Goal: Information Seeking & Learning: Learn about a topic

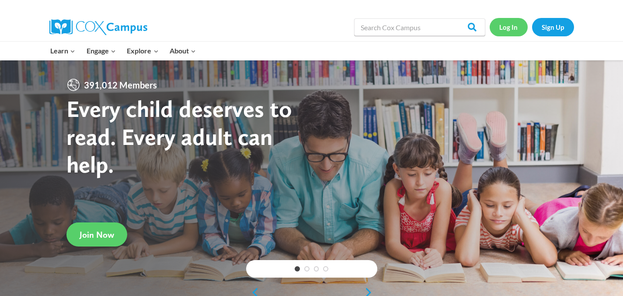
click at [511, 29] on link "Log In" at bounding box center [509, 27] width 38 height 18
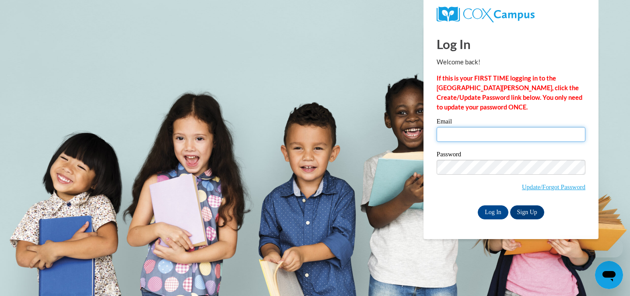
type input "[EMAIL_ADDRESS][DOMAIN_NAME]"
click at [489, 135] on input "[EMAIL_ADDRESS][DOMAIN_NAME]" at bounding box center [510, 134] width 149 height 15
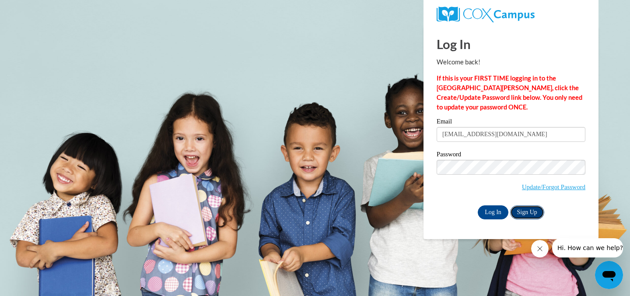
click at [522, 211] on link "Sign Up" at bounding box center [527, 212] width 34 height 14
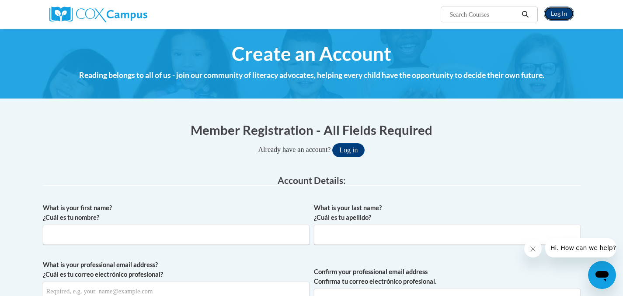
click at [552, 12] on link "Log In" at bounding box center [559, 14] width 30 height 14
click at [358, 147] on button "Log in" at bounding box center [348, 150] width 32 height 14
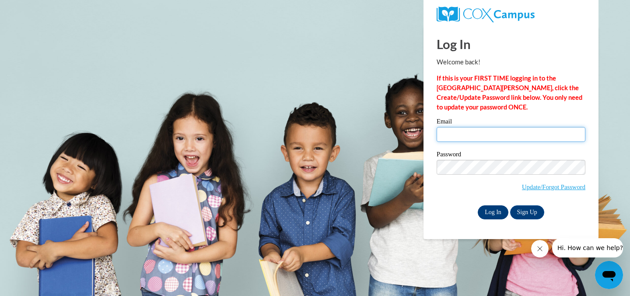
type input "[EMAIL_ADDRESS][DOMAIN_NAME]"
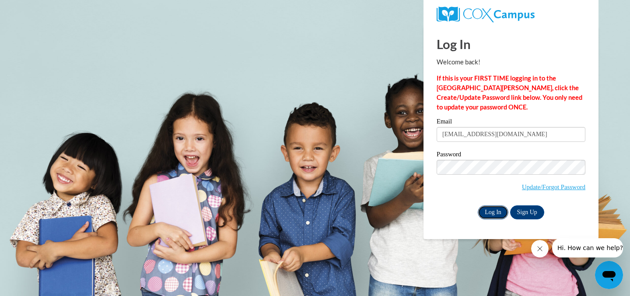
click at [494, 212] on input "Log In" at bounding box center [492, 212] width 31 height 14
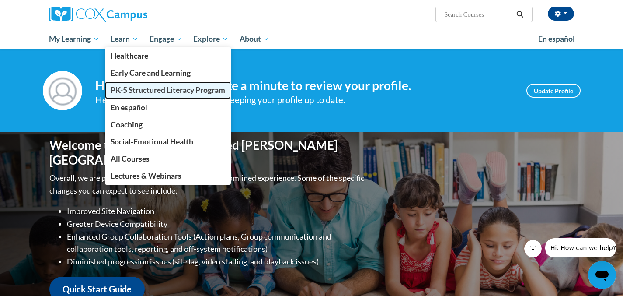
click at [138, 89] on span "PK-5 Structured Literacy Program" at bounding box center [168, 89] width 115 height 9
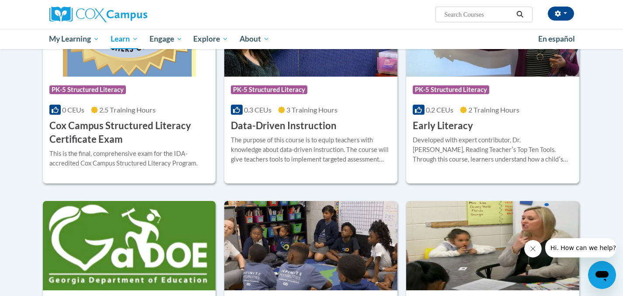
scroll to position [349, 0]
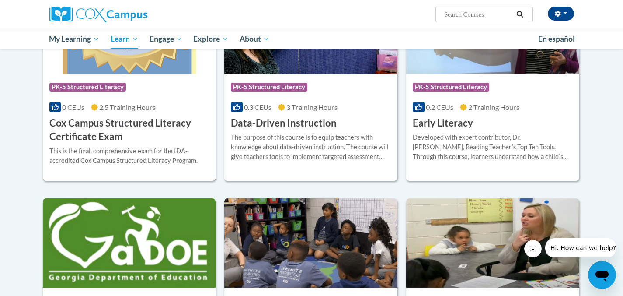
click at [101, 129] on h3 "Cox Campus Structured Literacy Certificate Exam" at bounding box center [129, 129] width 160 height 27
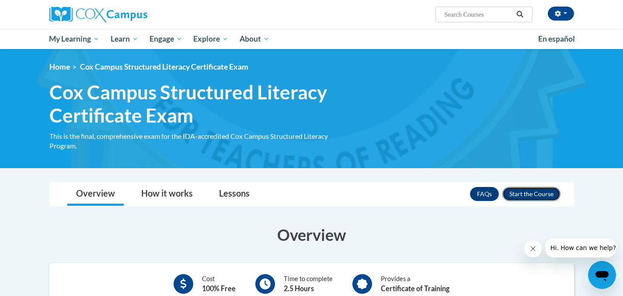
click at [534, 193] on button "Enroll" at bounding box center [531, 194] width 58 height 14
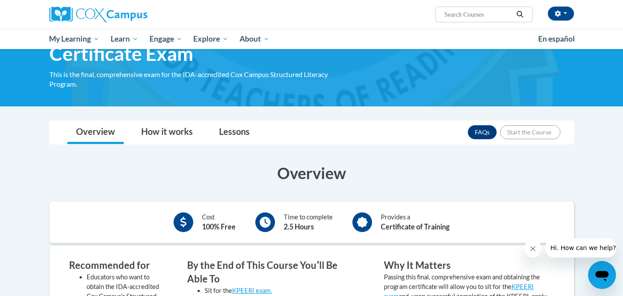
scroll to position [72, 0]
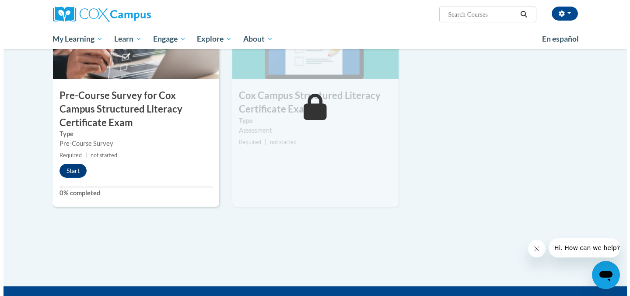
scroll to position [289, 0]
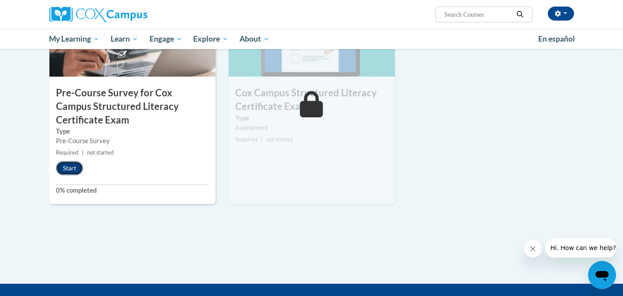
click at [69, 167] on button "Start" at bounding box center [69, 168] width 27 height 14
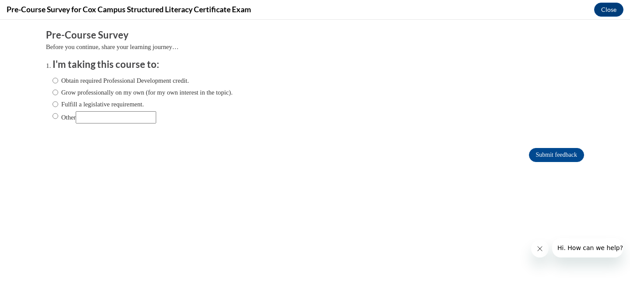
scroll to position [0, 0]
click at [52, 104] on input "Fulfill a legislative requirement." at bounding box center [55, 104] width 6 height 10
radio input "true"
click at [545, 155] on input "Submit feedback" at bounding box center [556, 155] width 55 height 14
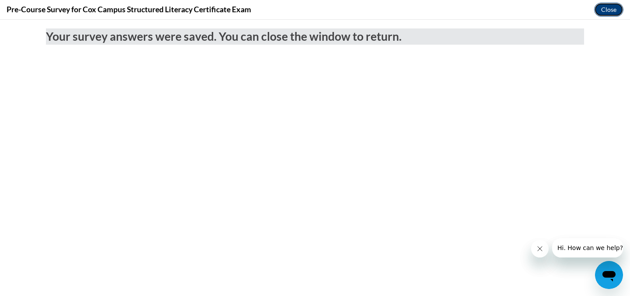
click at [609, 12] on button "Close" at bounding box center [608, 10] width 29 height 14
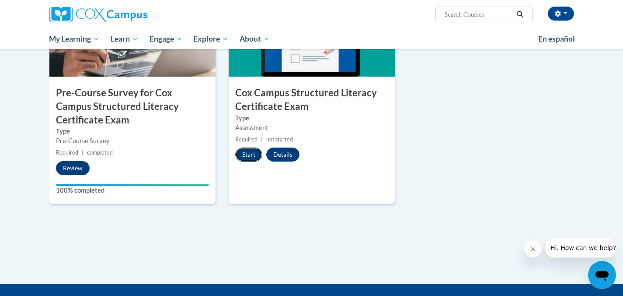
click at [246, 152] on button "Start" at bounding box center [248, 154] width 27 height 14
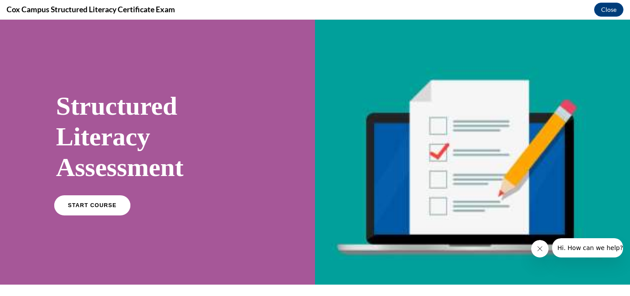
click at [82, 207] on span "START COURSE" at bounding box center [92, 205] width 49 height 7
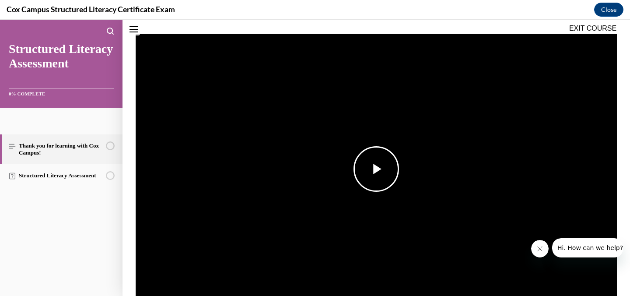
scroll to position [137, 0]
click at [376, 168] on span "Video player" at bounding box center [376, 168] width 0 height 0
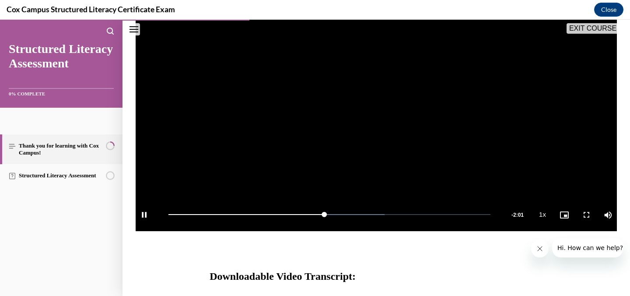
scroll to position [210, 0]
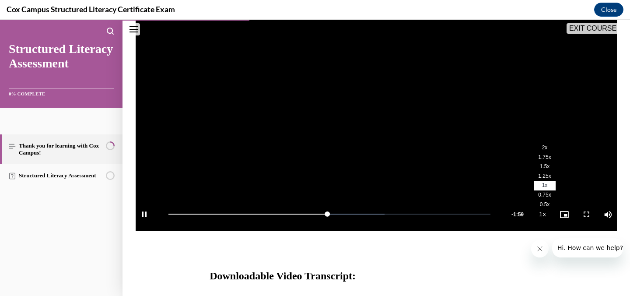
click at [540, 157] on span "1.75x" at bounding box center [544, 157] width 13 height 6
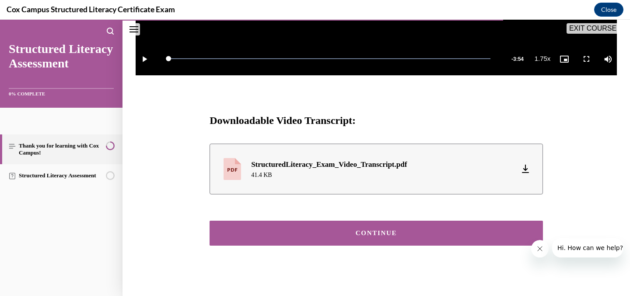
scroll to position [370, 0]
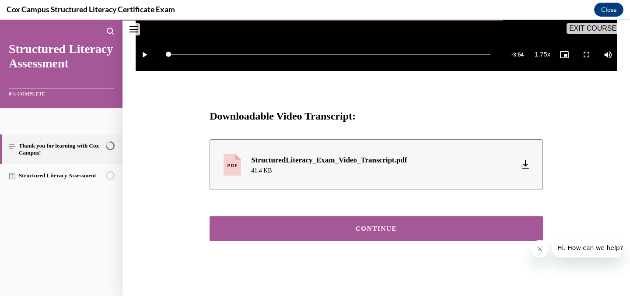
click at [394, 229] on div "CONTINUE" at bounding box center [376, 228] width 306 height 7
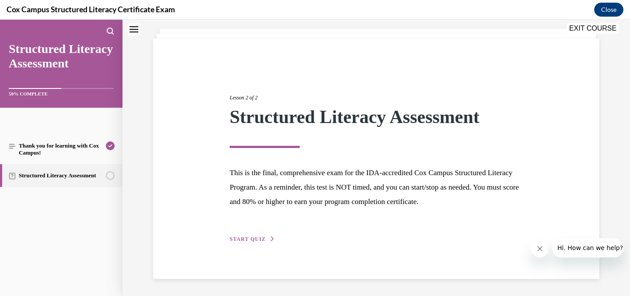
scroll to position [48, 0]
click at [251, 241] on span "START QUIZ" at bounding box center [248, 239] width 36 height 6
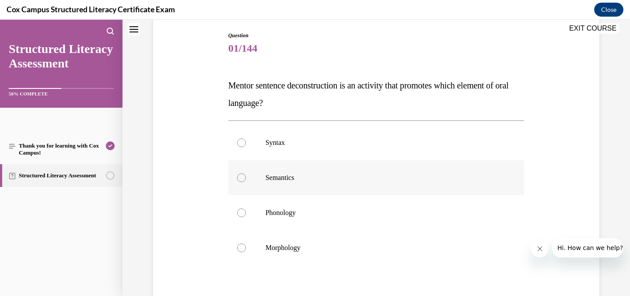
scroll to position [92, 0]
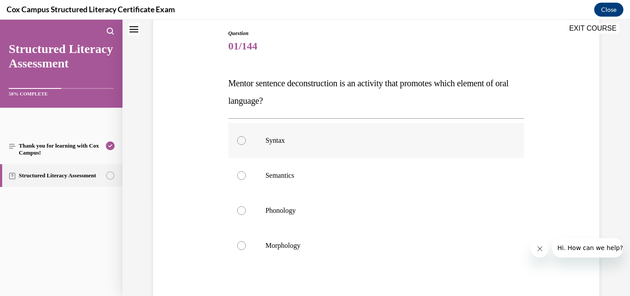
click at [237, 140] on div at bounding box center [241, 140] width 9 height 9
click at [237, 140] on input "Syntax" at bounding box center [241, 140] width 9 height 9
radio input "true"
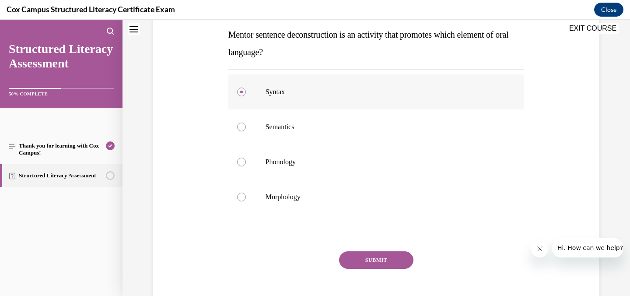
scroll to position [142, 0]
click at [366, 258] on button "SUBMIT" at bounding box center [376, 258] width 74 height 17
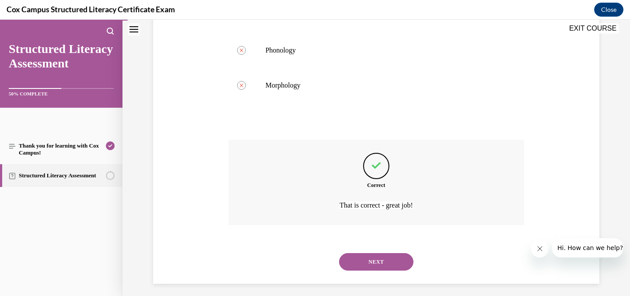
scroll to position [258, 0]
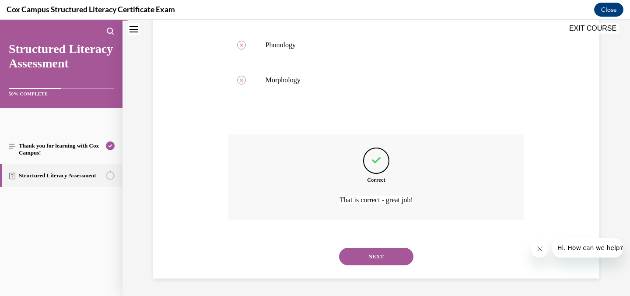
click at [376, 256] on button "NEXT" at bounding box center [376, 255] width 74 height 17
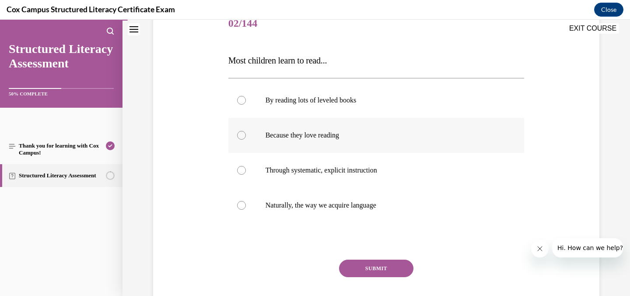
scroll to position [116, 0]
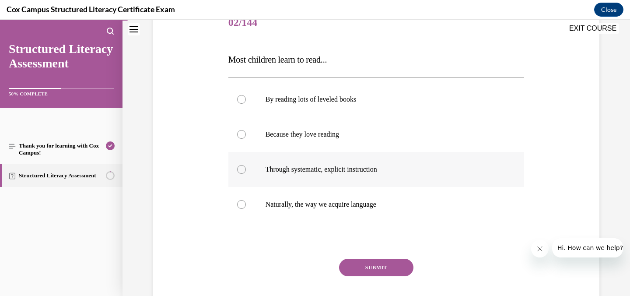
click at [239, 167] on div at bounding box center [241, 169] width 9 height 9
click at [239, 167] on input "Through systematic, explicit instruction" at bounding box center [241, 169] width 9 height 9
radio input "true"
click at [365, 267] on button "SUBMIT" at bounding box center [376, 266] width 74 height 17
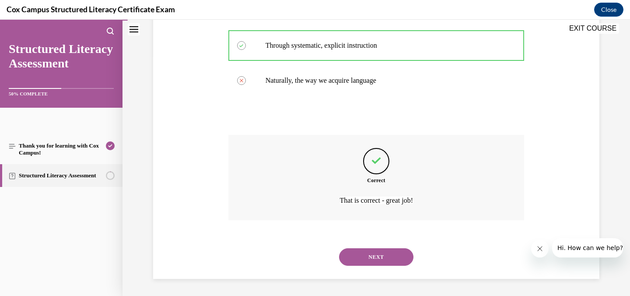
scroll to position [240, 0]
click at [377, 254] on button "NEXT" at bounding box center [376, 255] width 74 height 17
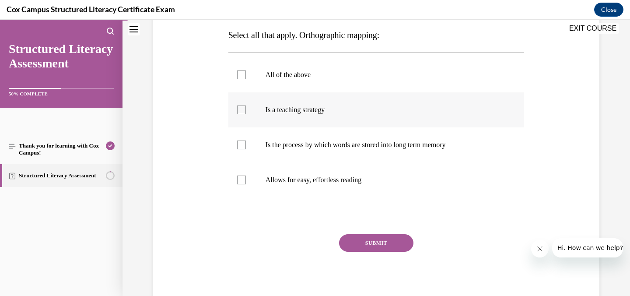
scroll to position [123, 0]
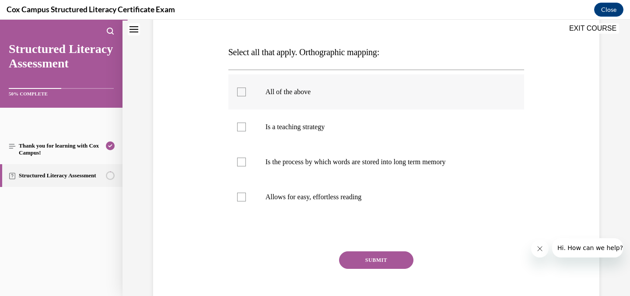
click at [239, 90] on div at bounding box center [241, 91] width 9 height 9
click at [239, 90] on input "All of the above" at bounding box center [241, 91] width 9 height 9
checkbox input "true"
click at [372, 258] on button "SUBMIT" at bounding box center [376, 259] width 74 height 17
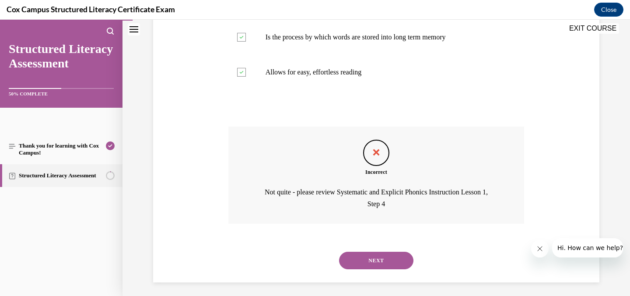
scroll to position [252, 0]
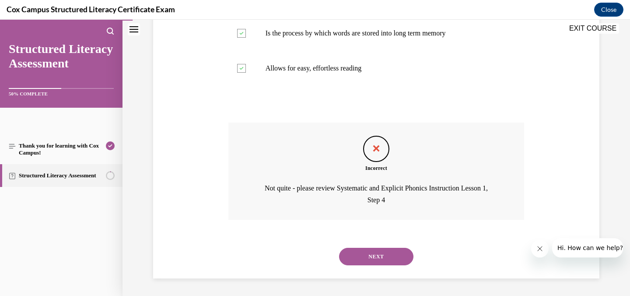
click at [378, 257] on button "NEXT" at bounding box center [376, 255] width 74 height 17
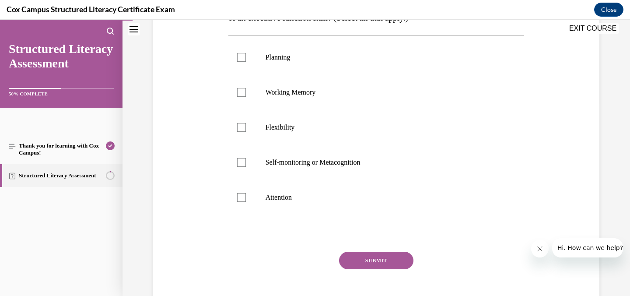
scroll to position [194, 0]
click at [239, 197] on div at bounding box center [241, 196] width 9 height 9
click at [239, 197] on input "Attention" at bounding box center [241, 196] width 9 height 9
checkbox input "true"
click at [238, 160] on div at bounding box center [241, 161] width 9 height 9
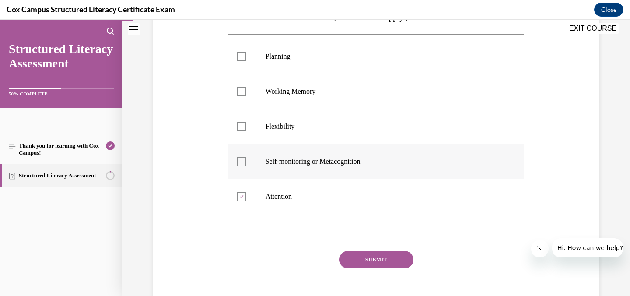
click at [238, 160] on input "Self-monitoring or Metacognition" at bounding box center [241, 161] width 9 height 9
checkbox input "true"
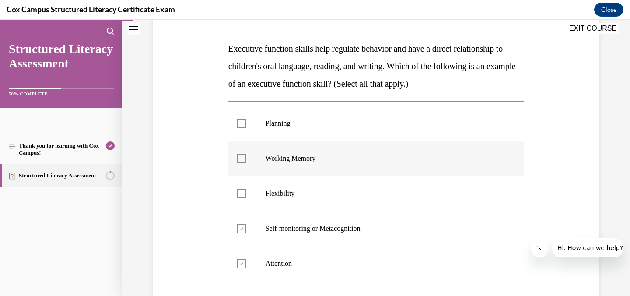
scroll to position [126, 0]
click at [238, 125] on div at bounding box center [241, 123] width 9 height 9
click at [238, 125] on input "Planning" at bounding box center [241, 123] width 9 height 9
checkbox input "true"
click at [237, 158] on div at bounding box center [241, 158] width 9 height 9
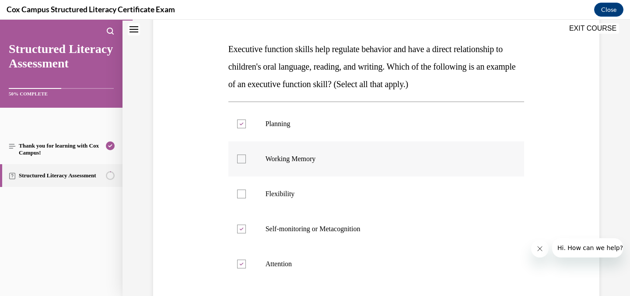
click at [237, 158] on input "Working Memory" at bounding box center [241, 158] width 9 height 9
checkbox input "true"
click at [237, 194] on div at bounding box center [241, 193] width 9 height 9
click at [237, 194] on input "Flexibility" at bounding box center [241, 193] width 9 height 9
checkbox input "true"
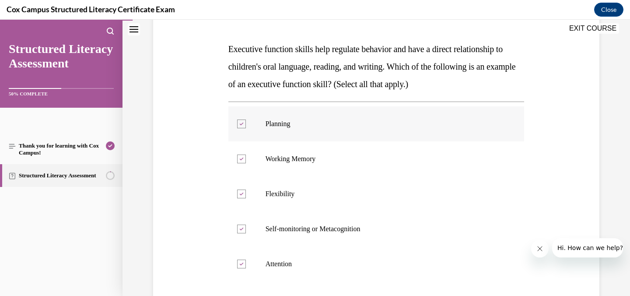
click at [239, 125] on icon at bounding box center [241, 123] width 4 height 3
click at [238, 125] on input "Planning" at bounding box center [241, 123] width 9 height 9
click at [238, 123] on div at bounding box center [241, 123] width 9 height 9
click at [238, 123] on input "Planning" at bounding box center [241, 123] width 9 height 9
checkbox input "true"
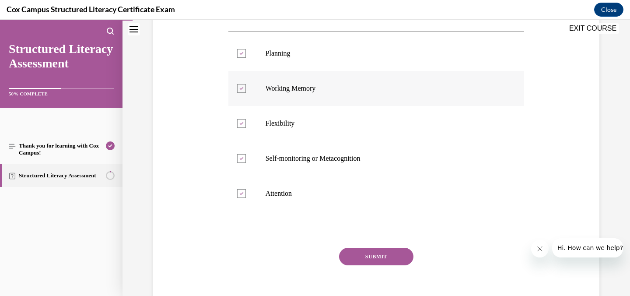
scroll to position [198, 0]
click at [374, 254] on button "SUBMIT" at bounding box center [376, 255] width 74 height 17
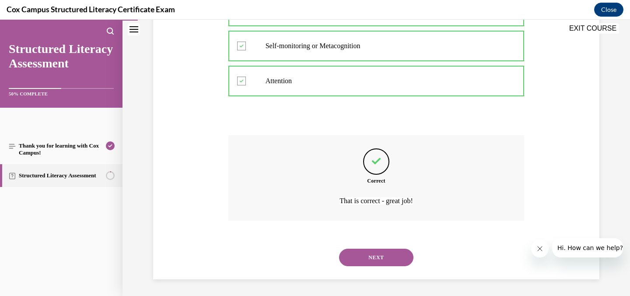
scroll to position [310, 0]
click at [370, 254] on button "NEXT" at bounding box center [376, 255] width 74 height 17
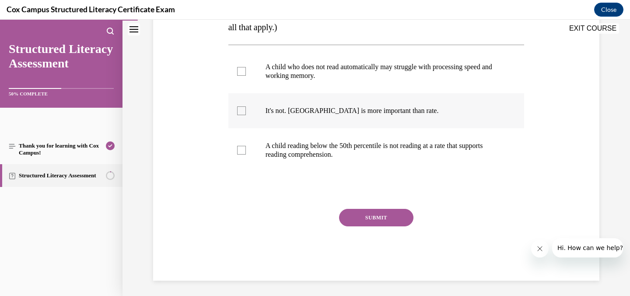
scroll to position [185, 0]
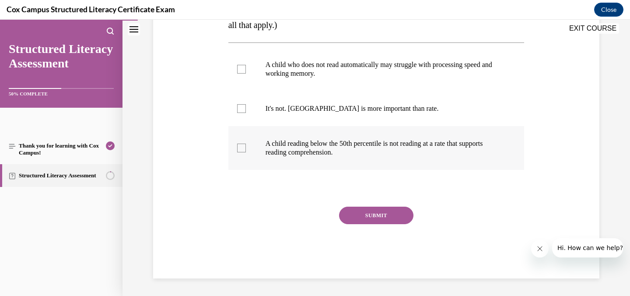
click at [239, 147] on div at bounding box center [241, 147] width 9 height 9
click at [239, 147] on input "A child reading below the 50th percentile is not reading at a rate that support…" at bounding box center [241, 147] width 9 height 9
checkbox input "true"
click at [373, 213] on button "SUBMIT" at bounding box center [376, 214] width 74 height 17
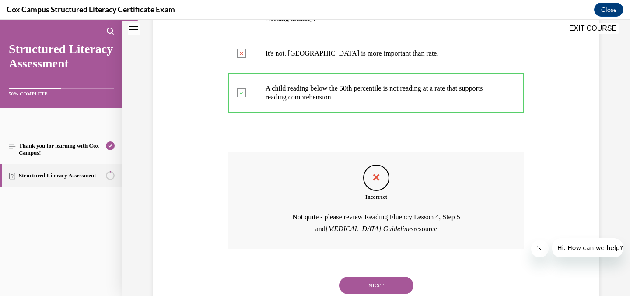
scroll to position [244, 0]
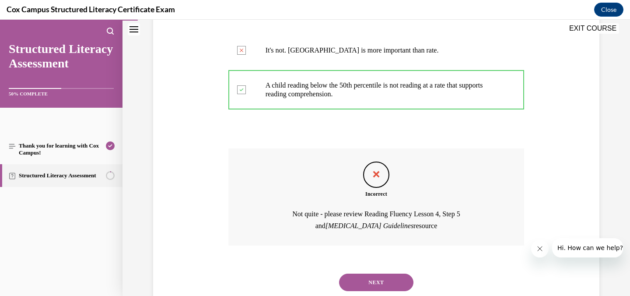
click at [371, 280] on button "NEXT" at bounding box center [376, 281] width 74 height 17
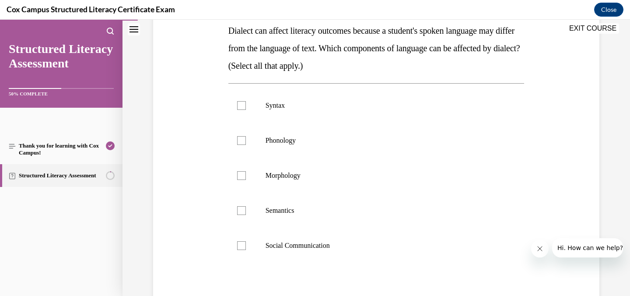
scroll to position [143, 0]
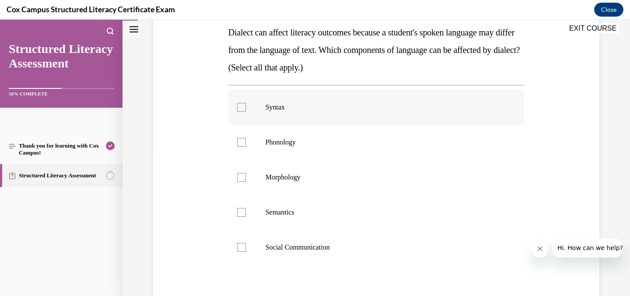
click at [237, 104] on div at bounding box center [241, 107] width 9 height 9
click at [237, 104] on input "Syntax" at bounding box center [241, 107] width 9 height 9
checkbox input "true"
click at [237, 143] on div at bounding box center [241, 142] width 9 height 9
click at [237, 143] on input "Phonology" at bounding box center [241, 142] width 9 height 9
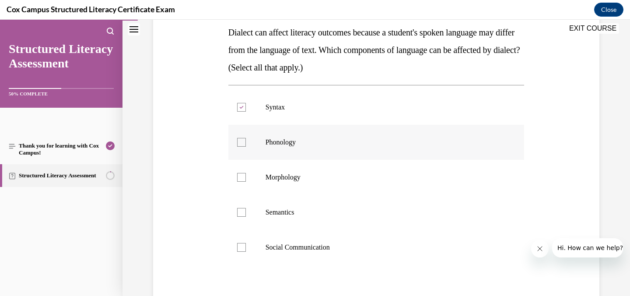
checkbox input "true"
click at [239, 177] on div at bounding box center [241, 177] width 9 height 9
click at [239, 177] on input "Morphology" at bounding box center [241, 177] width 9 height 9
checkbox input "true"
click at [238, 212] on div at bounding box center [241, 212] width 9 height 9
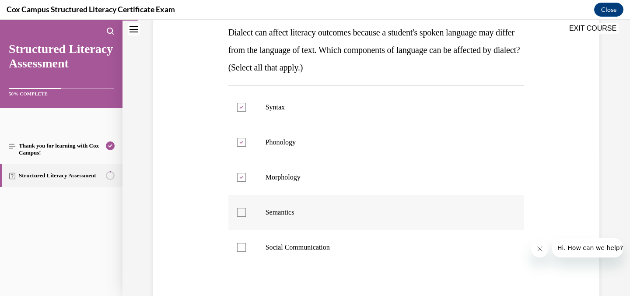
click at [238, 212] on input "Semantics" at bounding box center [241, 212] width 9 height 9
checkbox input "true"
click at [238, 248] on div at bounding box center [241, 247] width 9 height 9
click at [238, 248] on input "Social Communication" at bounding box center [241, 247] width 9 height 9
checkbox input "true"
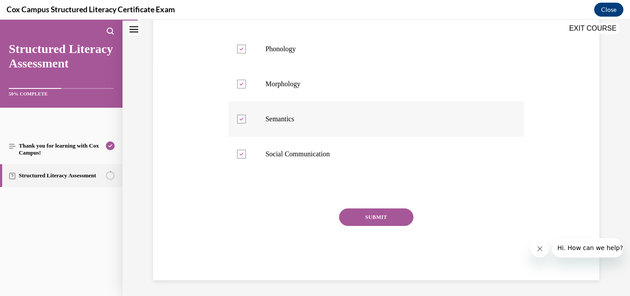
scroll to position [238, 0]
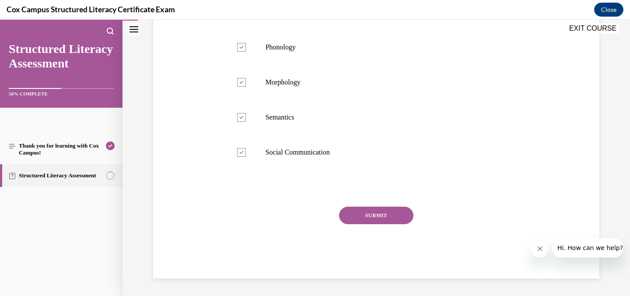
click at [369, 214] on button "SUBMIT" at bounding box center [376, 214] width 74 height 17
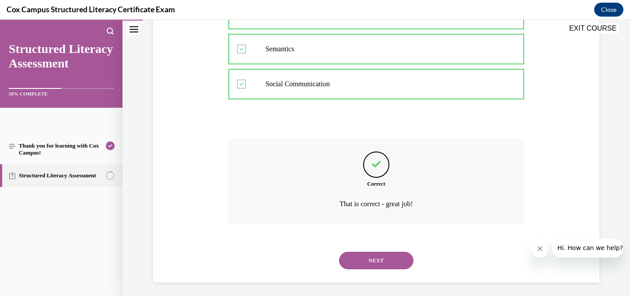
scroll to position [310, 0]
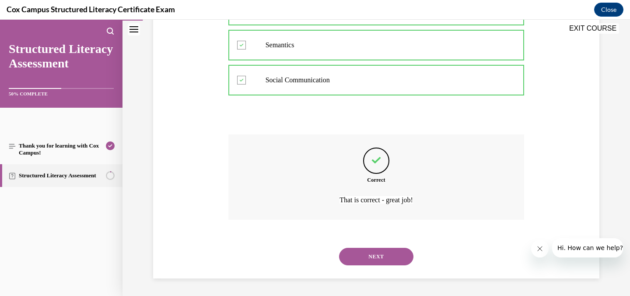
click at [377, 255] on button "NEXT" at bounding box center [376, 255] width 74 height 17
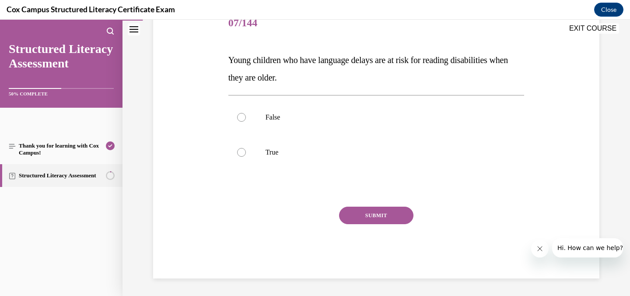
scroll to position [97, 0]
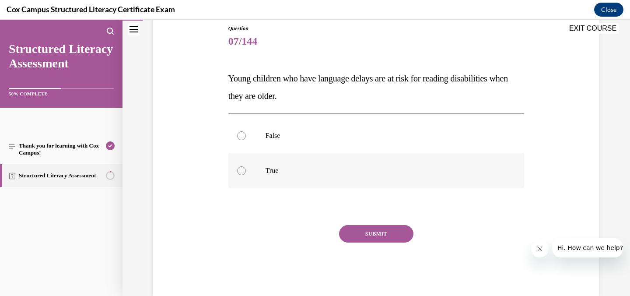
click at [238, 169] on div at bounding box center [241, 170] width 9 height 9
click at [238, 169] on input "True" at bounding box center [241, 170] width 9 height 9
radio input "true"
click at [361, 231] on button "SUBMIT" at bounding box center [376, 233] width 74 height 17
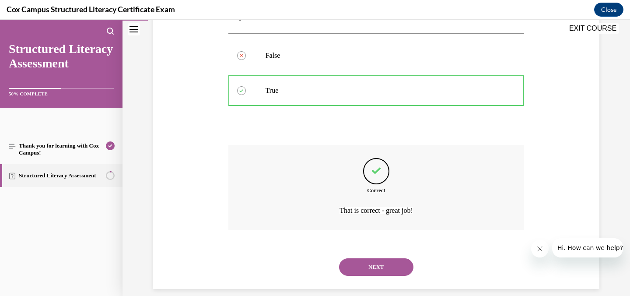
scroll to position [188, 0]
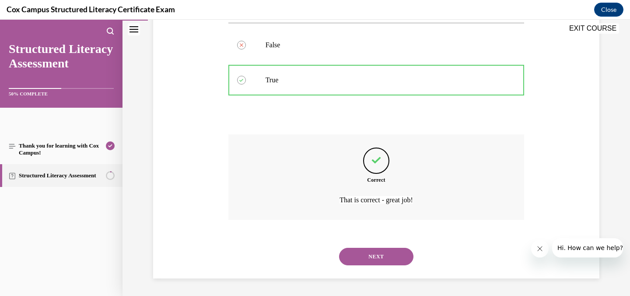
click at [375, 255] on button "NEXT" at bounding box center [376, 255] width 74 height 17
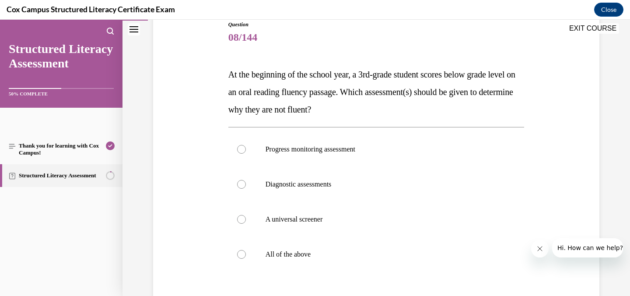
scroll to position [110, 0]
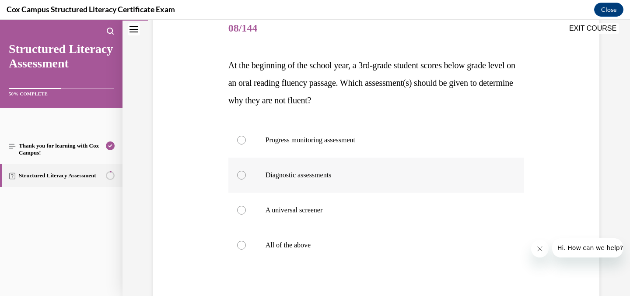
click at [238, 174] on div at bounding box center [241, 175] width 9 height 9
click at [238, 174] on input "Diagnostic assessments" at bounding box center [241, 175] width 9 height 9
radio input "true"
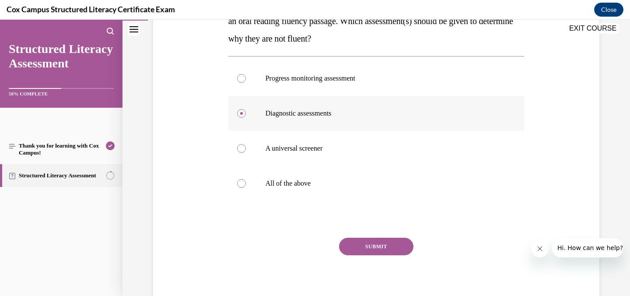
scroll to position [203, 0]
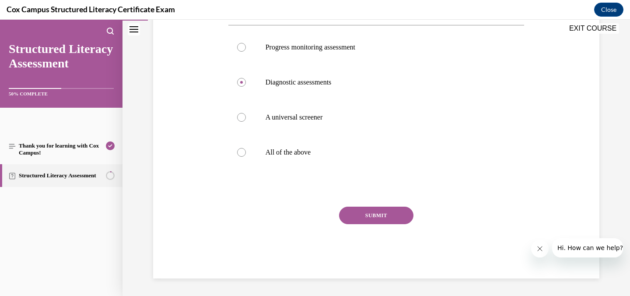
click at [387, 214] on button "SUBMIT" at bounding box center [376, 214] width 74 height 17
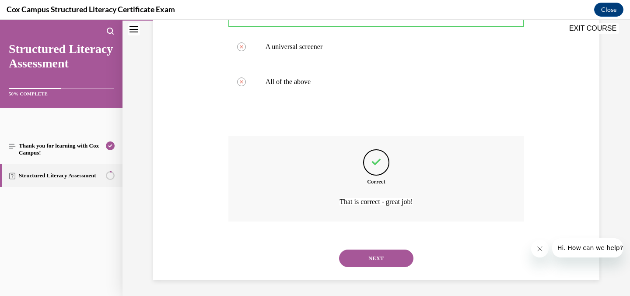
scroll to position [275, 0]
click at [381, 257] on button "NEXT" at bounding box center [376, 255] width 74 height 17
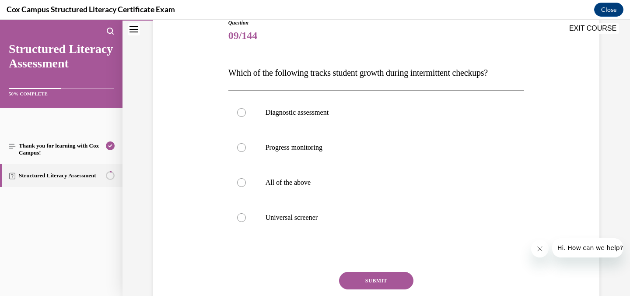
scroll to position [103, 0]
click at [239, 148] on div at bounding box center [241, 147] width 9 height 9
click at [239, 148] on input "Progress monitoring" at bounding box center [241, 147] width 9 height 9
radio input "true"
click at [379, 278] on button "SUBMIT" at bounding box center [376, 279] width 74 height 17
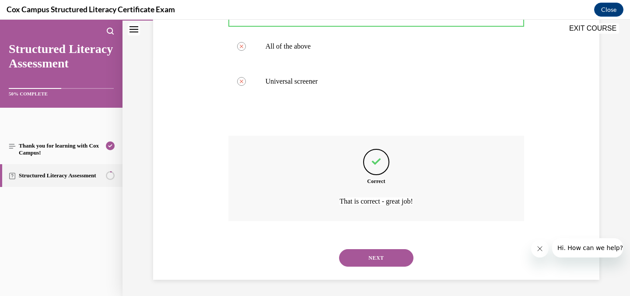
scroll to position [240, 0]
click at [375, 257] on button "NEXT" at bounding box center [376, 255] width 74 height 17
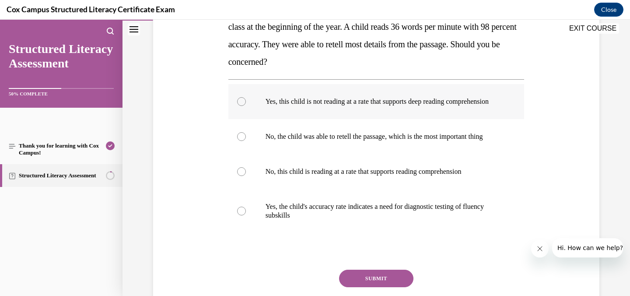
scroll to position [167, 0]
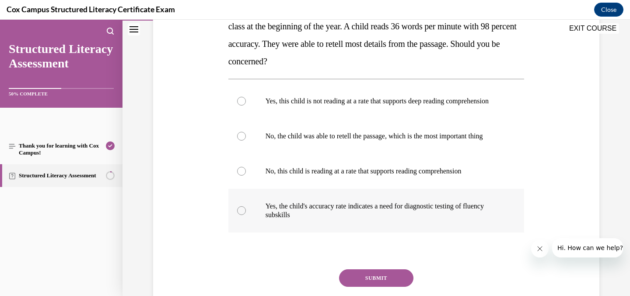
click at [238, 215] on div at bounding box center [241, 210] width 9 height 9
click at [238, 215] on input "Yes, the child's accuracy rate indicates a need for diagnostic testing of fluen…" at bounding box center [241, 210] width 9 height 9
radio input "true"
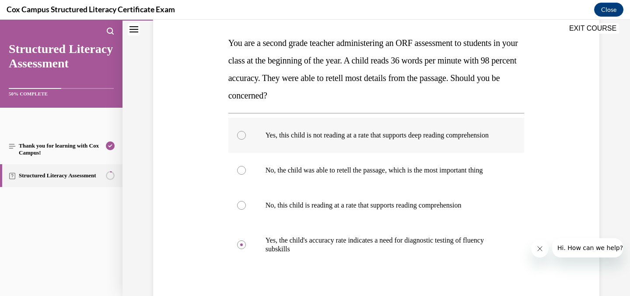
scroll to position [130, 0]
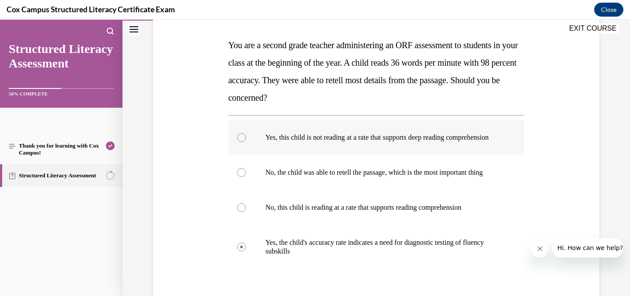
click at [239, 142] on div at bounding box center [241, 137] width 9 height 9
click at [239, 142] on input "Yes, this child is not reading at a rate that supports deep reading comprehensi…" at bounding box center [241, 137] width 9 height 9
radio input "true"
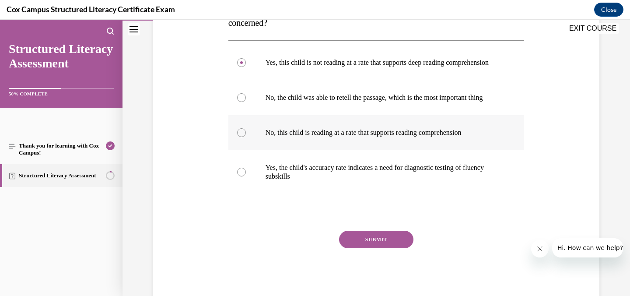
scroll to position [205, 0]
click at [383, 247] on button "SUBMIT" at bounding box center [376, 238] width 74 height 17
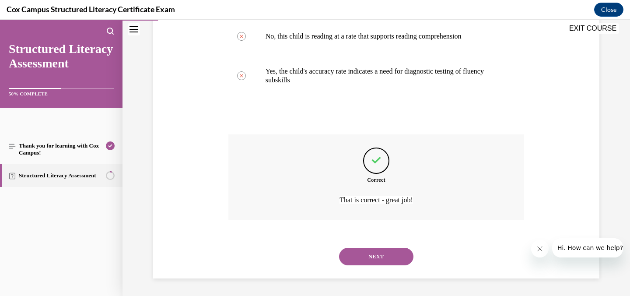
scroll to position [319, 0]
click at [377, 257] on button "NEXT" at bounding box center [376, 255] width 74 height 17
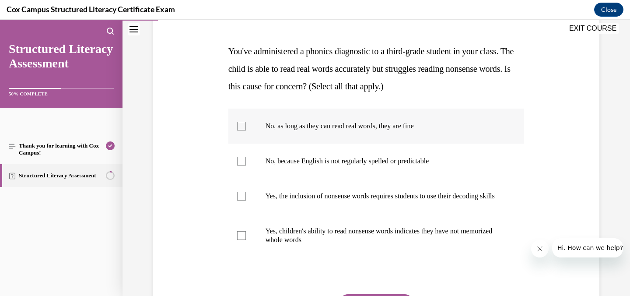
scroll to position [129, 0]
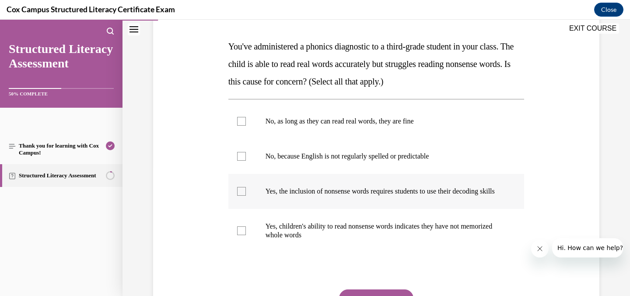
click at [237, 195] on div at bounding box center [241, 191] width 9 height 9
click at [237, 195] on input "Yes, the inclusion of nonsense words requires students to use their decoding sk…" at bounding box center [241, 191] width 9 height 9
checkbox input "true"
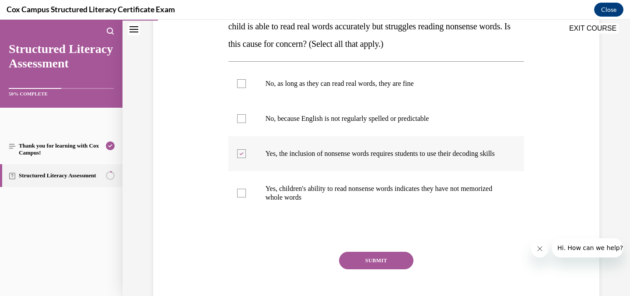
scroll to position [174, 0]
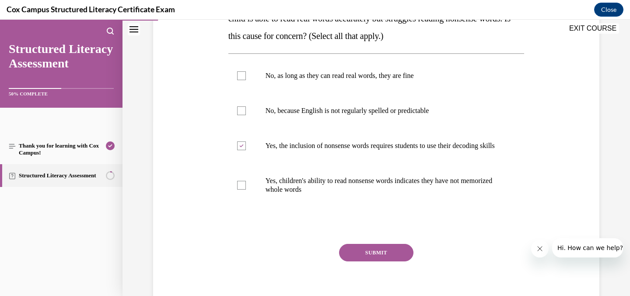
click at [376, 259] on button "SUBMIT" at bounding box center [376, 252] width 74 height 17
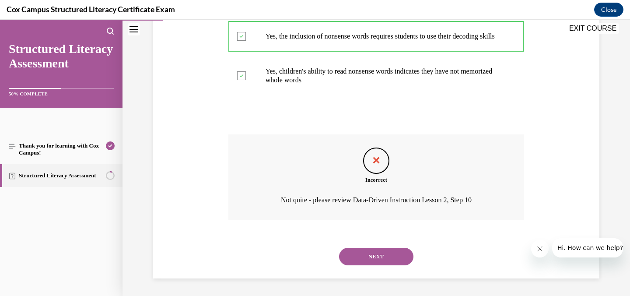
scroll to position [292, 0]
click at [374, 256] on button "NEXT" at bounding box center [376, 255] width 74 height 17
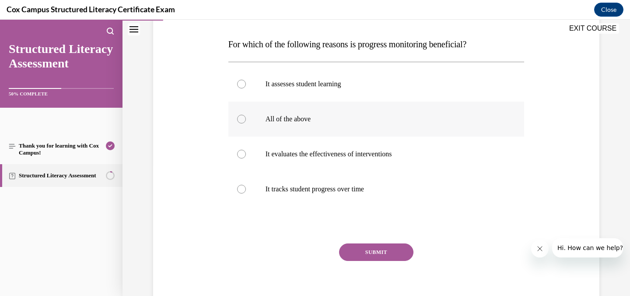
scroll to position [133, 0]
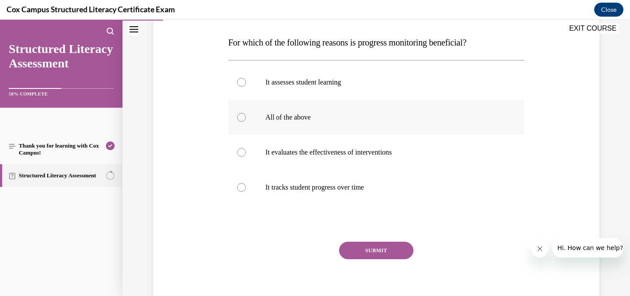
click at [237, 117] on div at bounding box center [241, 117] width 9 height 9
click at [237, 117] on input "All of the above" at bounding box center [241, 117] width 9 height 9
radio input "true"
click at [377, 248] on button "SUBMIT" at bounding box center [376, 249] width 74 height 17
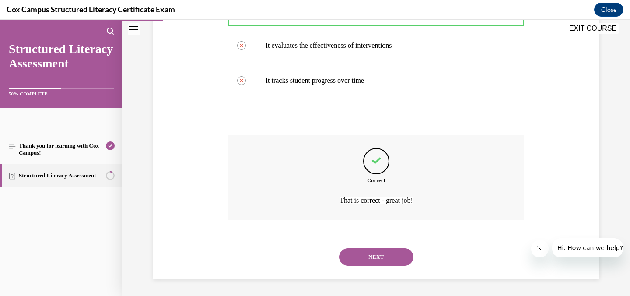
scroll to position [240, 0]
click at [368, 254] on button "NEXT" at bounding box center [376, 255] width 74 height 17
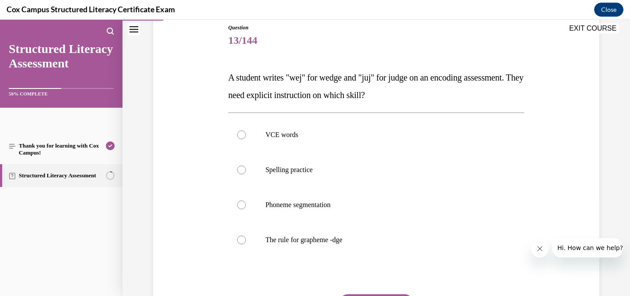
scroll to position [98, 0]
click at [239, 239] on div at bounding box center [241, 239] width 9 height 9
click at [239, 239] on input "The rule for grapheme -dge" at bounding box center [241, 239] width 9 height 9
radio input "true"
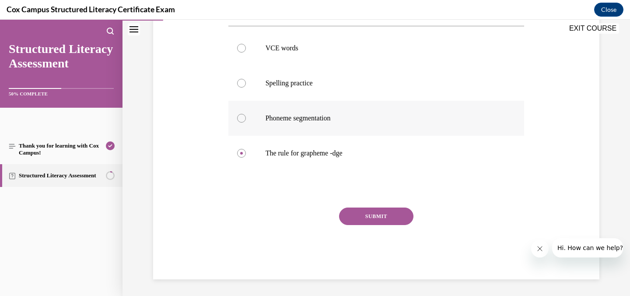
scroll to position [185, 0]
click at [379, 216] on button "SUBMIT" at bounding box center [376, 214] width 74 height 17
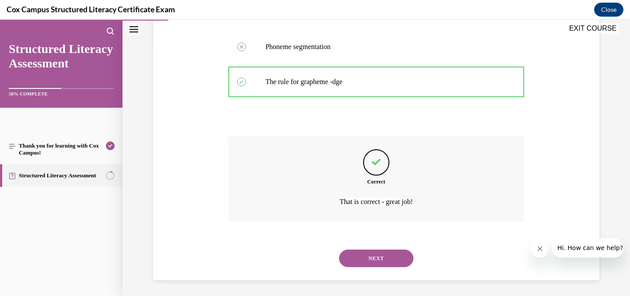
scroll to position [258, 0]
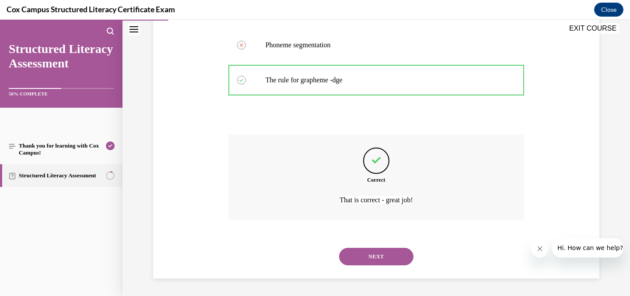
click at [370, 255] on button "NEXT" at bounding box center [376, 255] width 74 height 17
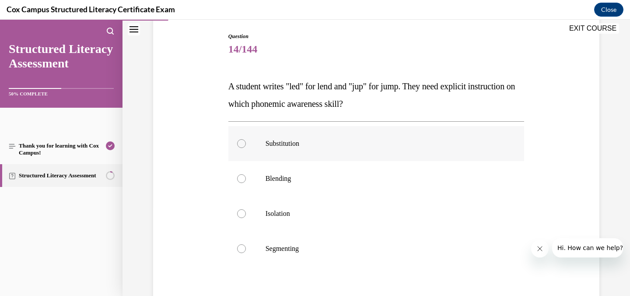
scroll to position [92, 0]
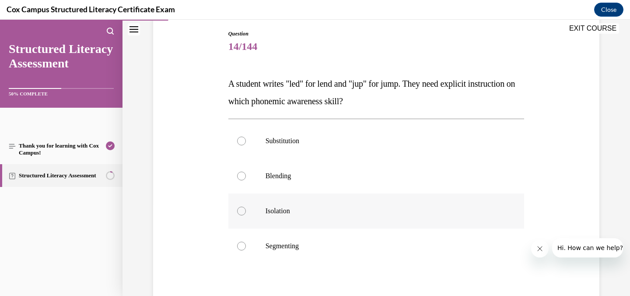
click at [239, 210] on div at bounding box center [241, 210] width 9 height 9
click at [239, 210] on input "Isolation" at bounding box center [241, 210] width 9 height 9
radio input "true"
click at [239, 244] on div at bounding box center [241, 245] width 9 height 9
click at [239, 244] on input "Segmenting" at bounding box center [241, 245] width 9 height 9
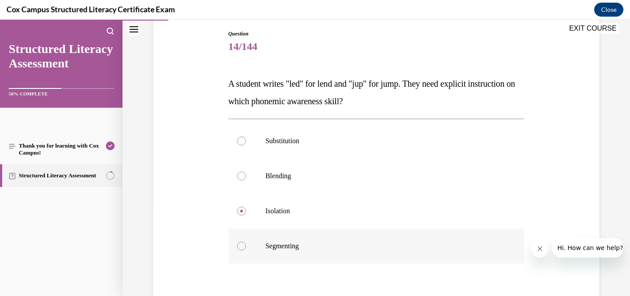
radio input "true"
click at [238, 212] on div at bounding box center [241, 210] width 9 height 9
click at [238, 212] on input "Isolation" at bounding box center [241, 210] width 9 height 9
radio input "true"
click at [237, 244] on div at bounding box center [241, 245] width 9 height 9
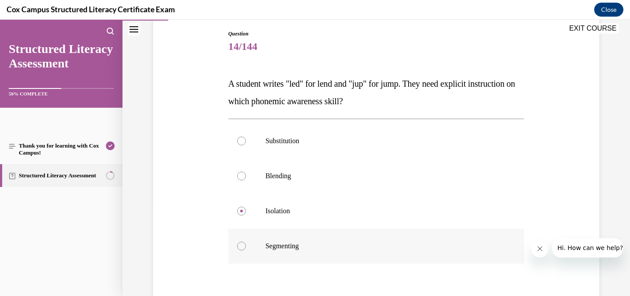
click at [237, 244] on input "Segmenting" at bounding box center [241, 245] width 9 height 9
radio input "true"
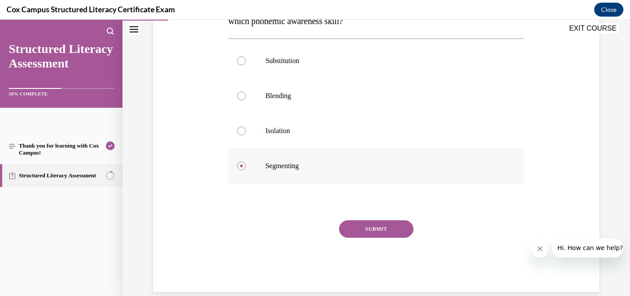
scroll to position [173, 0]
click at [366, 228] on button "SUBMIT" at bounding box center [376, 227] width 74 height 17
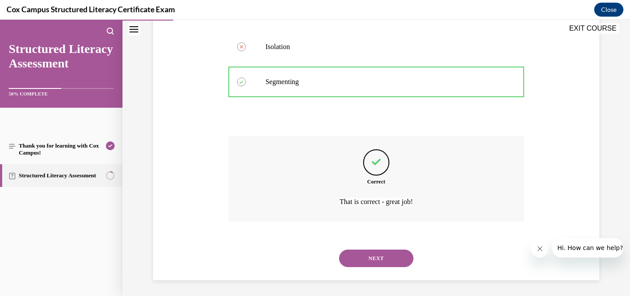
scroll to position [258, 0]
click at [369, 254] on button "NEXT" at bounding box center [376, 255] width 74 height 17
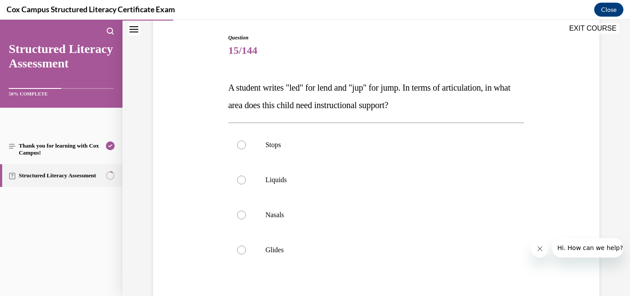
scroll to position [90, 0]
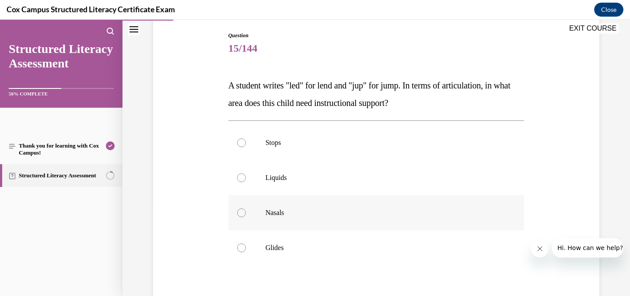
click at [240, 211] on div at bounding box center [241, 212] width 9 height 9
click at [240, 211] on input "Nasals" at bounding box center [241, 212] width 9 height 9
radio input "true"
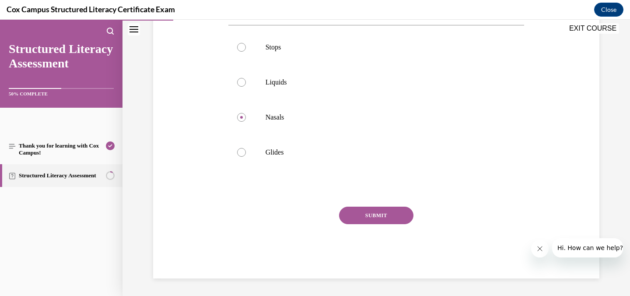
click at [361, 215] on button "SUBMIT" at bounding box center [376, 214] width 74 height 17
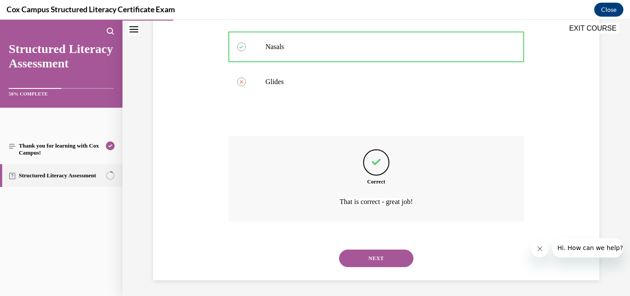
scroll to position [258, 0]
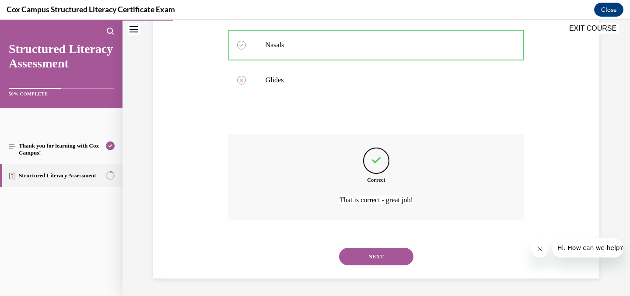
click at [362, 253] on button "NEXT" at bounding box center [376, 255] width 74 height 17
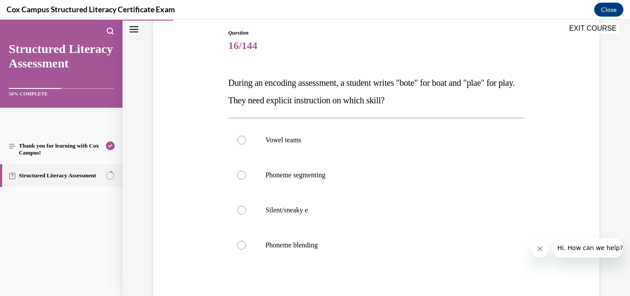
scroll to position [94, 0]
click at [237, 138] on div at bounding box center [241, 138] width 9 height 9
click at [237, 138] on input "Vowel teams" at bounding box center [241, 138] width 9 height 9
radio input "true"
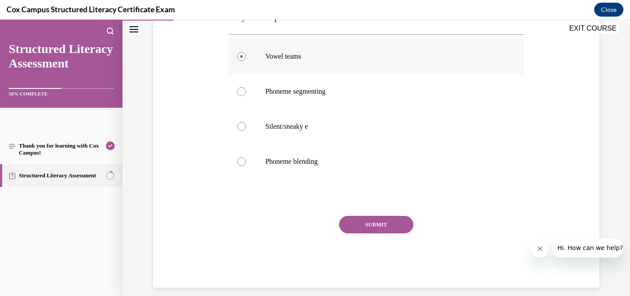
scroll to position [185, 0]
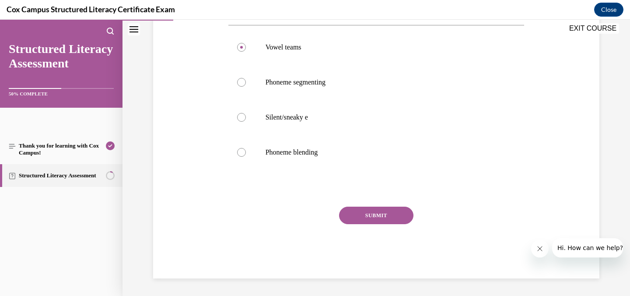
click at [367, 215] on button "SUBMIT" at bounding box center [376, 214] width 74 height 17
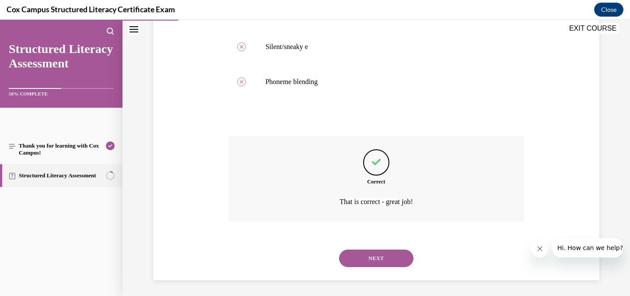
scroll to position [258, 0]
click at [368, 254] on button "NEXT" at bounding box center [376, 255] width 74 height 17
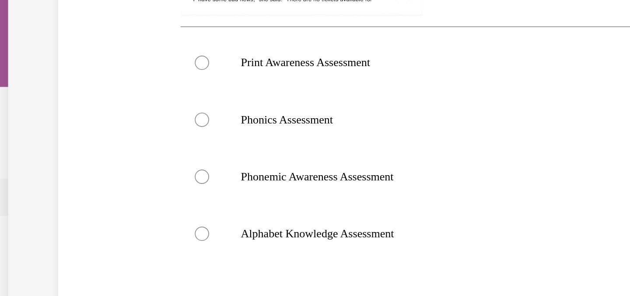
scroll to position [332, 0]
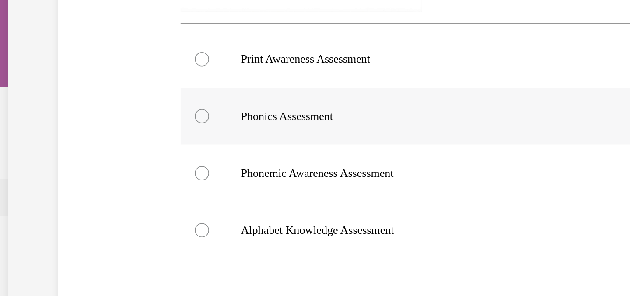
click at [50, 49] on div at bounding box center [50, 49] width 9 height 9
click at [50, 49] on input "Phonics Assessment" at bounding box center [50, 49] width 9 height 9
radio input "true"
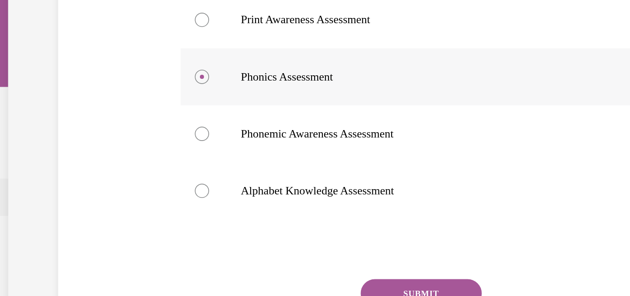
scroll to position [376, 0]
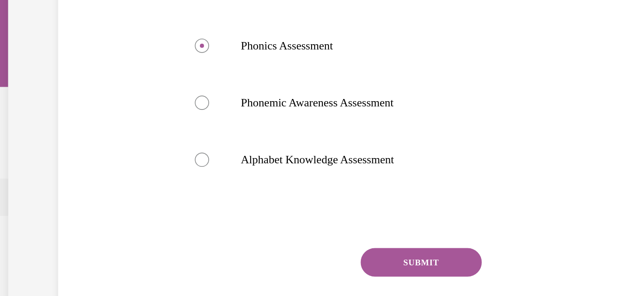
click at [181, 141] on button "SUBMIT" at bounding box center [185, 139] width 74 height 17
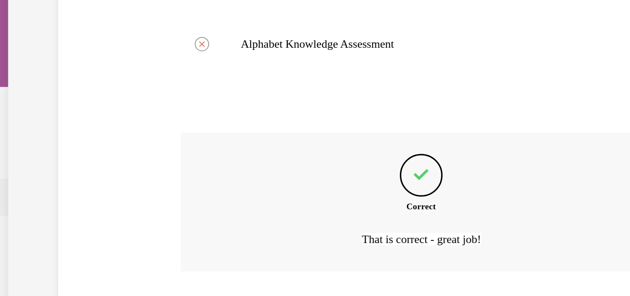
scroll to position [448, 0]
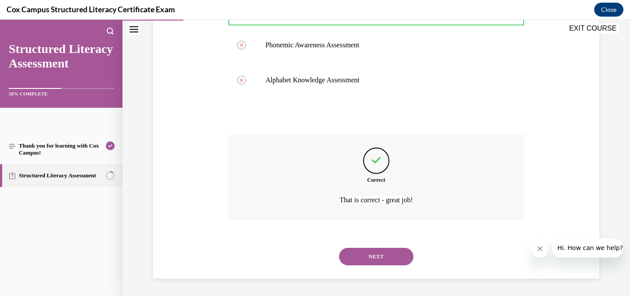
click at [369, 257] on button "NEXT" at bounding box center [376, 255] width 74 height 17
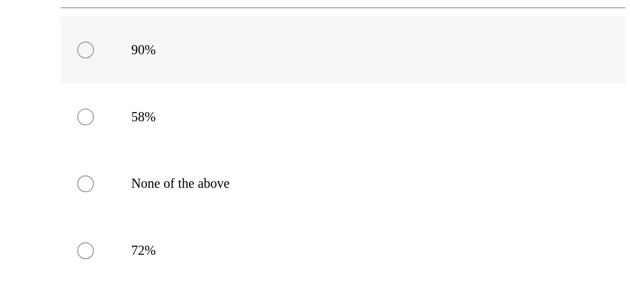
scroll to position [362, 0]
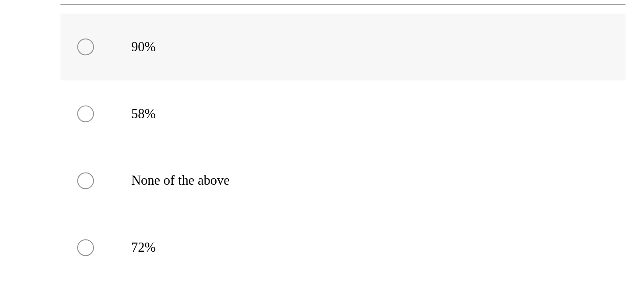
radio input "true"
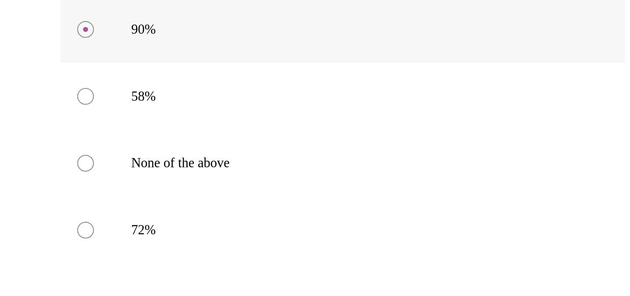
scroll to position [376, 0]
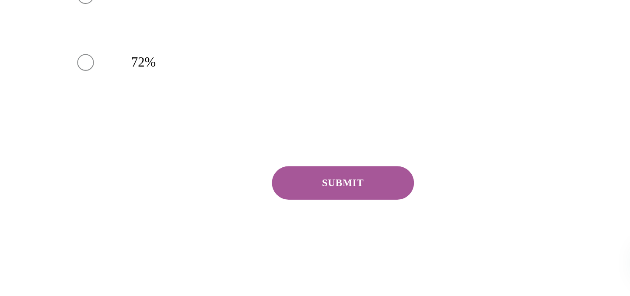
click at [0, 2] on button "SUBMIT" at bounding box center [1, 4] width 74 height 17
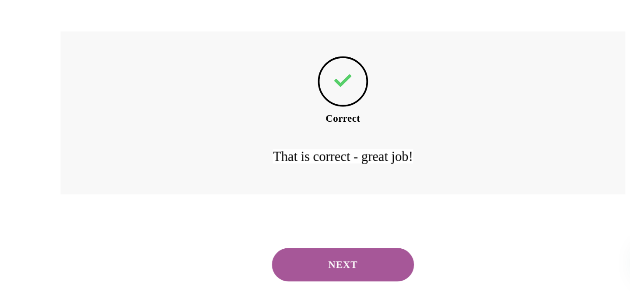
scroll to position [448, 0]
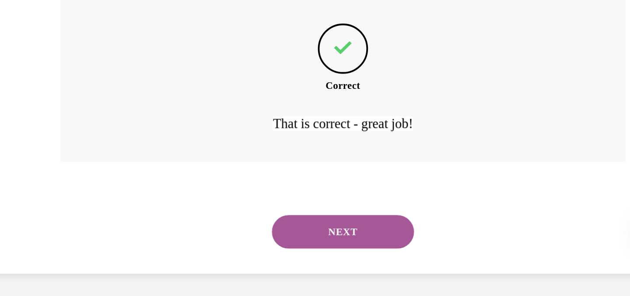
click at [0, 16] on button "NEXT" at bounding box center [1, 15] width 74 height 17
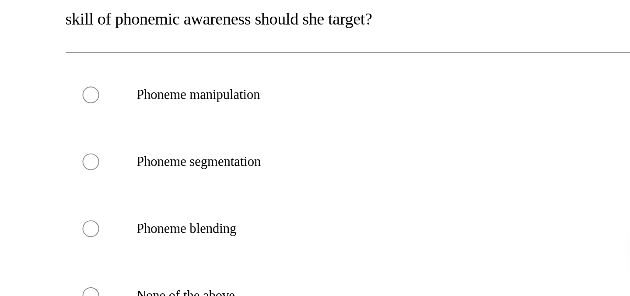
scroll to position [74, 0]
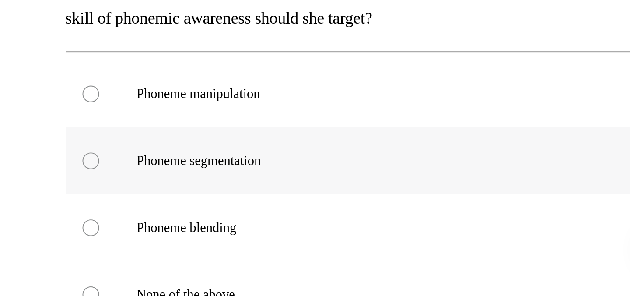
radio input "true"
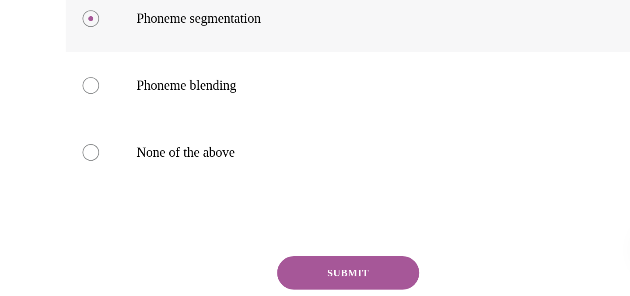
scroll to position [150, 0]
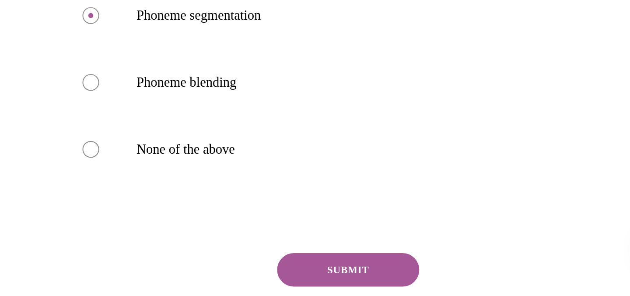
click at [0, 45] on button "SUBMIT" at bounding box center [6, 43] width 74 height 17
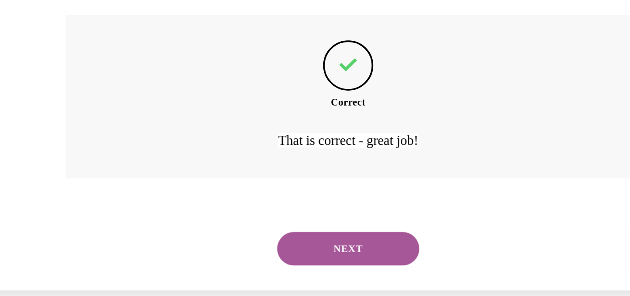
scroll to position [275, 0]
click at [0, 34] on button "NEXT" at bounding box center [6, 32] width 74 height 17
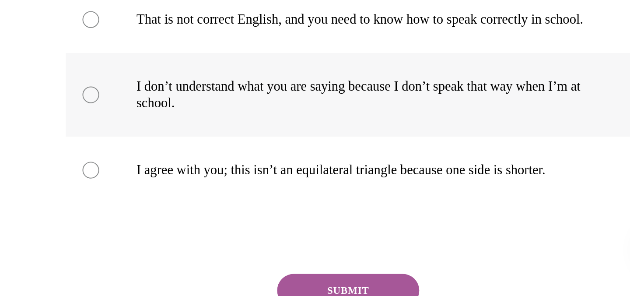
scroll to position [160, 0]
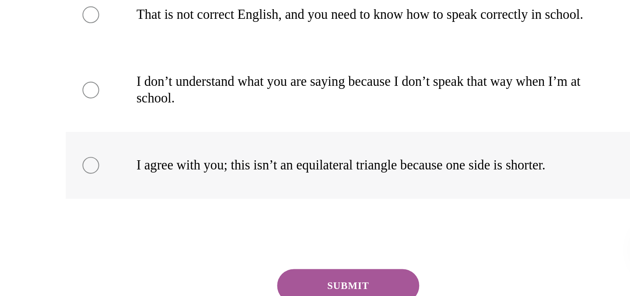
radio input "true"
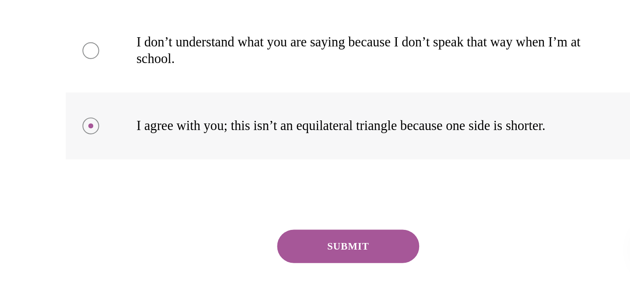
scroll to position [183, 0]
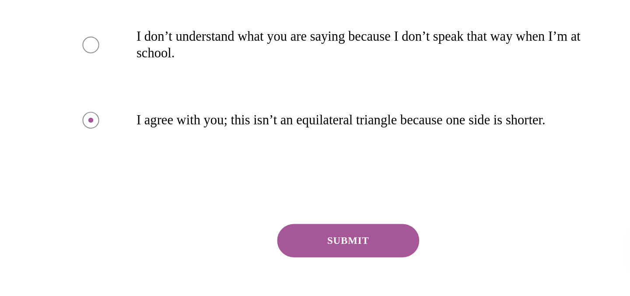
click at [0, 36] on button "SUBMIT" at bounding box center [6, 28] width 74 height 17
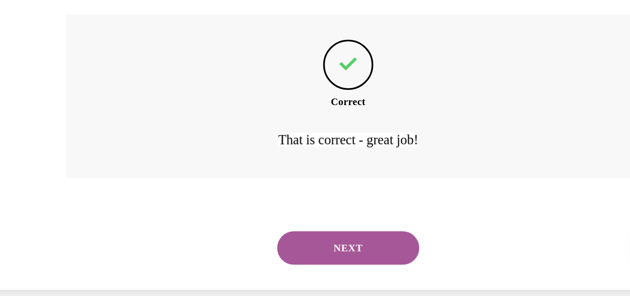
scroll to position [301, 0]
click at [0, 32] on button "NEXT" at bounding box center [6, 32] width 74 height 17
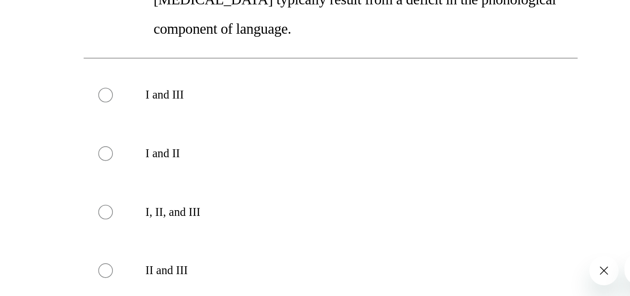
scroll to position [220, 0]
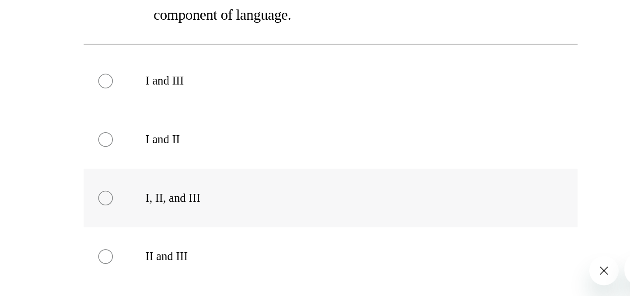
radio input "true"
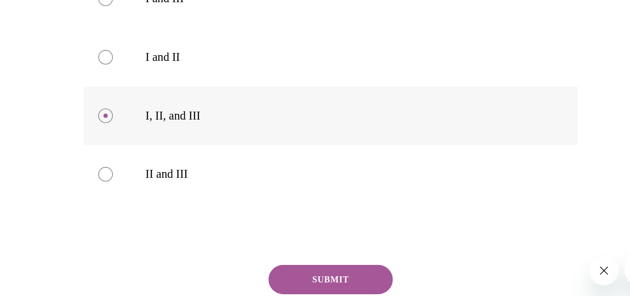
scroll to position [290, 0]
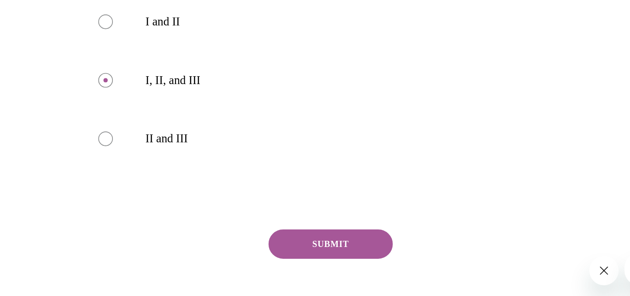
click at [58, 93] on button "SUBMIT" at bounding box center [79, 101] width 74 height 17
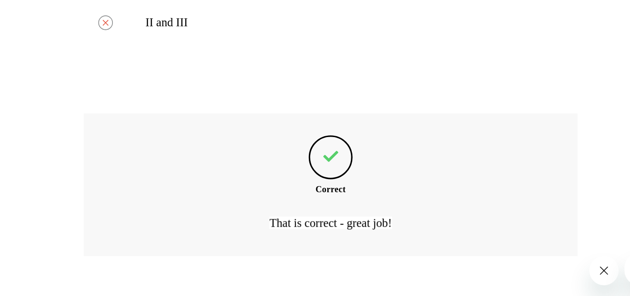
scroll to position [362, 0]
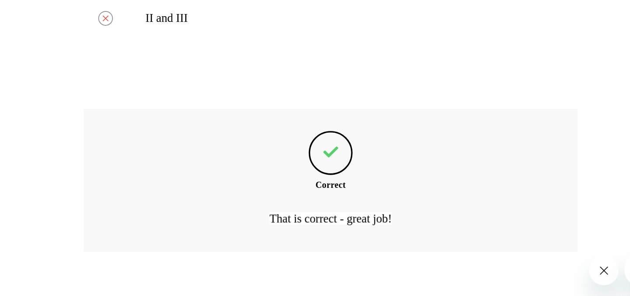
click at [78, 134] on button "NEXT" at bounding box center [79, 142] width 74 height 17
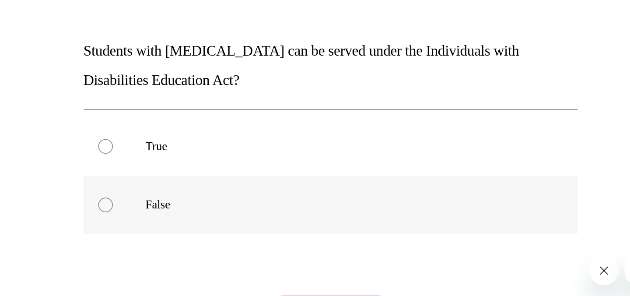
scroll to position [60, 0]
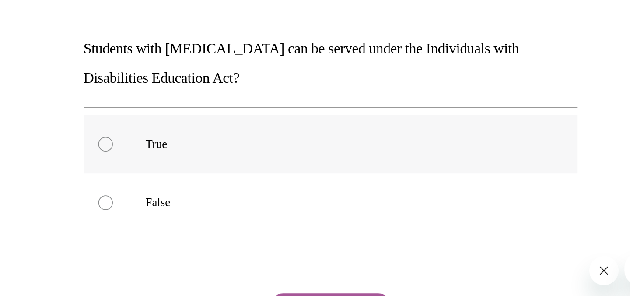
radio input "true"
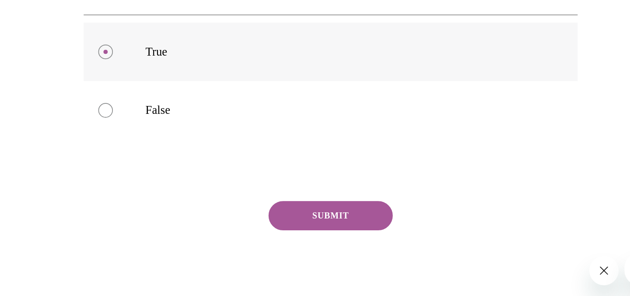
scroll to position [115, 0]
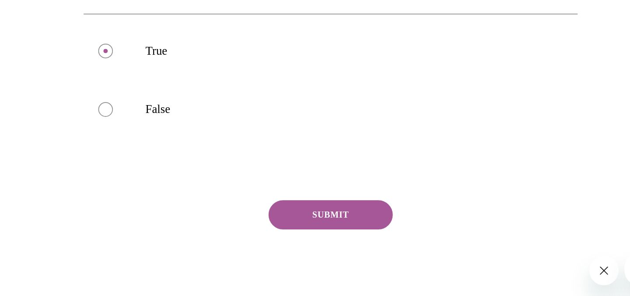
click at [68, 82] on button "SUBMIT" at bounding box center [79, 83] width 74 height 17
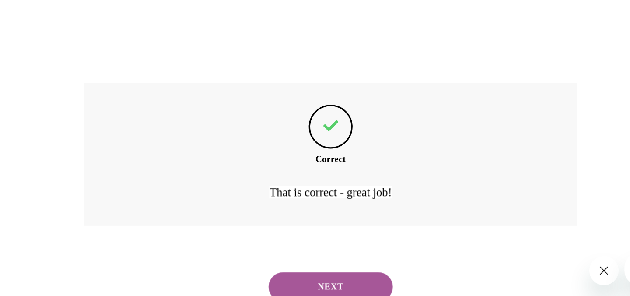
scroll to position [188, 0]
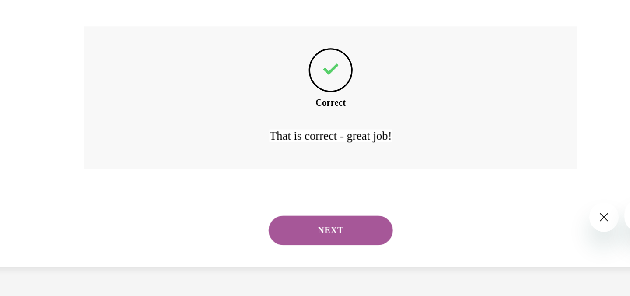
click at [70, 70] on button "NEXT" at bounding box center [79, 71] width 74 height 17
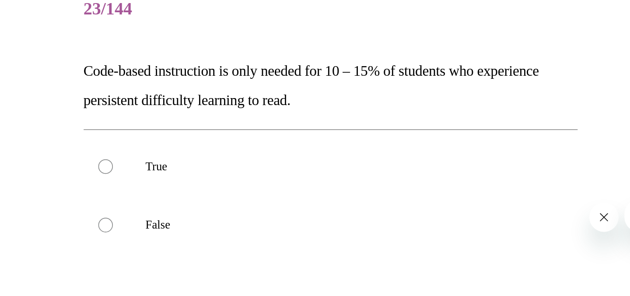
scroll to position [17, 0]
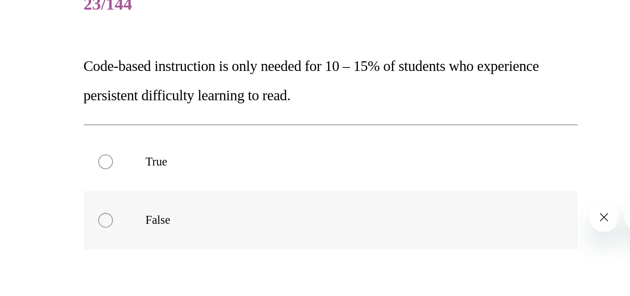
radio input "true"
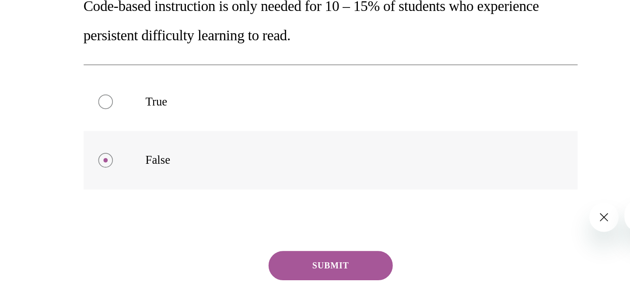
scroll to position [57, 0]
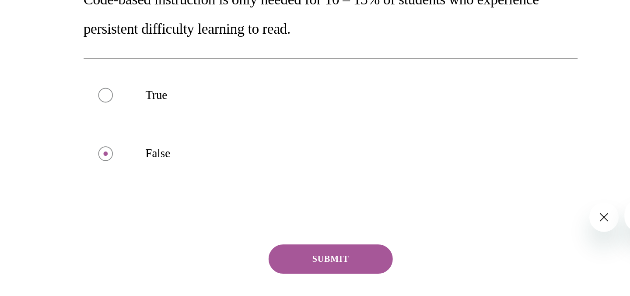
click at [66, 89] on button "SUBMIT" at bounding box center [79, 88] width 74 height 17
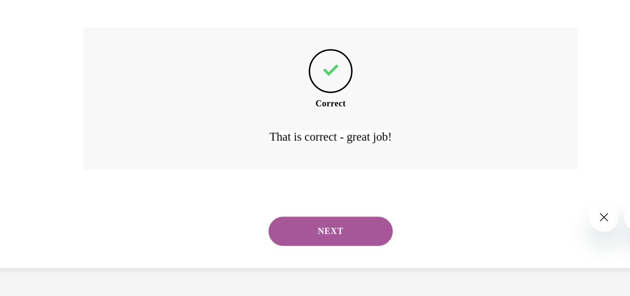
scroll to position [188, 0]
click at [76, 69] on button "NEXT" at bounding box center [79, 71] width 74 height 17
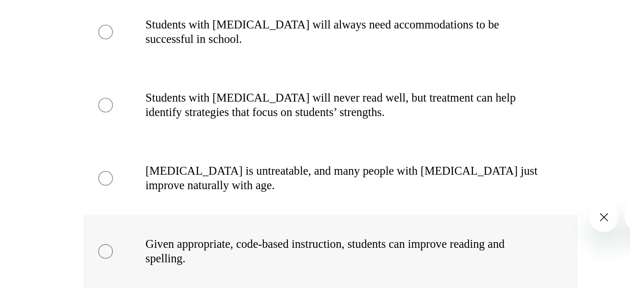
scroll to position [99, 0]
radio input "true"
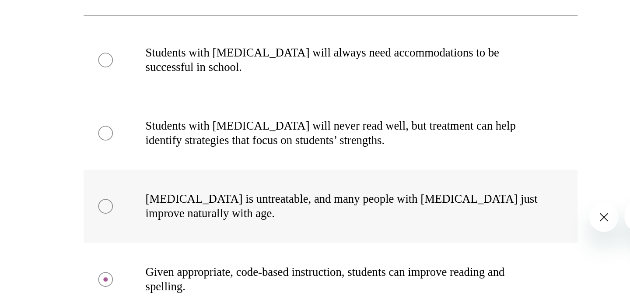
scroll to position [86, 0]
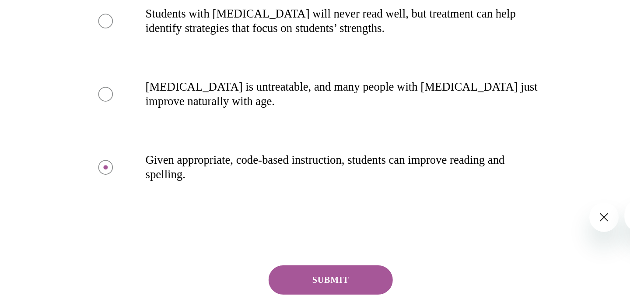
click at [69, 93] on button "SUBMIT" at bounding box center [79, 101] width 74 height 17
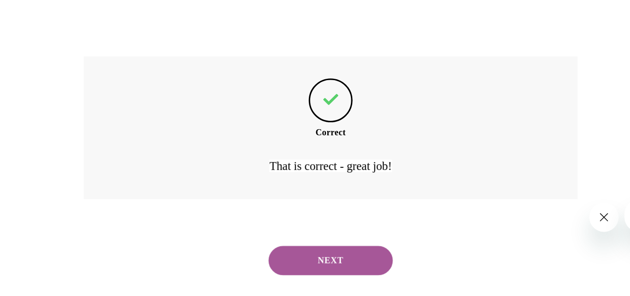
scroll to position [275, 0]
click at [76, 80] on button "NEXT" at bounding box center [79, 88] width 74 height 17
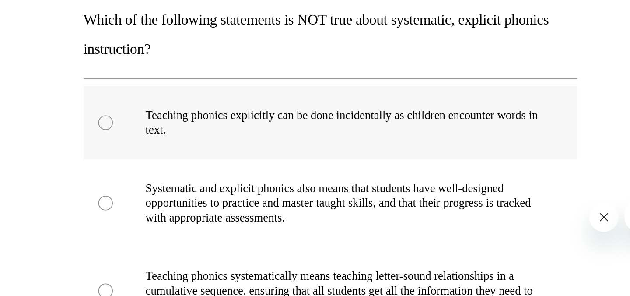
scroll to position [52, 0]
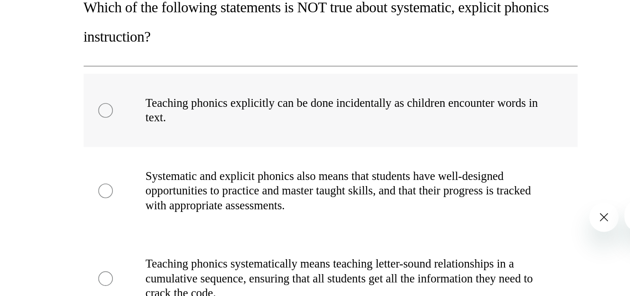
radio input "true"
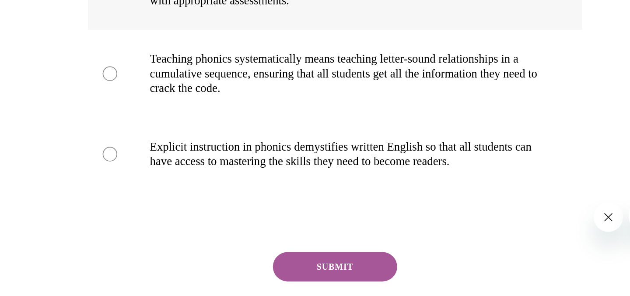
scroll to position [180, 0]
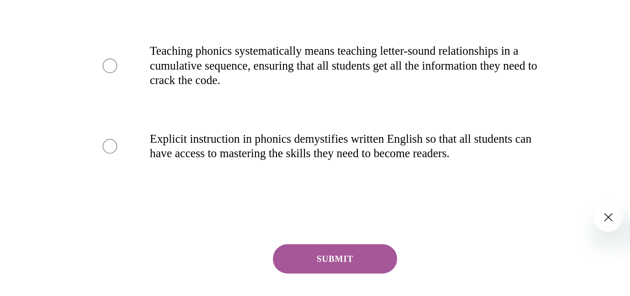
click at [71, 89] on button "SUBMIT" at bounding box center [83, 88] width 74 height 17
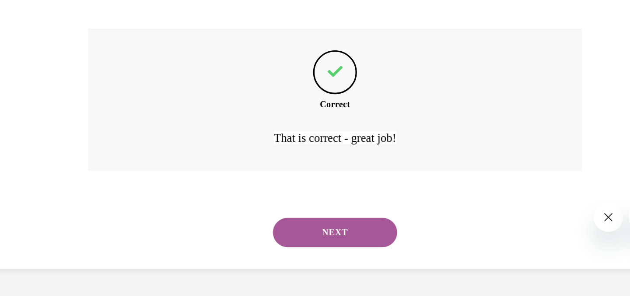
scroll to position [310, 0]
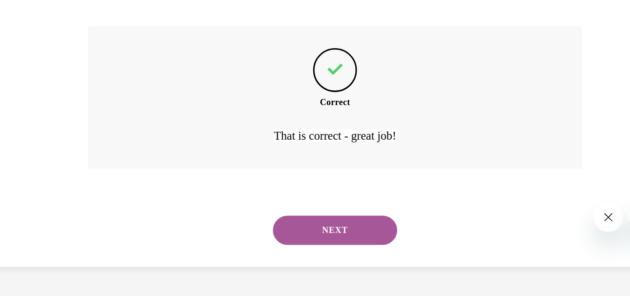
click at [77, 74] on button "NEXT" at bounding box center [83, 71] width 74 height 17
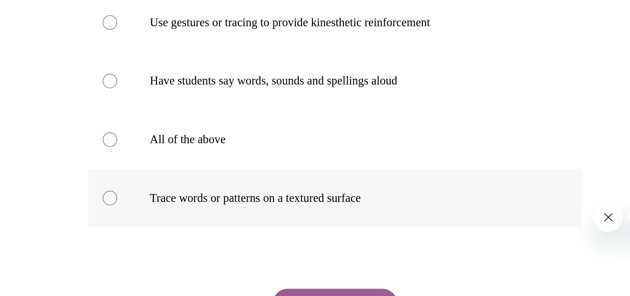
scroll to position [100, 0]
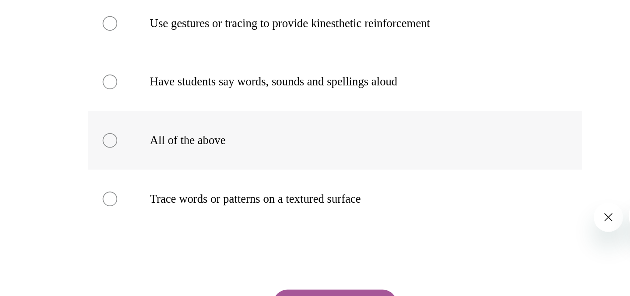
radio input "true"
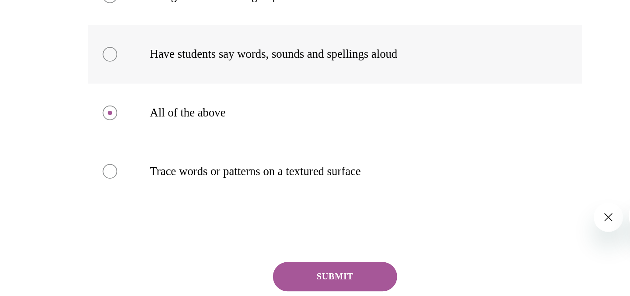
scroll to position [129, 0]
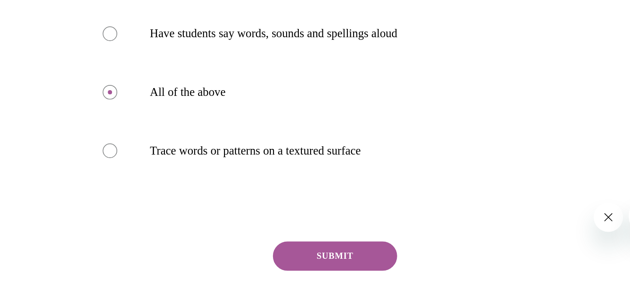
click at [74, 84] on button "SUBMIT" at bounding box center [83, 86] width 74 height 17
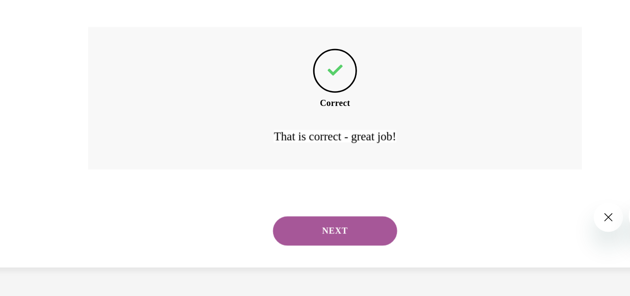
scroll to position [258, 0]
click at [84, 70] on button "NEXT" at bounding box center [83, 71] width 74 height 17
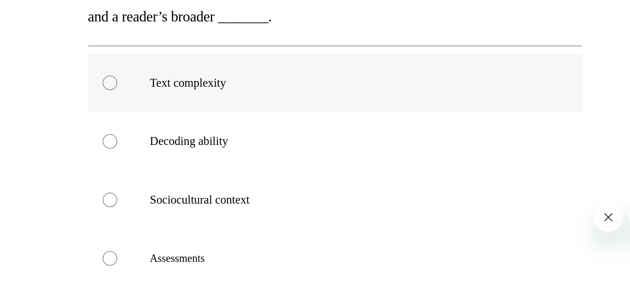
scroll to position [84, 0]
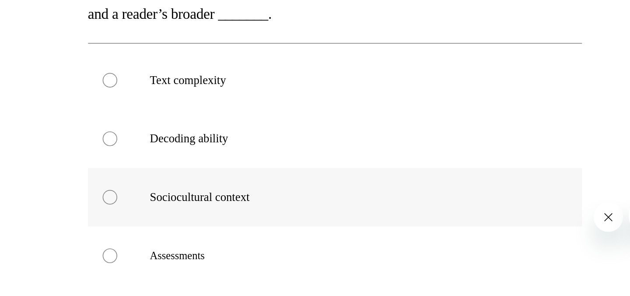
radio input "true"
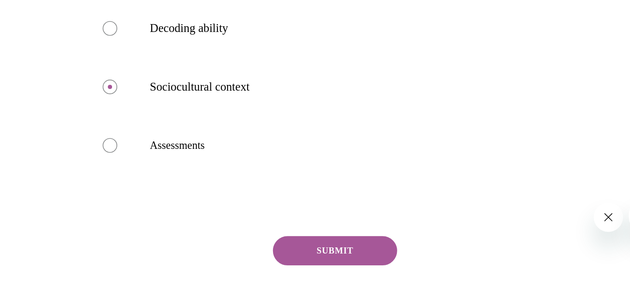
scroll to position [150, 0]
click at [89, 81] on button "SUBMIT" at bounding box center [83, 83] width 74 height 17
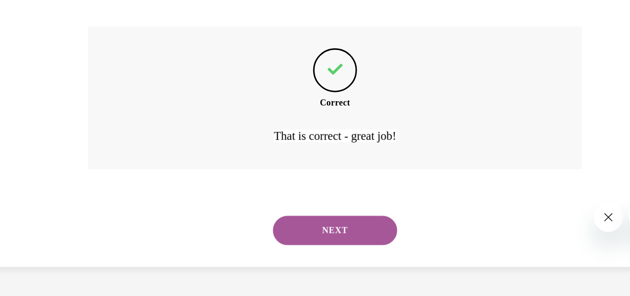
scroll to position [275, 0]
click at [87, 70] on button "NEXT" at bounding box center [83, 71] width 74 height 17
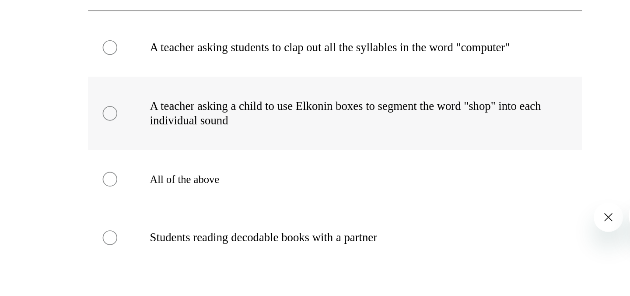
scroll to position [71, 0]
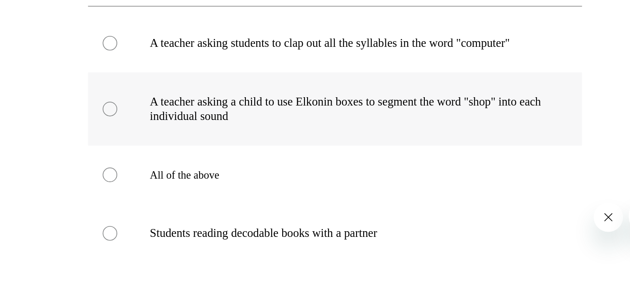
radio input "true"
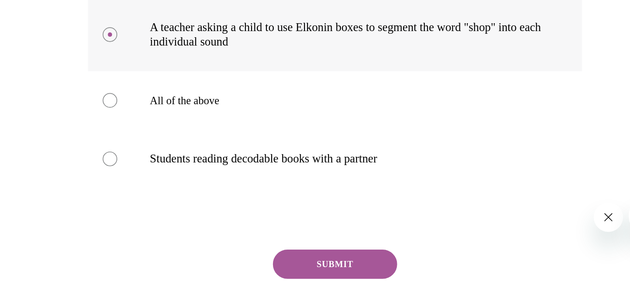
scroll to position [116, 0]
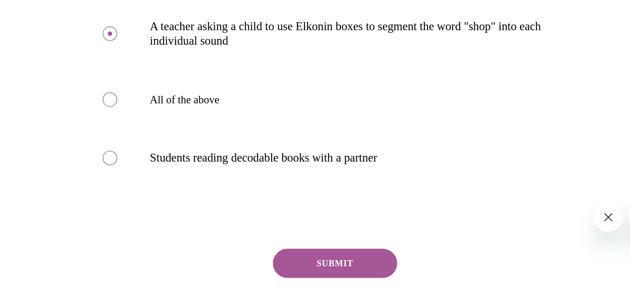
click at [71, 98] on button "SUBMIT" at bounding box center [83, 91] width 74 height 17
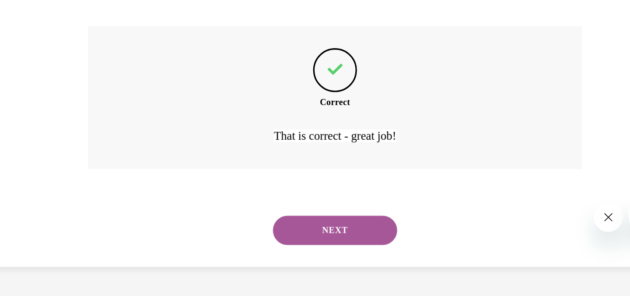
scroll to position [258, 0]
click at [86, 71] on button "NEXT" at bounding box center [83, 71] width 74 height 17
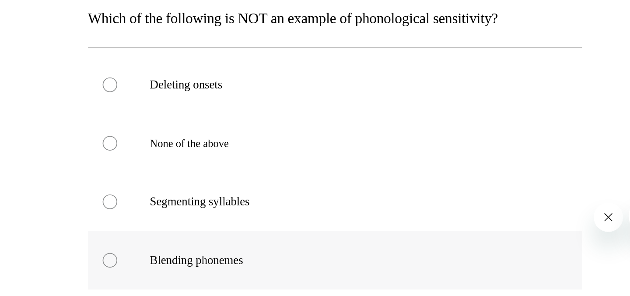
scroll to position [48, 0]
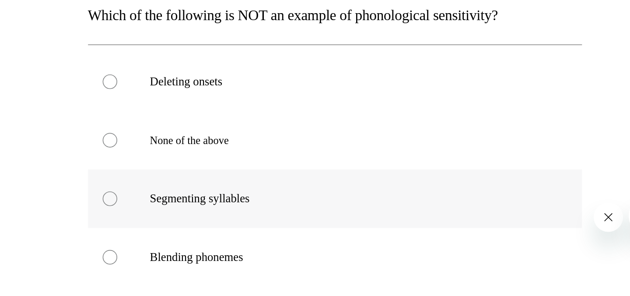
radio input "true"
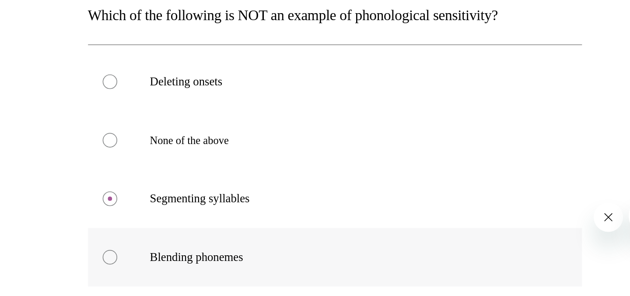
radio input "true"
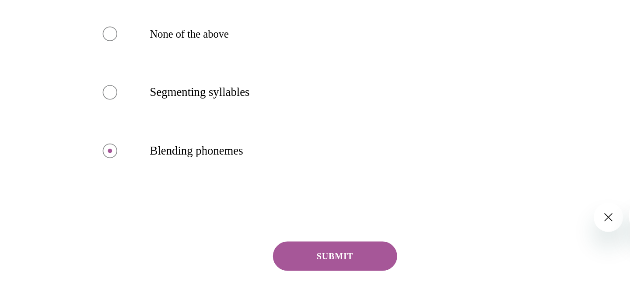
scroll to position [117, 0]
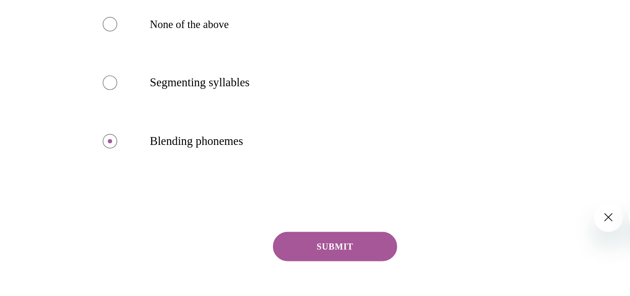
click at [81, 82] on button "SUBMIT" at bounding box center [83, 81] width 74 height 17
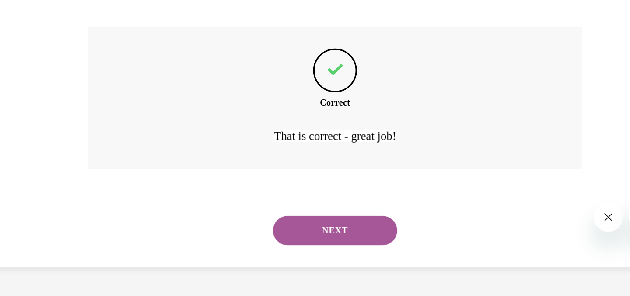
scroll to position [240, 0]
click at [91, 72] on button "NEXT" at bounding box center [83, 71] width 74 height 17
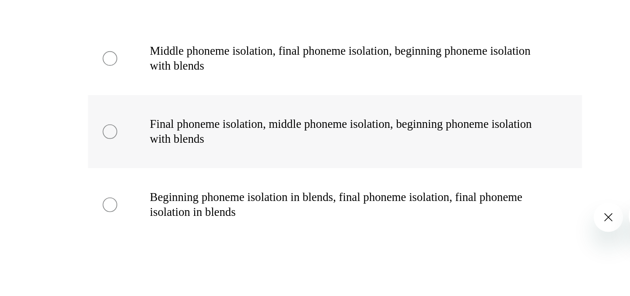
scroll to position [136, 0]
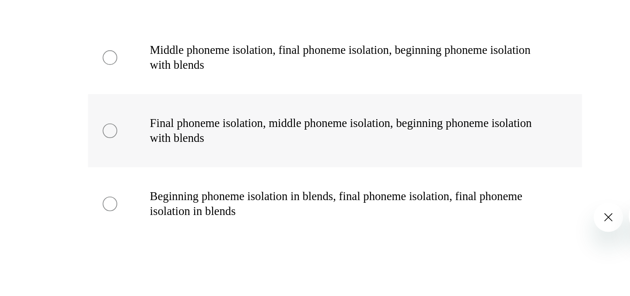
radio input "true"
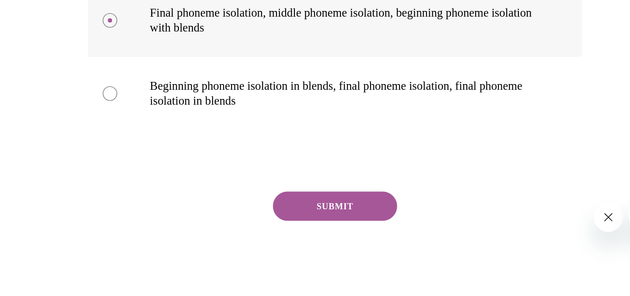
scroll to position [216, 0]
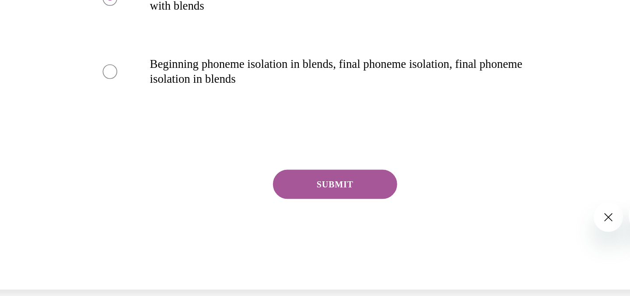
click at [77, 44] on button "SUBMIT" at bounding box center [83, 43] width 74 height 17
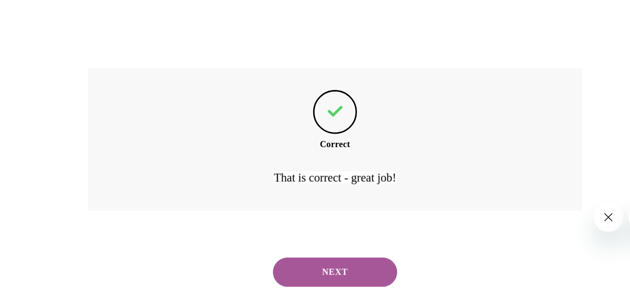
scroll to position [277, 0]
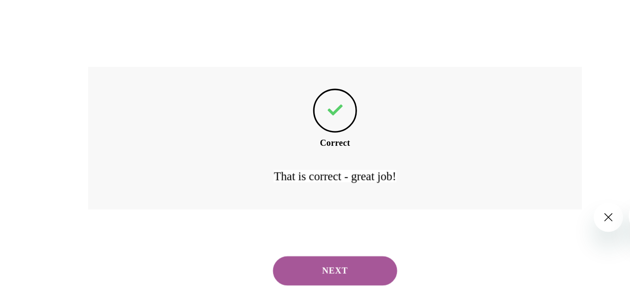
click at [82, 94] on button "NEXT" at bounding box center [83, 95] width 74 height 17
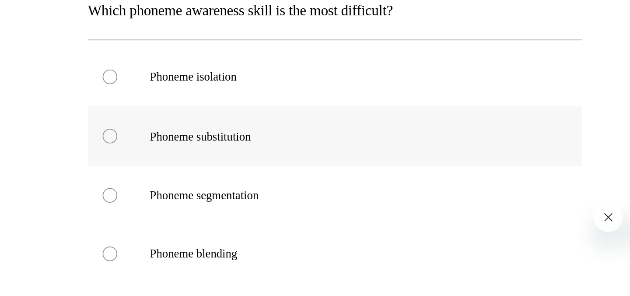
scroll to position [50, 0]
radio input "true"
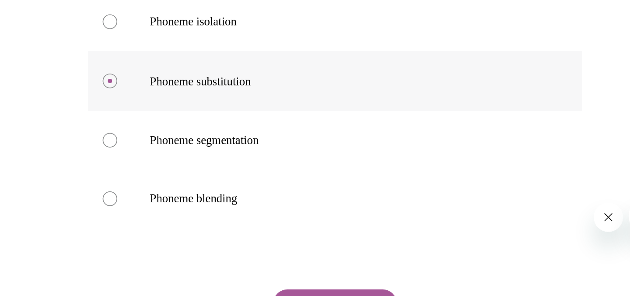
scroll to position [87, 0]
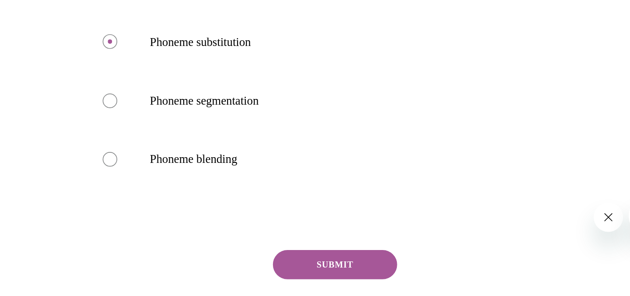
click at [81, 93] on button "SUBMIT" at bounding box center [83, 92] width 74 height 17
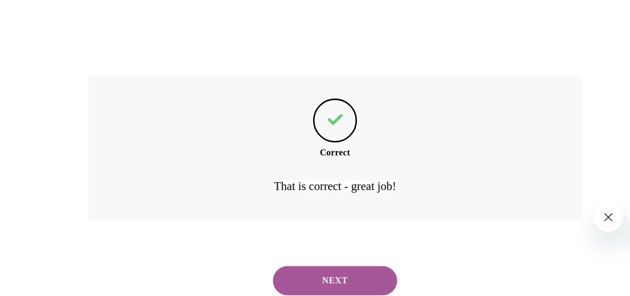
scroll to position [225, 0]
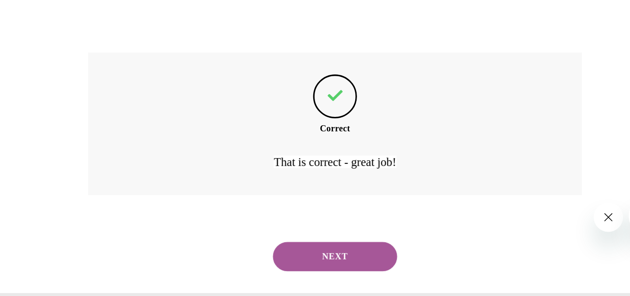
click at [80, 85] on button "NEXT" at bounding box center [83, 87] width 74 height 17
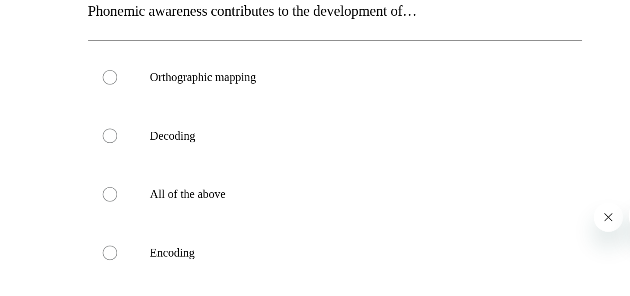
scroll to position [49, 0]
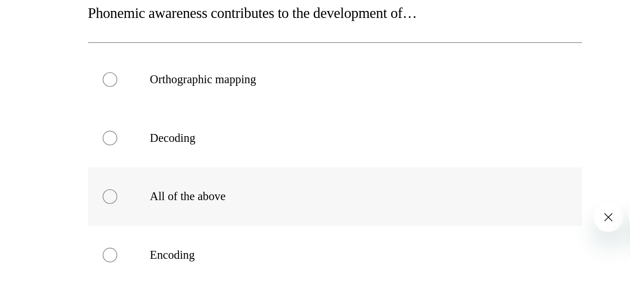
radio input "true"
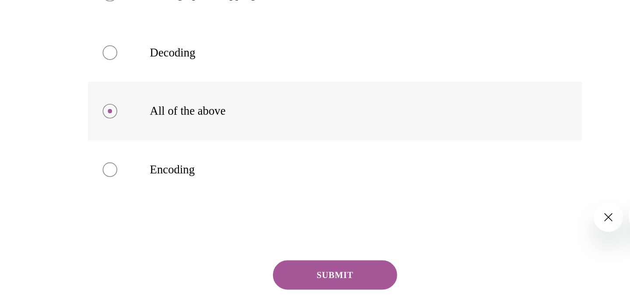
scroll to position [108, 0]
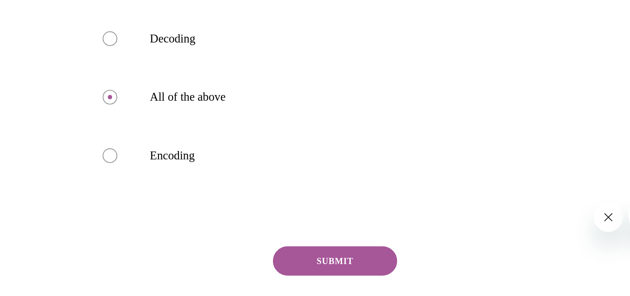
click at [81, 88] on button "SUBMIT" at bounding box center [83, 89] width 74 height 17
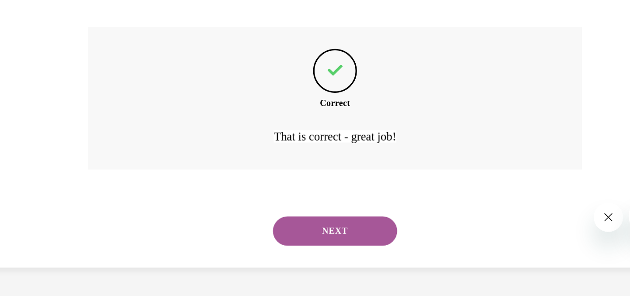
scroll to position [240, 0]
click at [87, 67] on button "NEXT" at bounding box center [83, 71] width 74 height 17
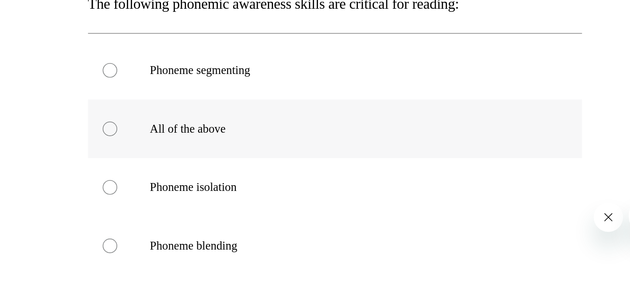
scroll to position [56, 0]
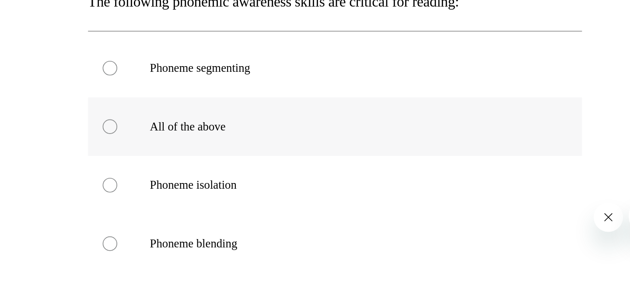
radio input "true"
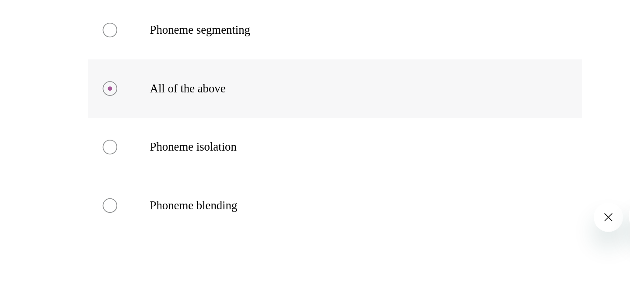
scroll to position [90, 0]
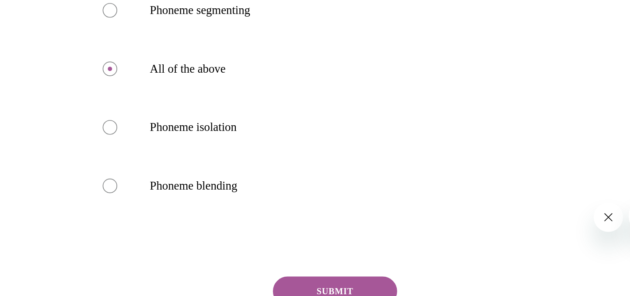
click at [71, 104] on button "SUBMIT" at bounding box center [83, 107] width 74 height 17
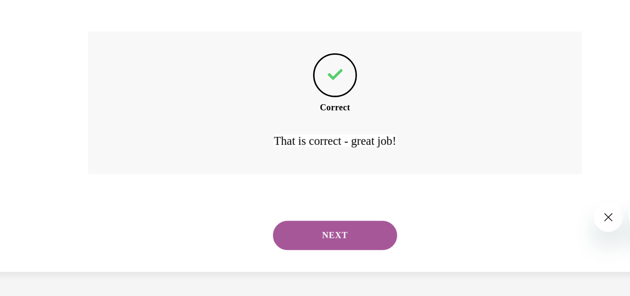
scroll to position [232, 0]
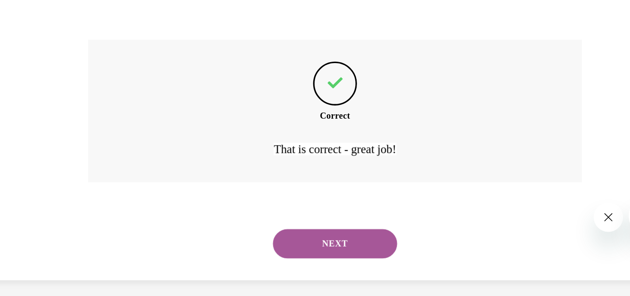
click at [73, 78] on button "NEXT" at bounding box center [83, 79] width 74 height 17
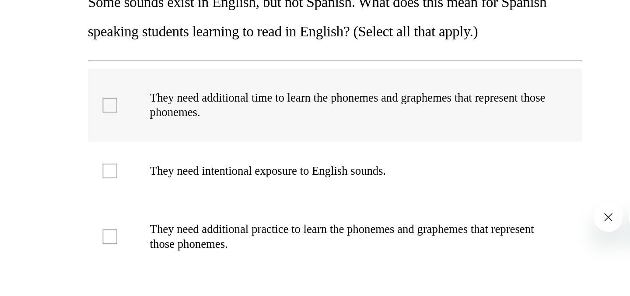
scroll to position [58, 0]
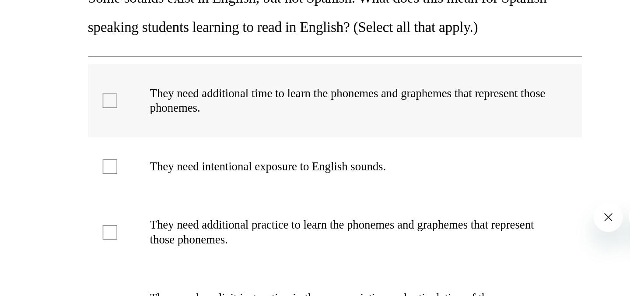
checkbox input "true"
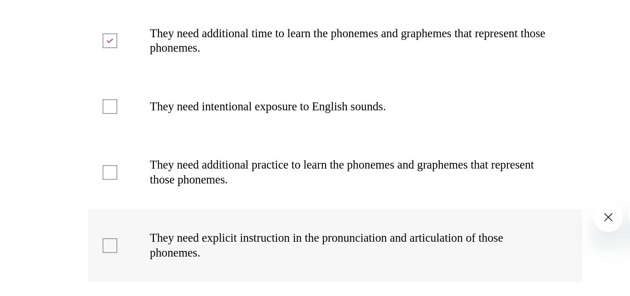
scroll to position [94, 0]
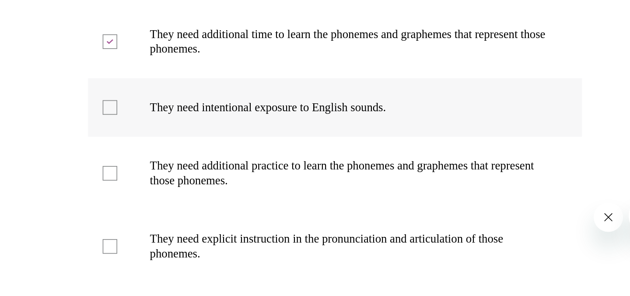
checkbox input "true"
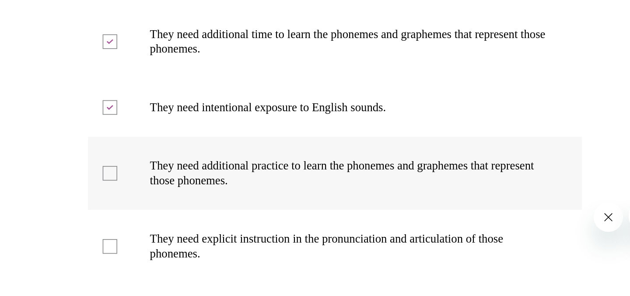
checkbox input "true"
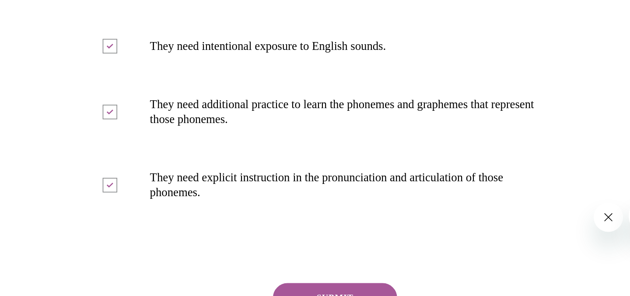
scroll to position [151, 0]
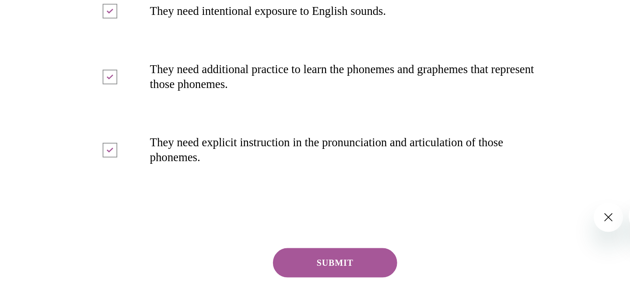
click at [77, 89] on button "SUBMIT" at bounding box center [83, 90] width 74 height 17
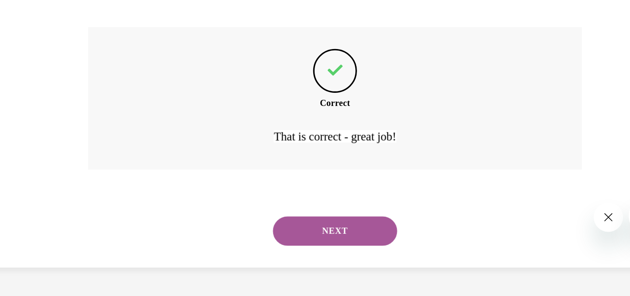
scroll to position [284, 0]
click at [77, 64] on button "NEXT" at bounding box center [83, 71] width 74 height 17
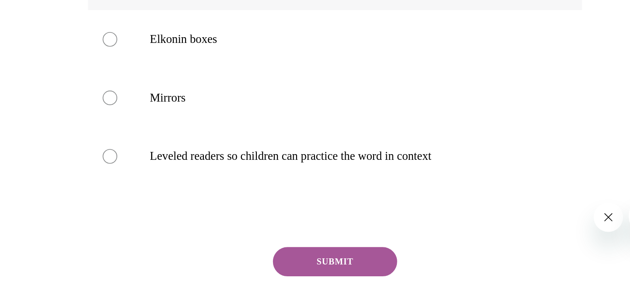
scroll to position [145, 0]
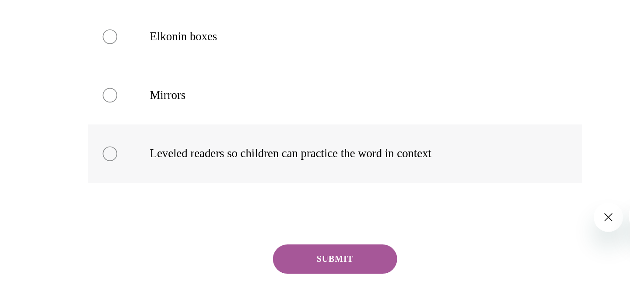
radio input "true"
click at [80, 88] on button "SUBMIT" at bounding box center [83, 88] width 74 height 17
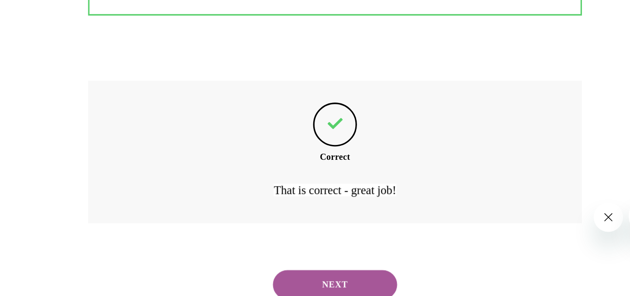
scroll to position [275, 0]
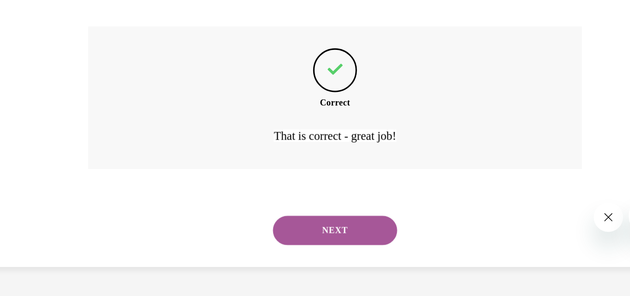
click at [87, 71] on button "NEXT" at bounding box center [83, 71] width 74 height 17
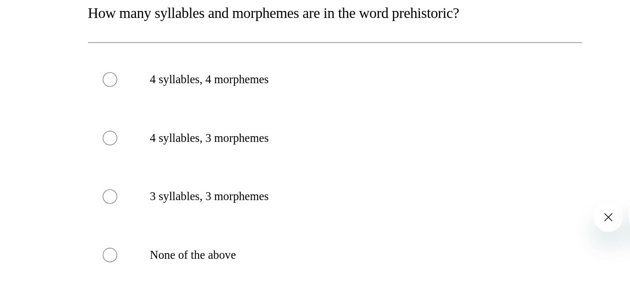
scroll to position [51, 0]
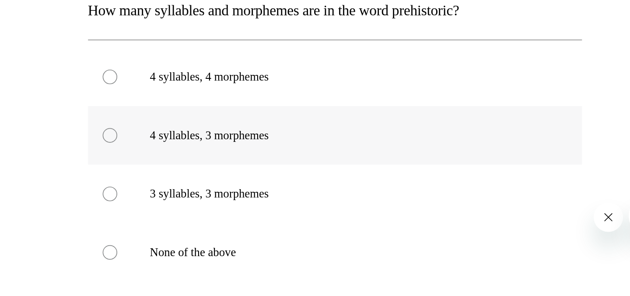
radio input "true"
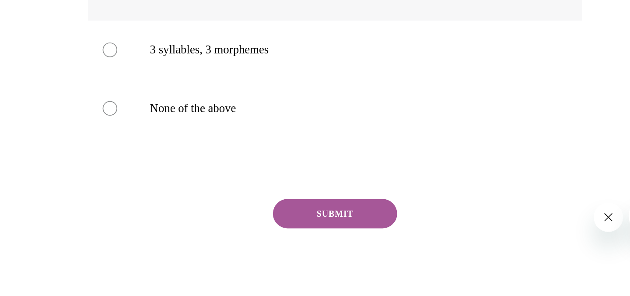
scroll to position [151, 0]
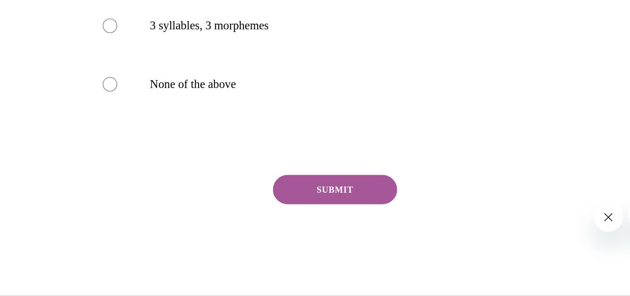
click at [68, 49] on button "SUBMIT" at bounding box center [83, 46] width 74 height 17
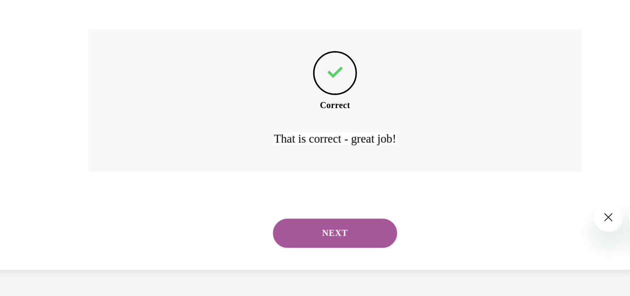
scroll to position [240, 0]
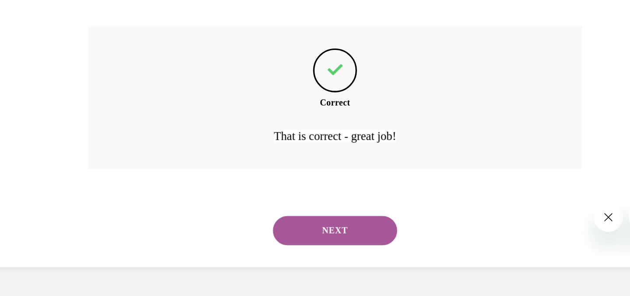
click at [78, 70] on button "NEXT" at bounding box center [83, 71] width 74 height 17
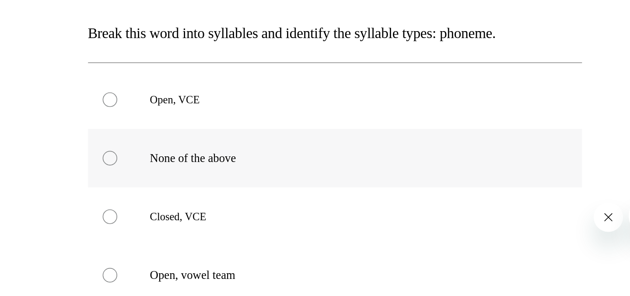
scroll to position [38, 0]
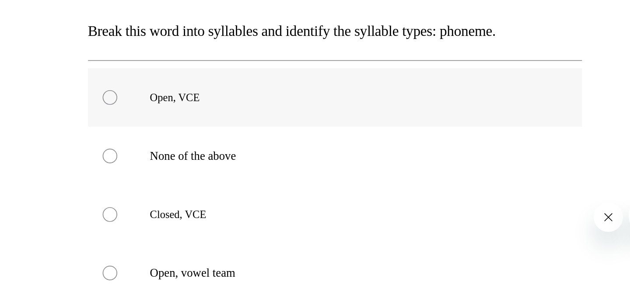
radio input "true"
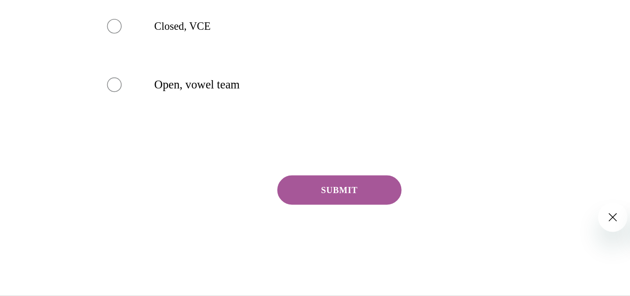
click at [81, 47] on button "SUBMIT" at bounding box center [87, 47] width 74 height 17
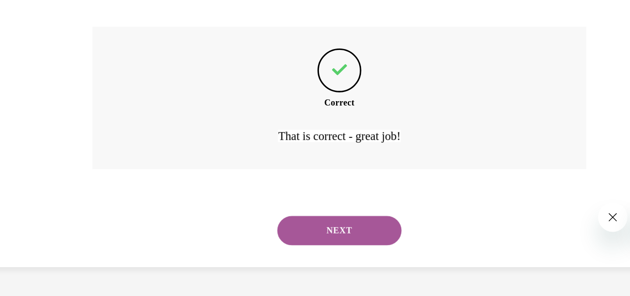
scroll to position [240, 0]
click at [81, 71] on button "NEXT" at bounding box center [87, 71] width 74 height 17
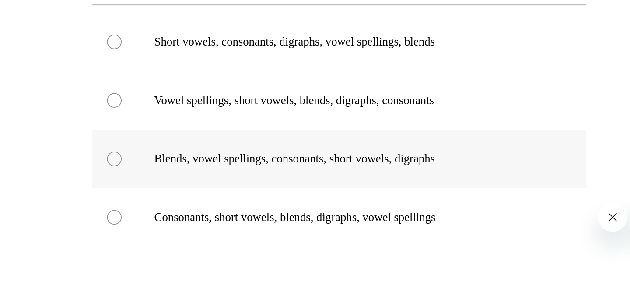
scroll to position [73, 0]
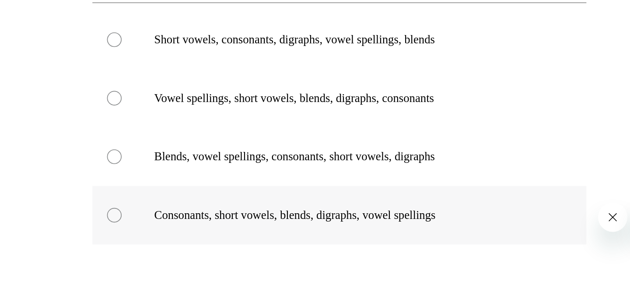
radio input "true"
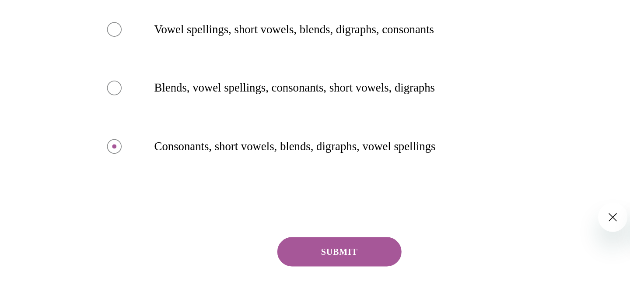
click at [71, 83] on button "SUBMIT" at bounding box center [87, 84] width 74 height 17
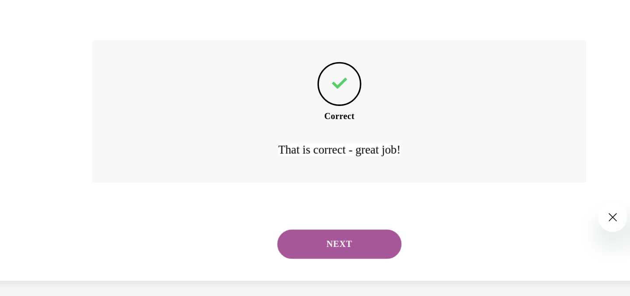
scroll to position [232, 0]
click at [71, 83] on button "NEXT" at bounding box center [87, 79] width 74 height 17
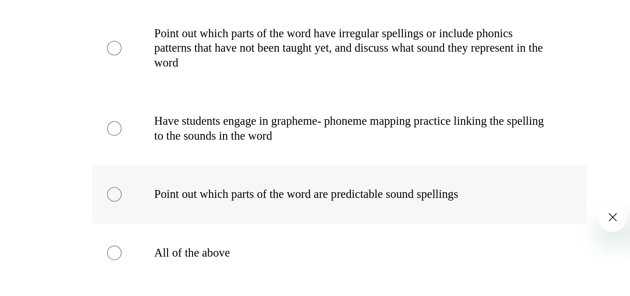
scroll to position [90, 0]
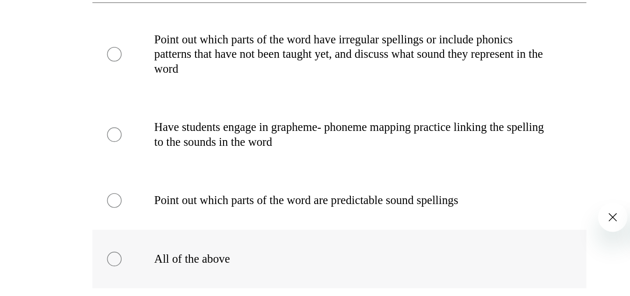
radio input "true"
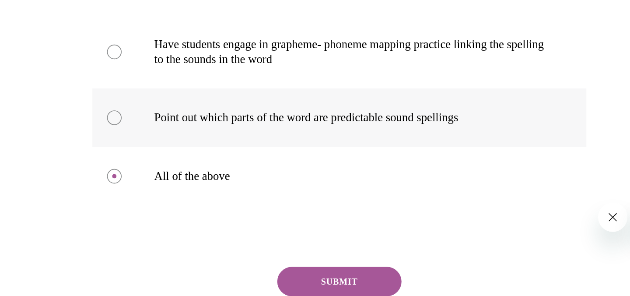
scroll to position [143, 0]
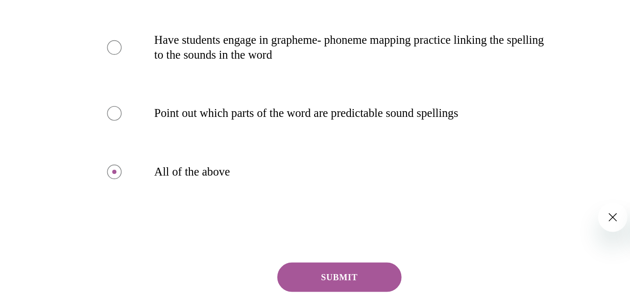
click at [87, 96] on button "SUBMIT" at bounding box center [87, 99] width 74 height 17
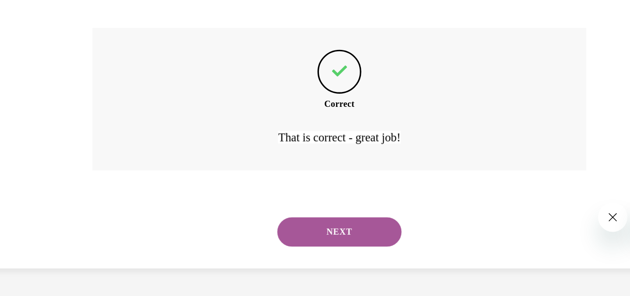
scroll to position [284, 0]
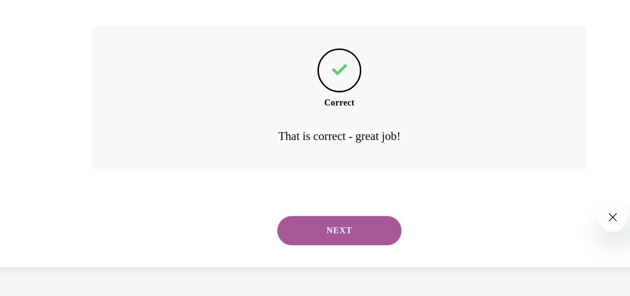
click at [82, 73] on button "NEXT" at bounding box center [87, 71] width 74 height 17
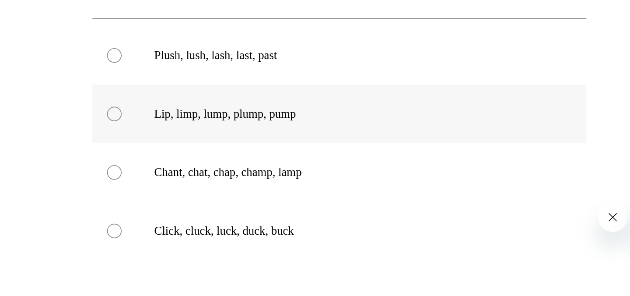
scroll to position [60, 0]
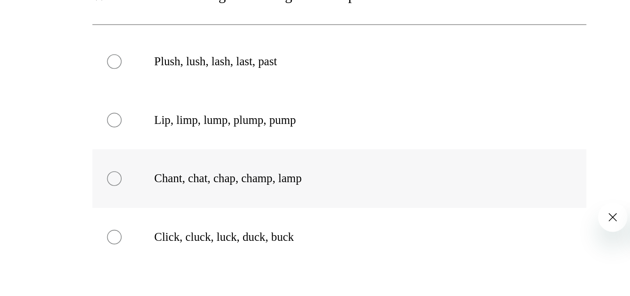
radio input "true"
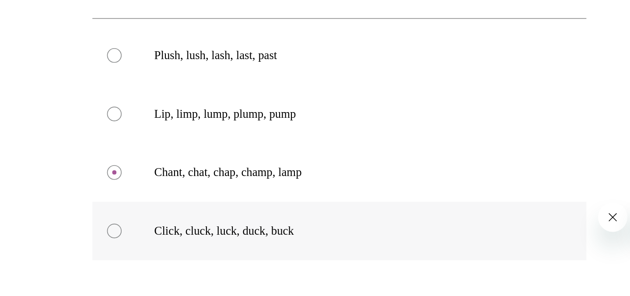
scroll to position [64, 0]
radio input "true"
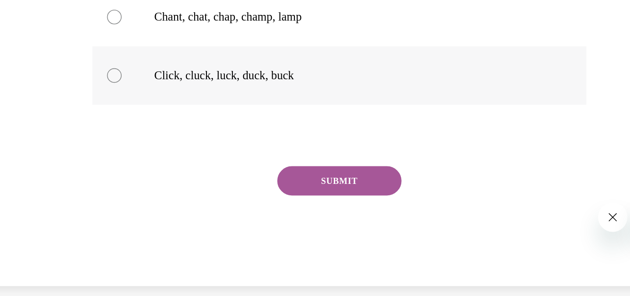
scroll to position [160, 0]
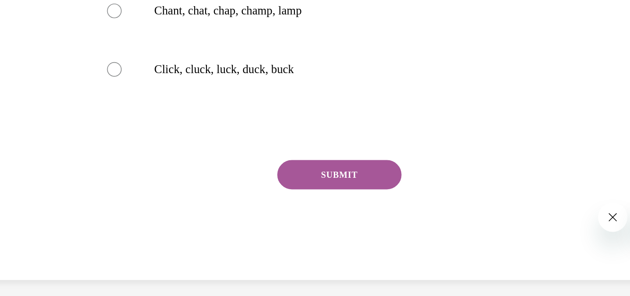
click at [75, 39] on button "SUBMIT" at bounding box center [87, 38] width 74 height 17
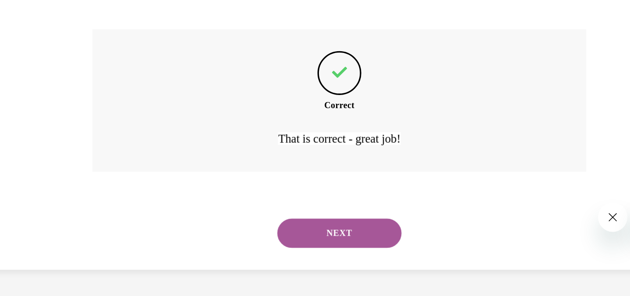
scroll to position [240, 0]
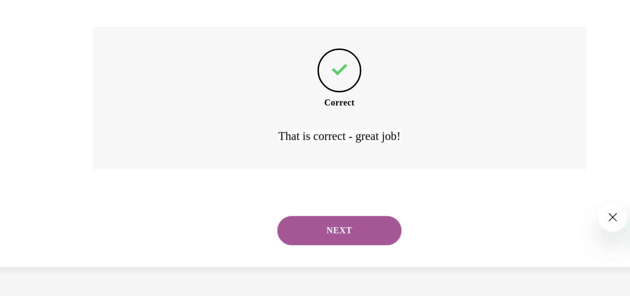
click at [88, 72] on button "NEXT" at bounding box center [87, 71] width 74 height 17
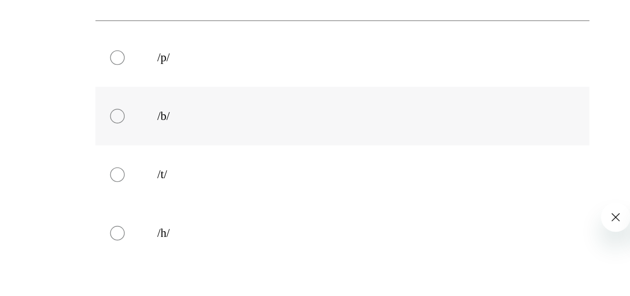
scroll to position [63, 0]
radio input "true"
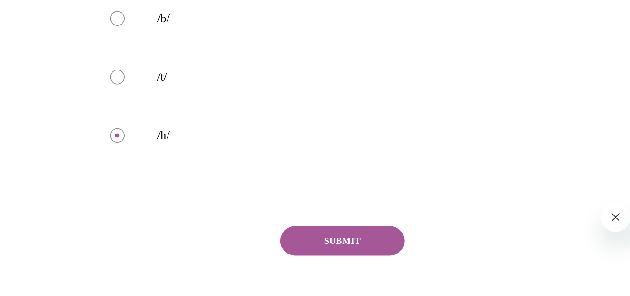
click at [89, 76] on button "SUBMIT" at bounding box center [90, 77] width 74 height 17
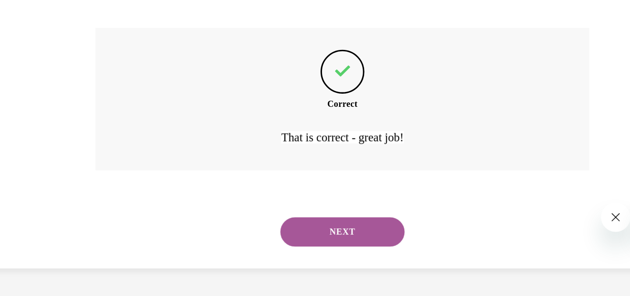
scroll to position [240, 0]
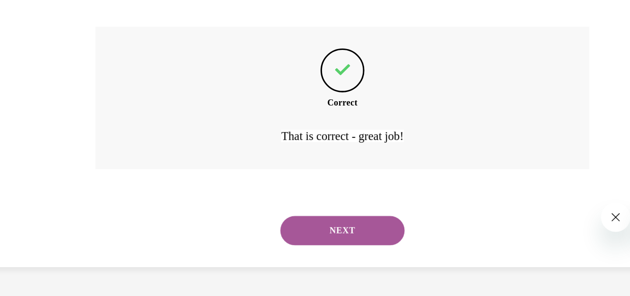
click at [91, 71] on button "NEXT" at bounding box center [90, 71] width 74 height 17
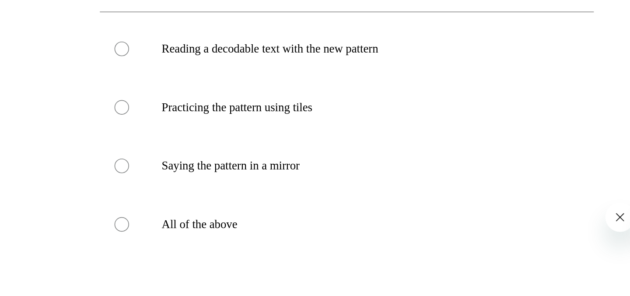
scroll to position [70, 0]
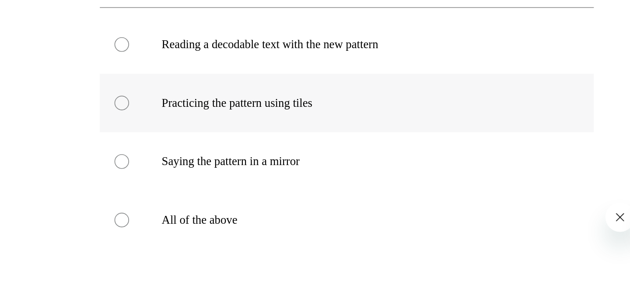
radio input "true"
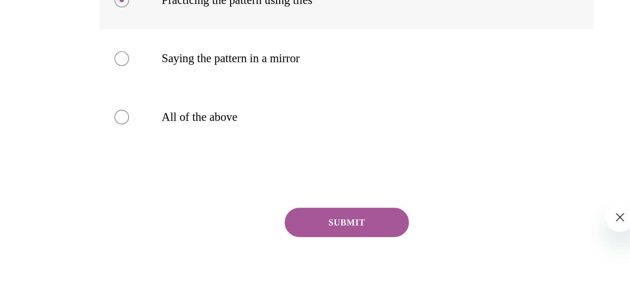
scroll to position [132, 0]
click at [67, 76] on button "SUBMIT" at bounding box center [95, 66] width 74 height 17
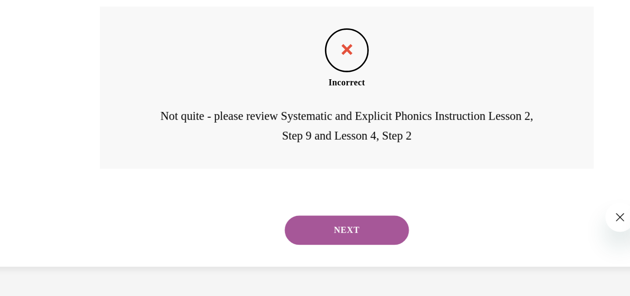
scroll to position [269, 0]
click at [94, 70] on button "NEXT" at bounding box center [95, 71] width 74 height 17
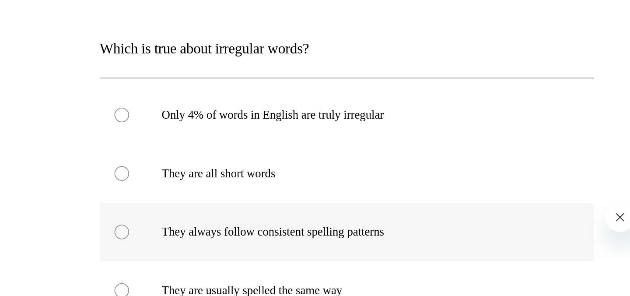
scroll to position [28, 0]
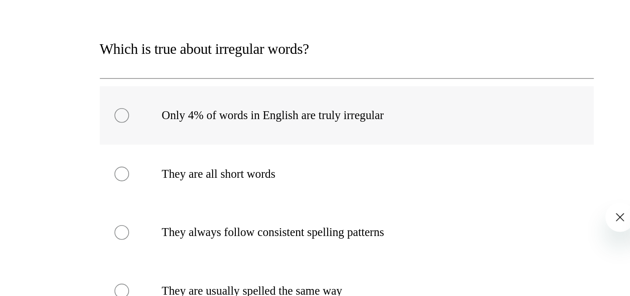
radio input "true"
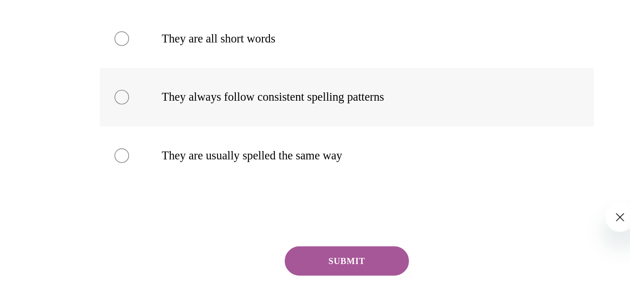
scroll to position [121, 0]
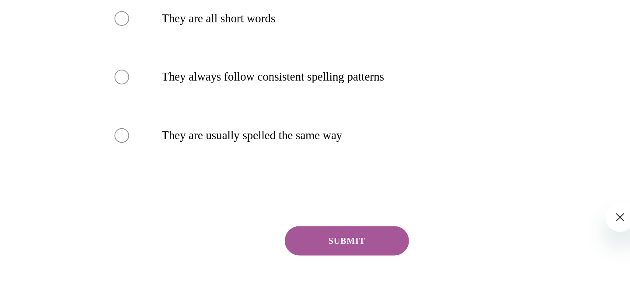
click at [73, 79] on button "SUBMIT" at bounding box center [95, 77] width 74 height 17
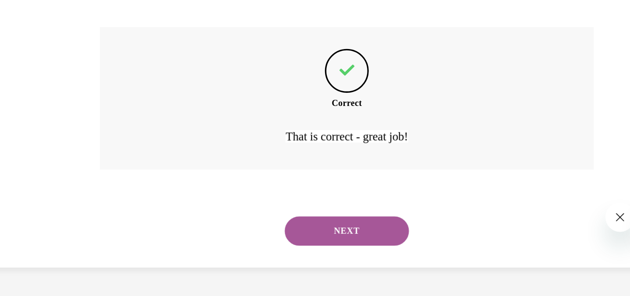
scroll to position [240, 0]
click at [89, 73] on button "NEXT" at bounding box center [95, 71] width 74 height 17
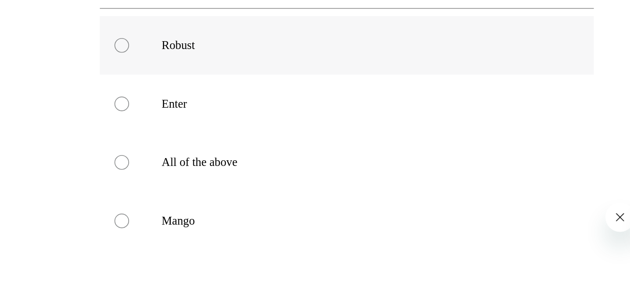
scroll to position [74, 0]
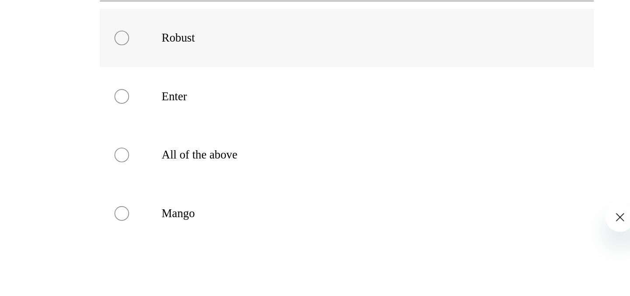
radio input "true"
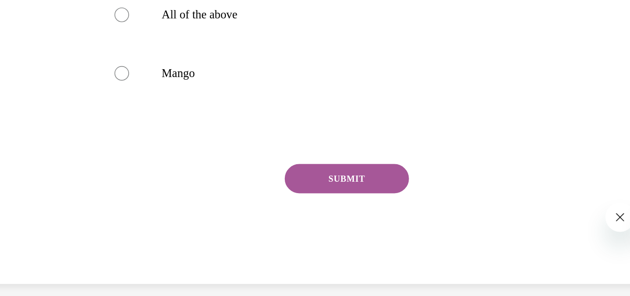
click at [89, 38] on button "SUBMIT" at bounding box center [95, 40] width 74 height 17
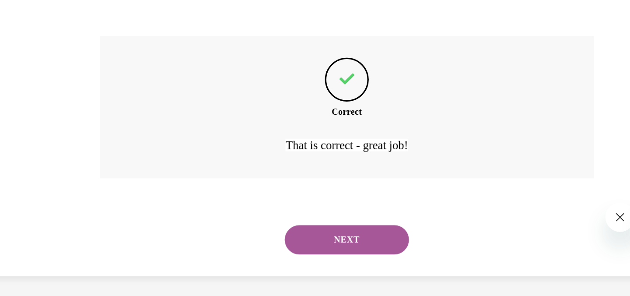
scroll to position [240, 0]
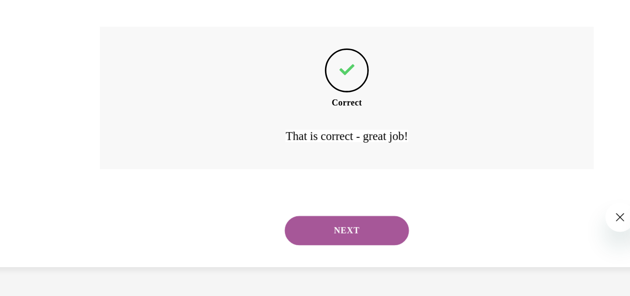
click at [88, 68] on button "NEXT" at bounding box center [95, 71] width 74 height 17
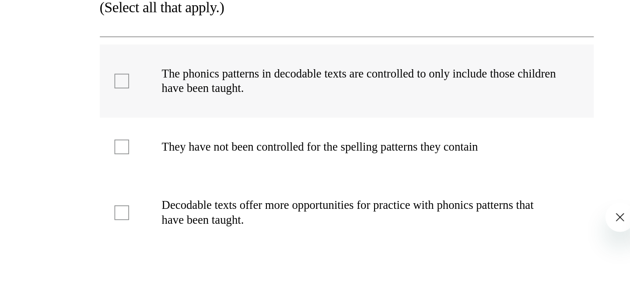
scroll to position [71, 0]
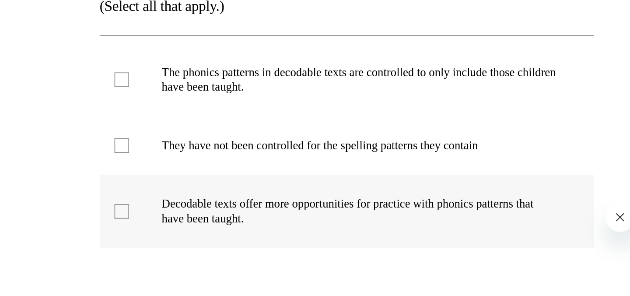
checkbox input "true"
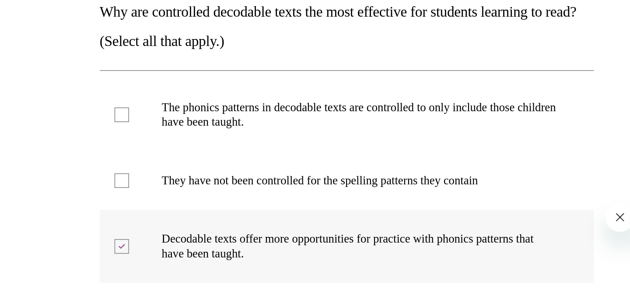
scroll to position [37, 0]
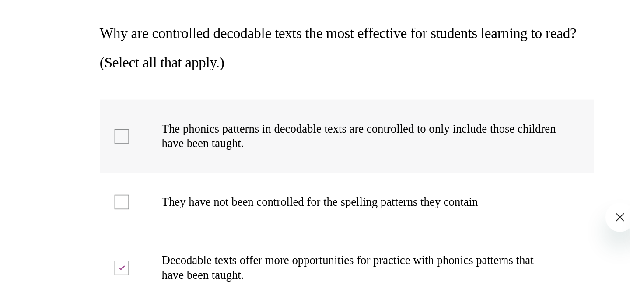
checkbox input "true"
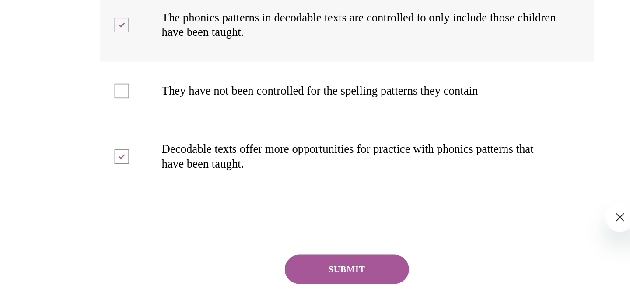
scroll to position [102, 0]
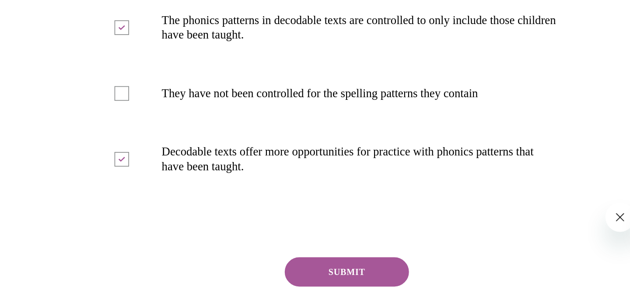
click at [87, 95] on button "SUBMIT" at bounding box center [95, 96] width 74 height 17
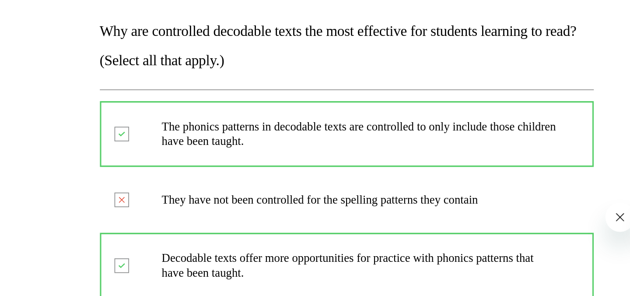
scroll to position [38, 0]
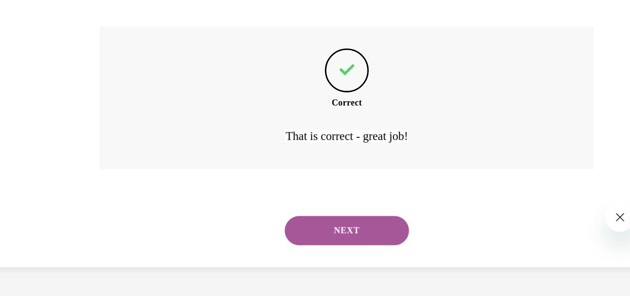
click at [93, 70] on button "NEXT" at bounding box center [95, 71] width 74 height 17
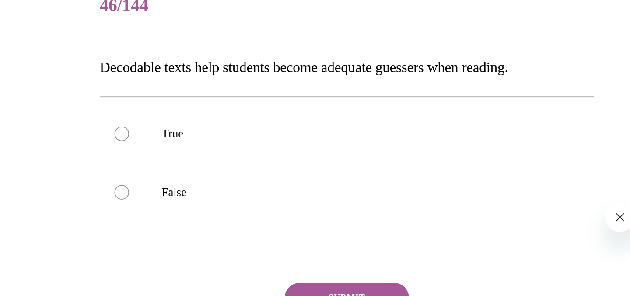
scroll to position [16, 0]
radio input "true"
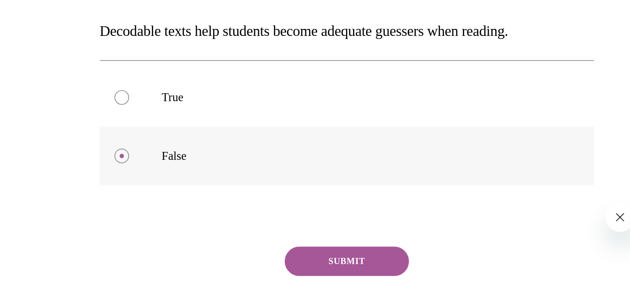
scroll to position [49, 0]
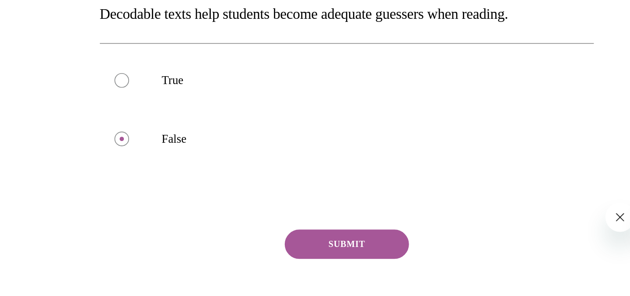
click at [83, 78] on button "SUBMIT" at bounding box center [95, 79] width 74 height 17
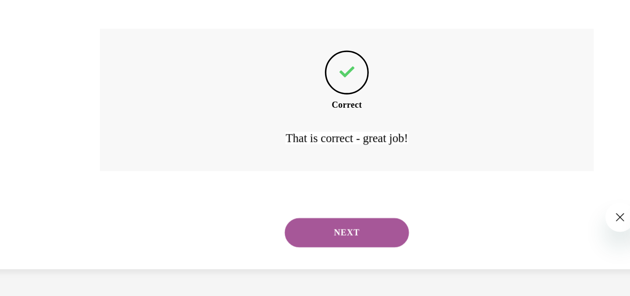
scroll to position [170, 0]
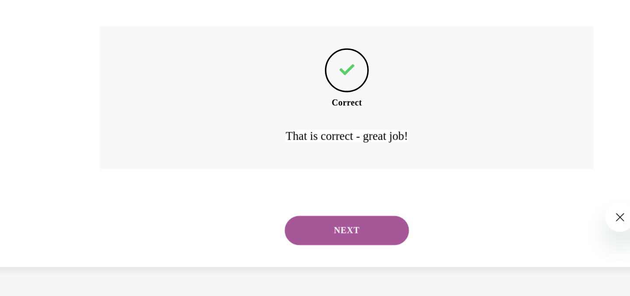
click at [86, 73] on button "NEXT" at bounding box center [95, 71] width 74 height 17
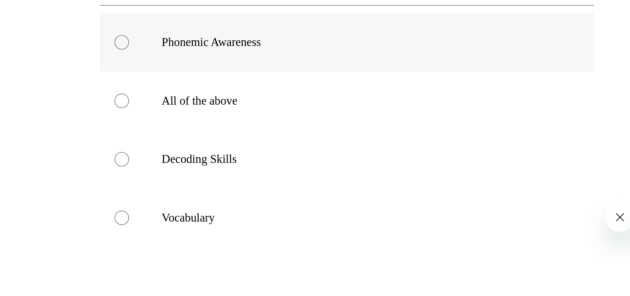
scroll to position [73, 0]
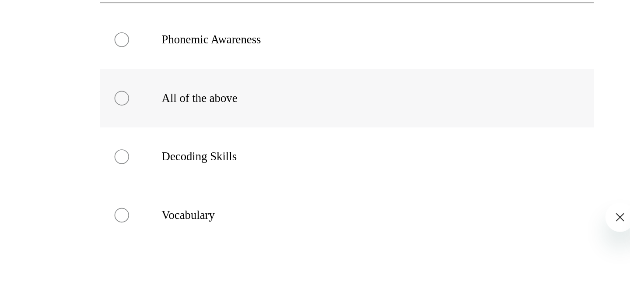
radio input "true"
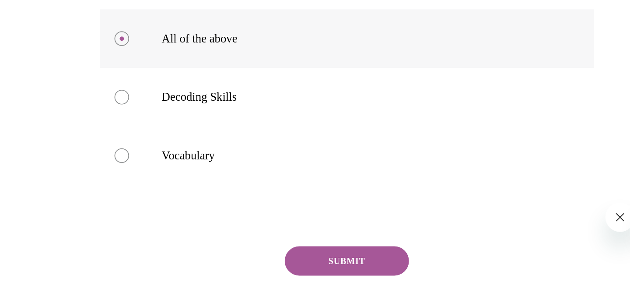
scroll to position [109, 0]
click at [102, 88] on button "SUBMIT" at bounding box center [95, 89] width 74 height 17
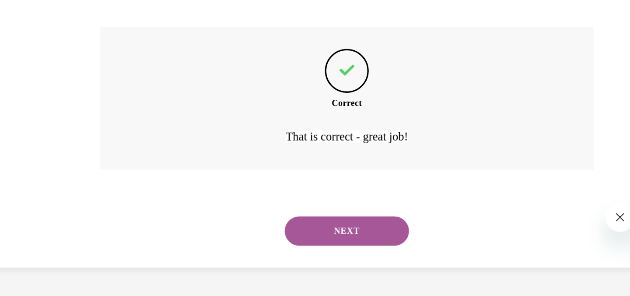
scroll to position [240, 0]
click at [83, 71] on button "NEXT" at bounding box center [95, 71] width 74 height 17
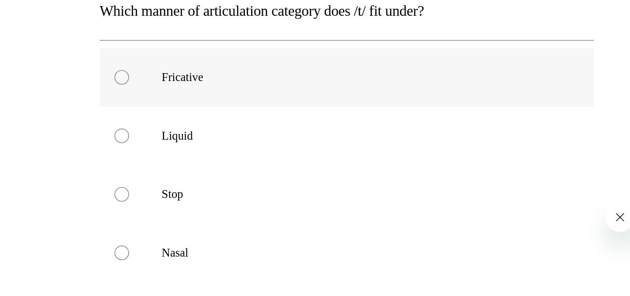
scroll to position [53, 0]
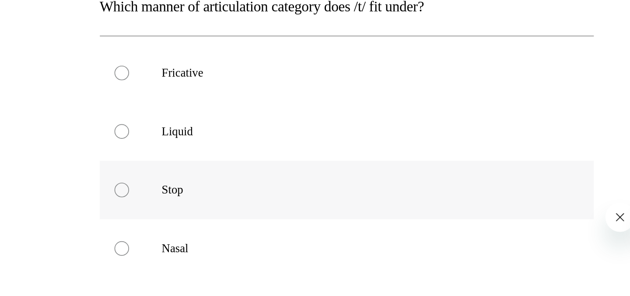
radio input "true"
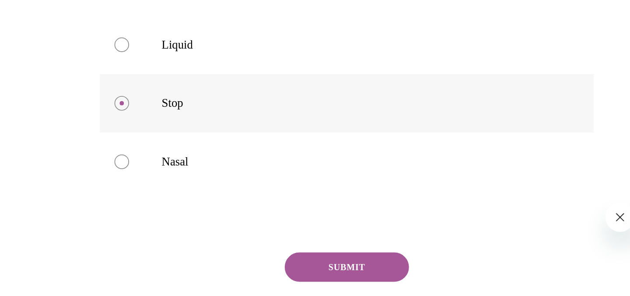
scroll to position [107, 0]
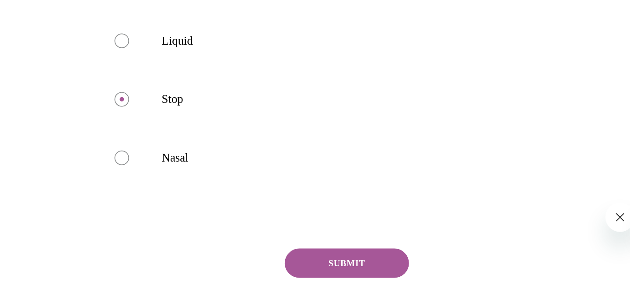
click at [84, 91] on button "SUBMIT" at bounding box center [95, 91] width 74 height 17
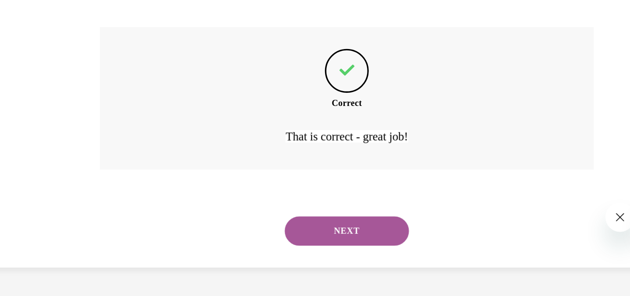
scroll to position [240, 0]
click at [88, 72] on button "NEXT" at bounding box center [95, 71] width 74 height 17
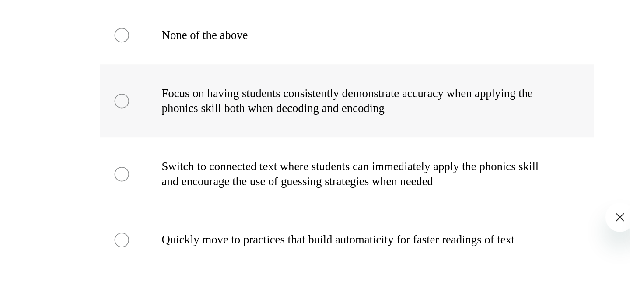
scroll to position [93, 0]
radio input "true"
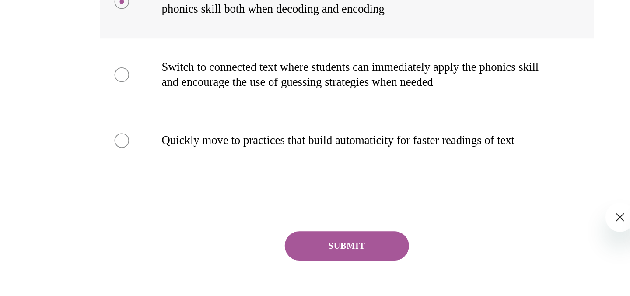
scroll to position [158, 0]
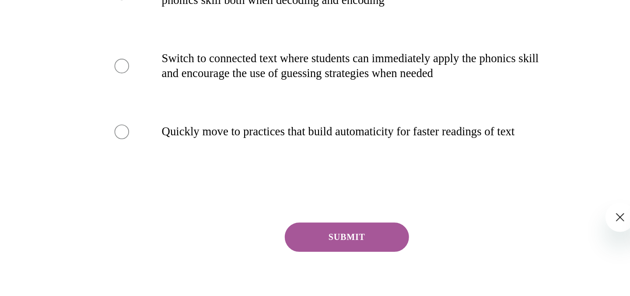
click at [82, 76] on button "SUBMIT" at bounding box center [95, 75] width 74 height 17
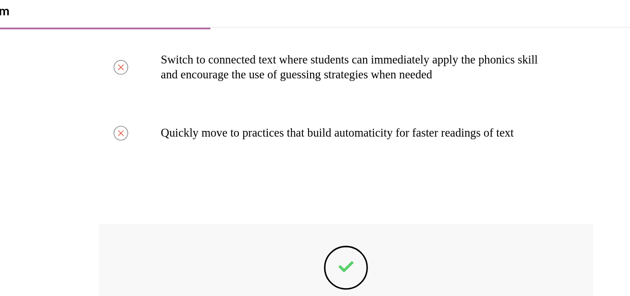
scroll to position [275, 0]
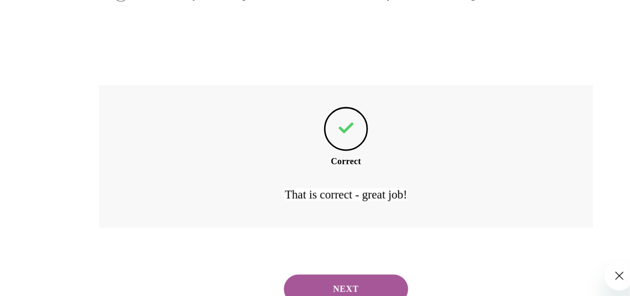
click at [93, 129] on button "NEXT" at bounding box center [94, 130] width 74 height 17
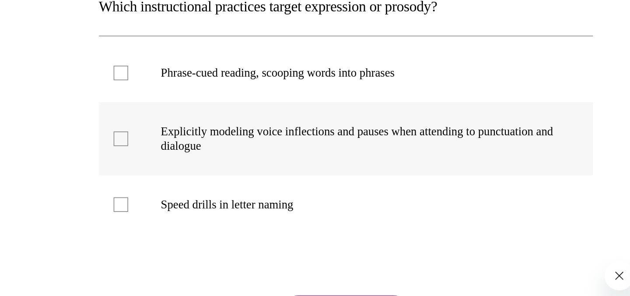
scroll to position [90, 0]
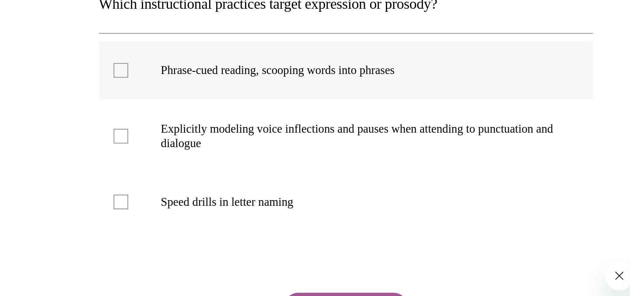
checkbox input "true"
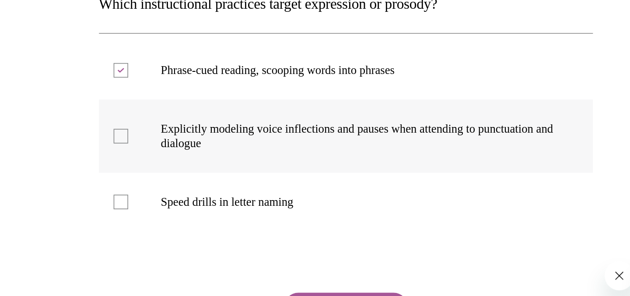
checkbox input "true"
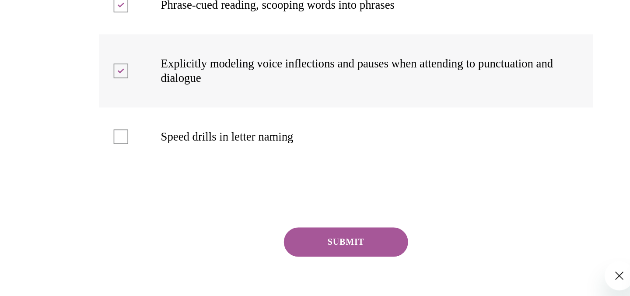
scroll to position [142, 0]
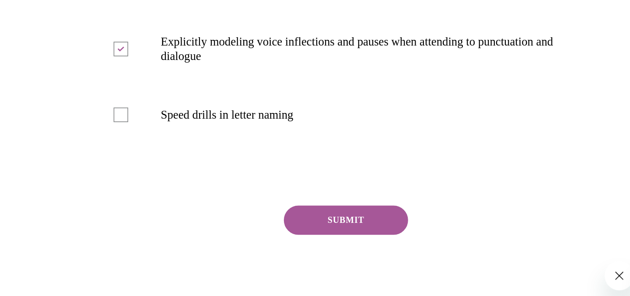
click at [79, 88] on button "SUBMIT" at bounding box center [94, 88] width 74 height 17
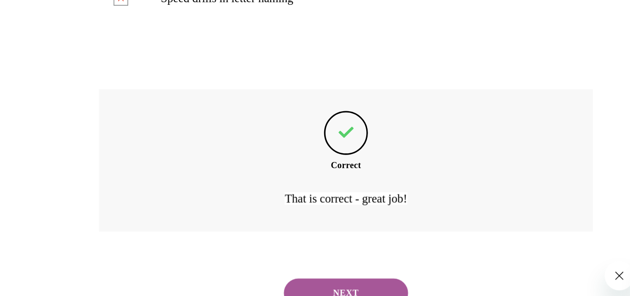
scroll to position [214, 0]
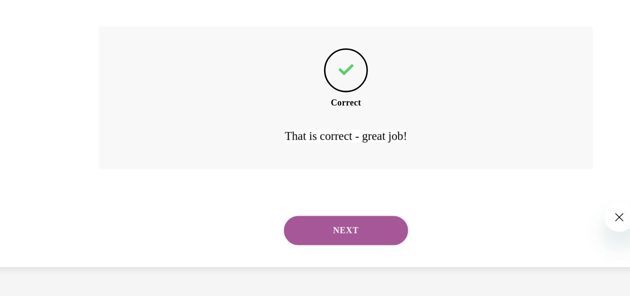
click at [85, 73] on button "NEXT" at bounding box center [94, 71] width 74 height 17
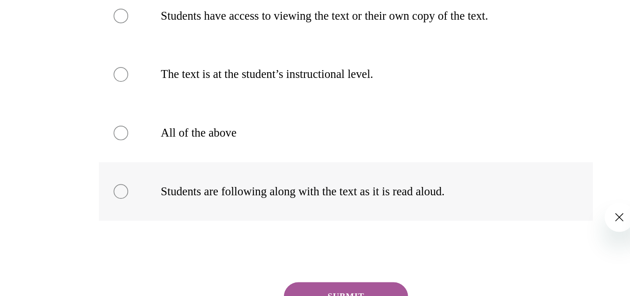
scroll to position [110, 0]
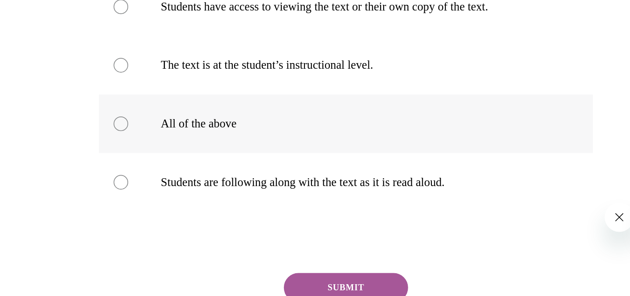
radio input "true"
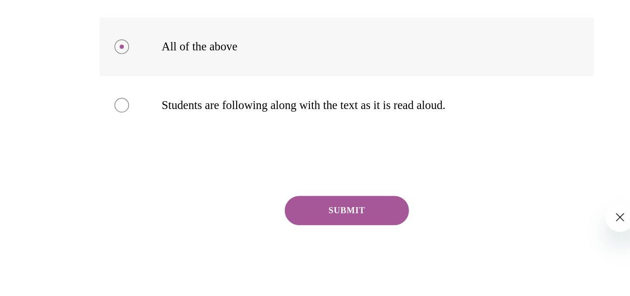
scroll to position [157, 0]
click at [100, 68] on button "SUBMIT" at bounding box center [95, 59] width 74 height 17
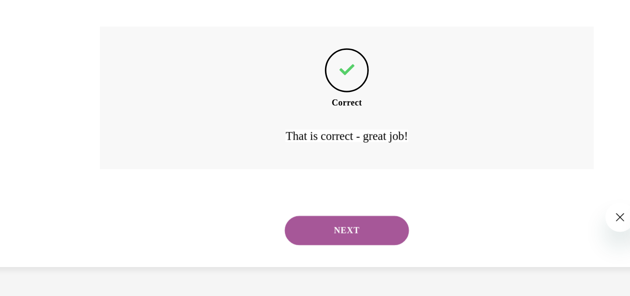
scroll to position [275, 0]
click at [99, 71] on button "NEXT" at bounding box center [95, 71] width 74 height 17
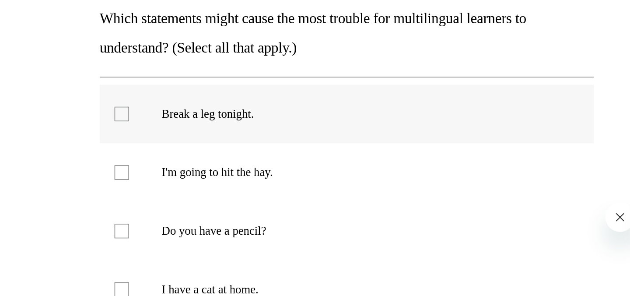
scroll to position [45, 0]
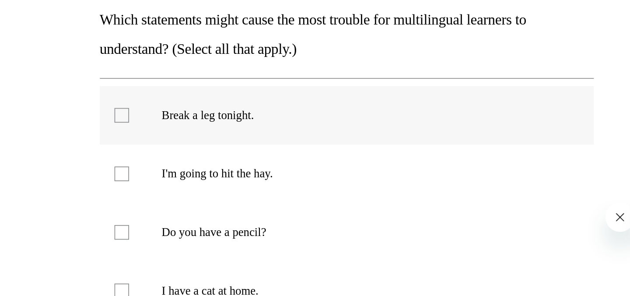
checkbox input "true"
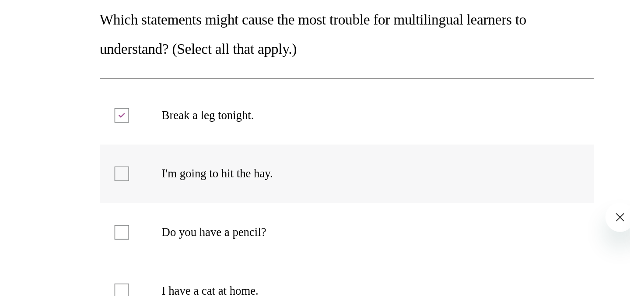
checkbox input "true"
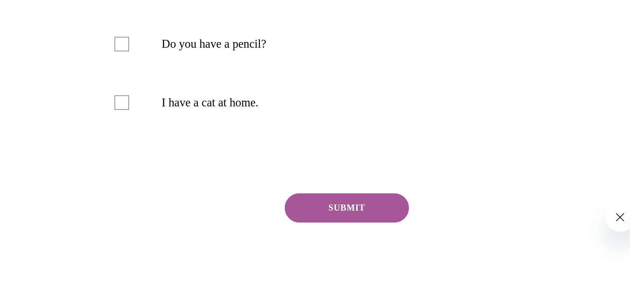
click at [78, 56] on button "SUBMIT" at bounding box center [95, 57] width 74 height 17
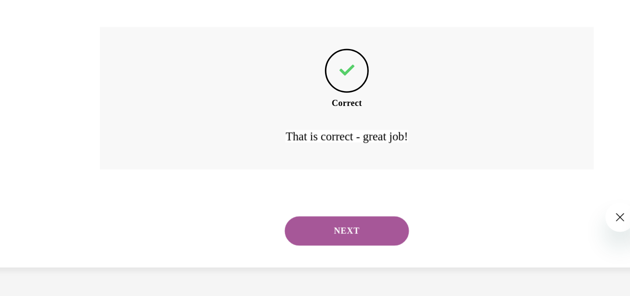
scroll to position [258, 0]
click at [81, 73] on button "NEXT" at bounding box center [95, 71] width 74 height 17
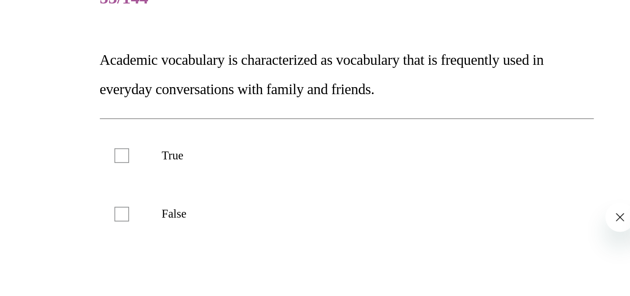
scroll to position [18, 0]
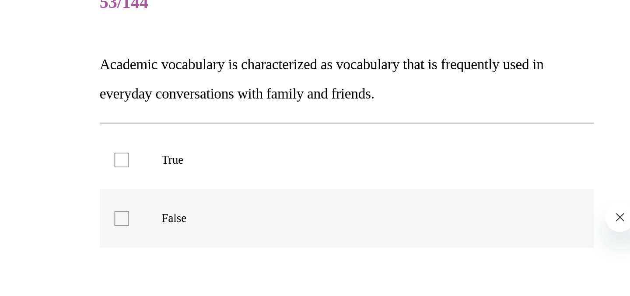
checkbox input "true"
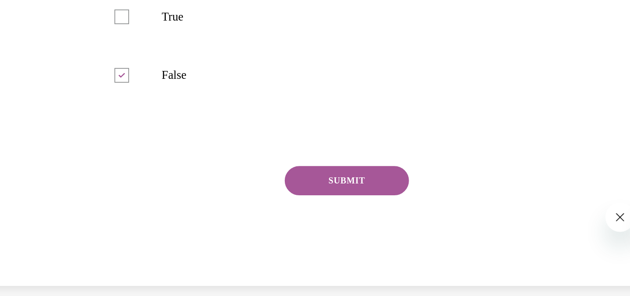
click at [75, 43] on button "SUBMIT" at bounding box center [95, 41] width 74 height 17
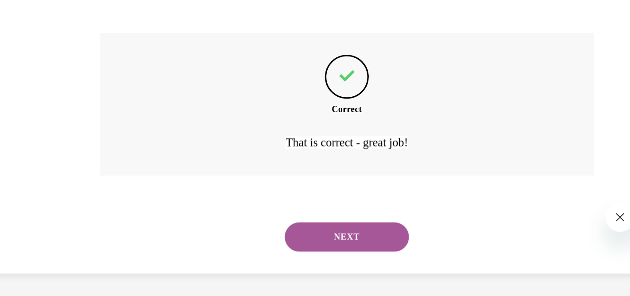
scroll to position [188, 0]
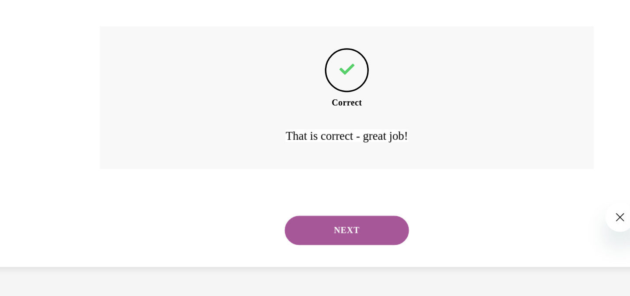
click at [77, 67] on button "NEXT" at bounding box center [95, 71] width 74 height 17
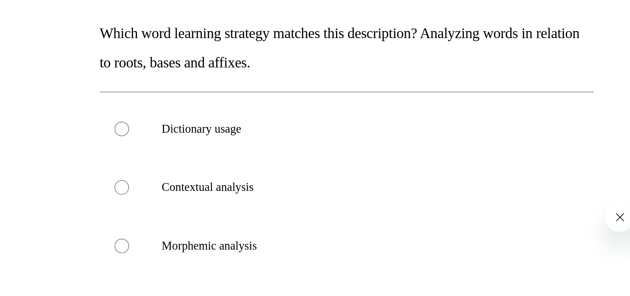
scroll to position [60, 0]
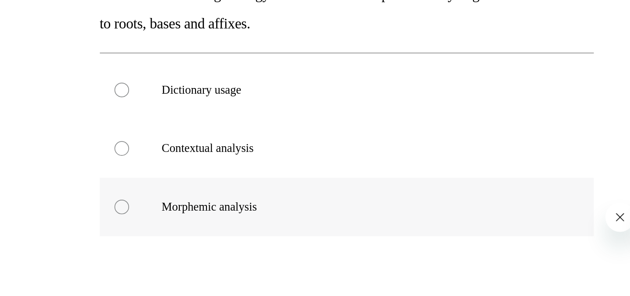
radio input "true"
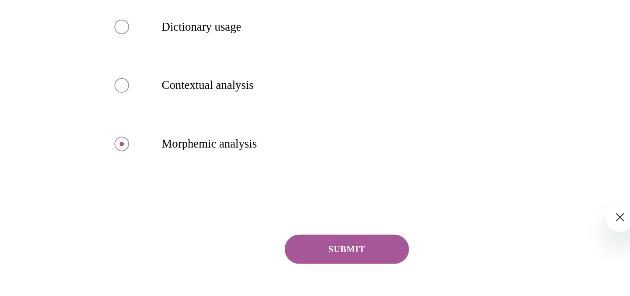
click at [92, 82] on button "SUBMIT" at bounding box center [95, 82] width 74 height 17
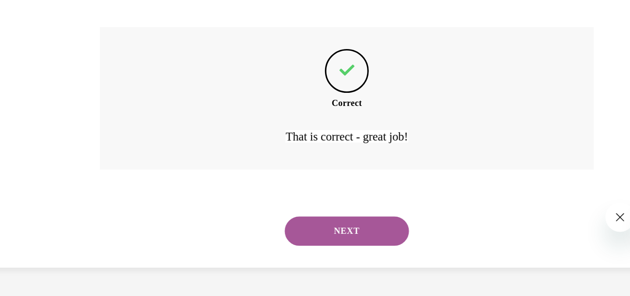
scroll to position [223, 0]
click at [87, 73] on button "NEXT" at bounding box center [95, 71] width 74 height 17
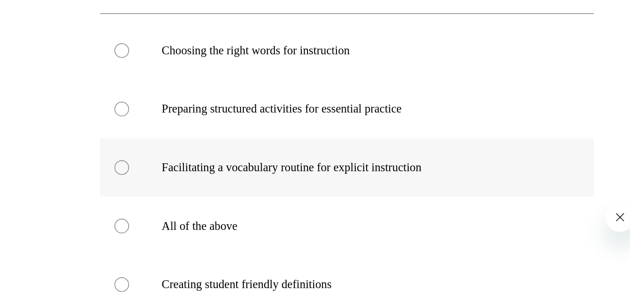
scroll to position [96, 0]
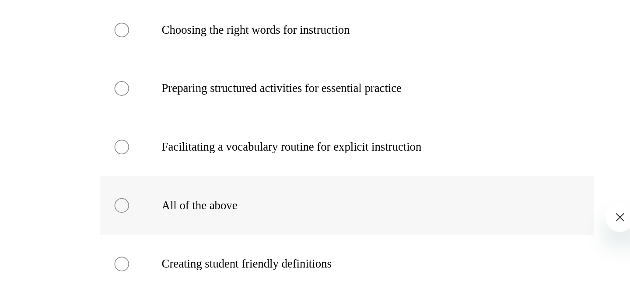
radio input "true"
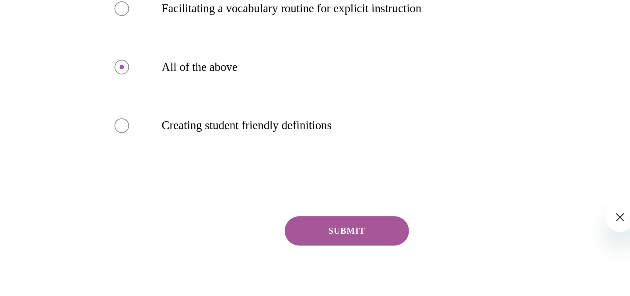
click at [95, 71] on button "SUBMIT" at bounding box center [95, 71] width 74 height 17
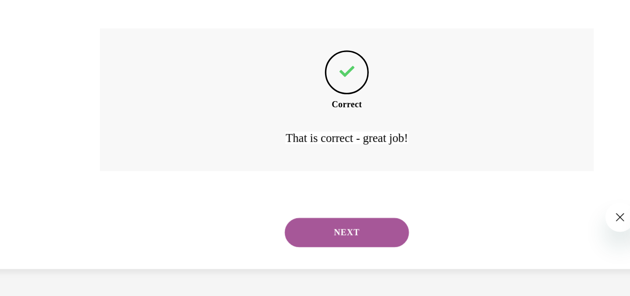
scroll to position [292, 0]
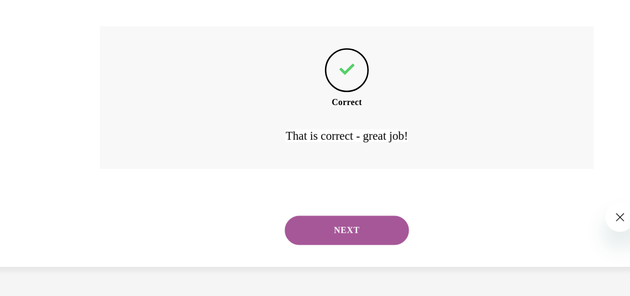
click at [104, 67] on button "NEXT" at bounding box center [95, 71] width 74 height 17
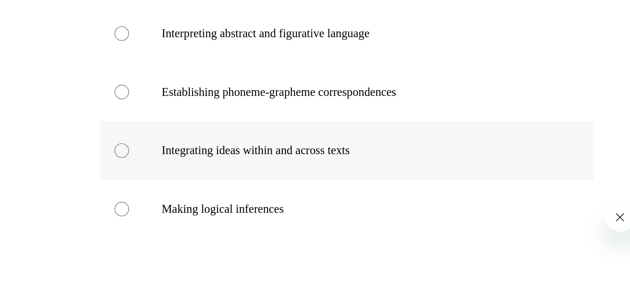
scroll to position [77, 0]
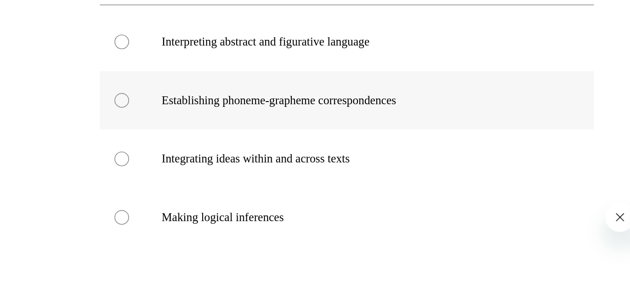
radio input "true"
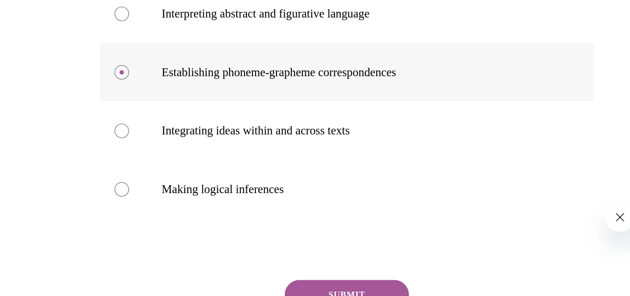
scroll to position [133, 0]
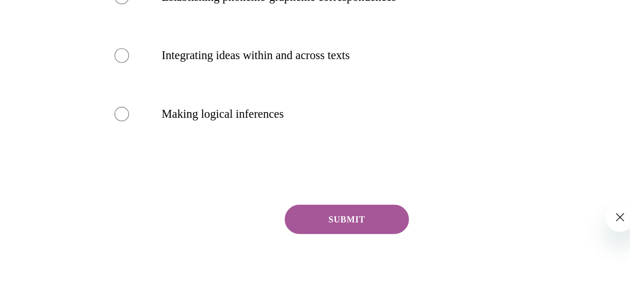
click at [95, 64] on button "SUBMIT" at bounding box center [95, 64] width 74 height 17
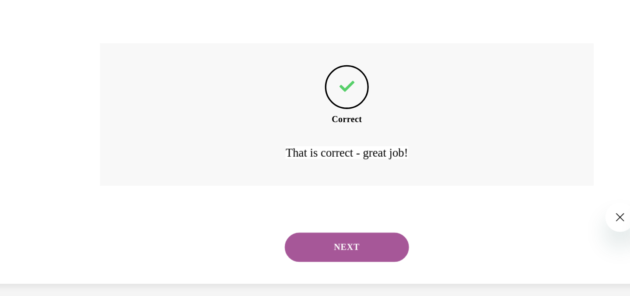
scroll to position [240, 0]
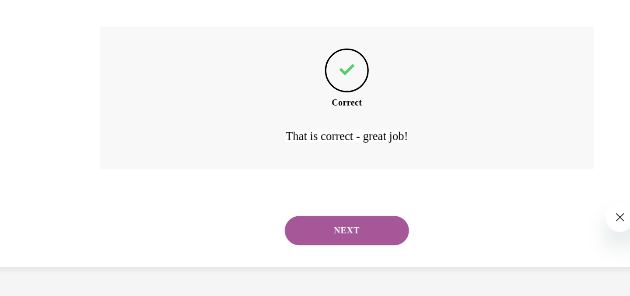
click at [93, 71] on button "NEXT" at bounding box center [95, 71] width 74 height 17
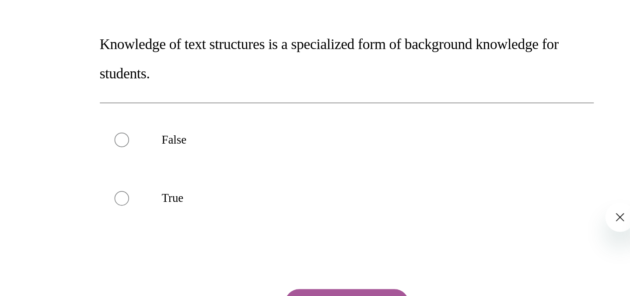
scroll to position [29, 0]
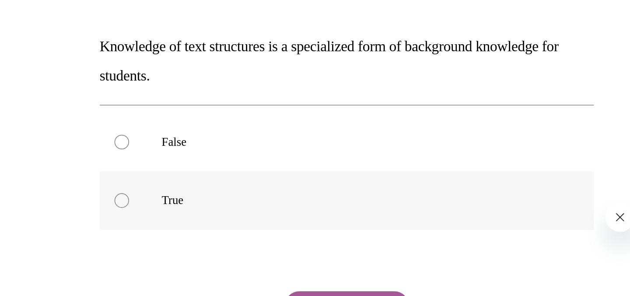
radio input "true"
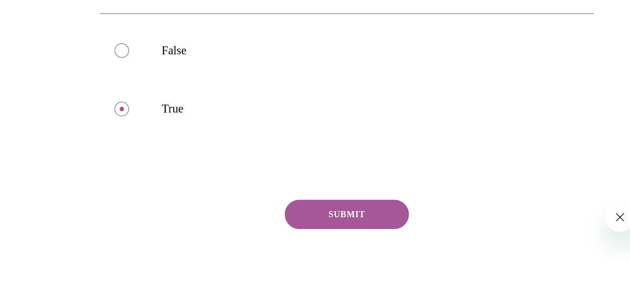
click at [89, 63] on button "SUBMIT" at bounding box center [95, 61] width 74 height 17
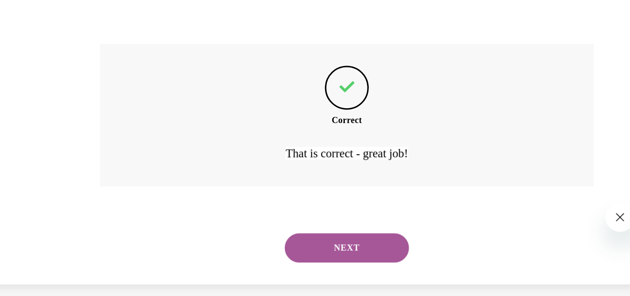
scroll to position [188, 0]
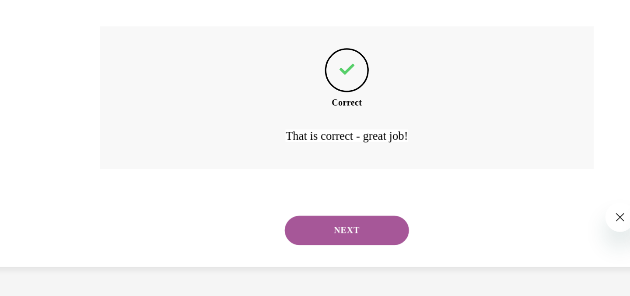
click at [88, 70] on button "NEXT" at bounding box center [95, 71] width 74 height 17
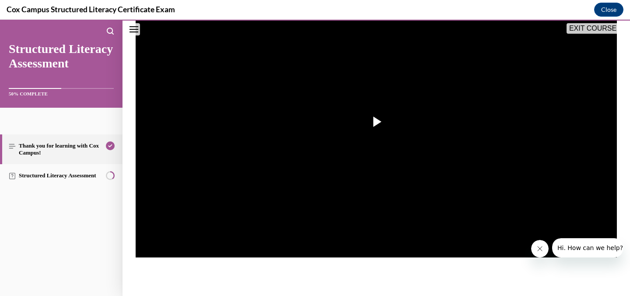
scroll to position [186, 0]
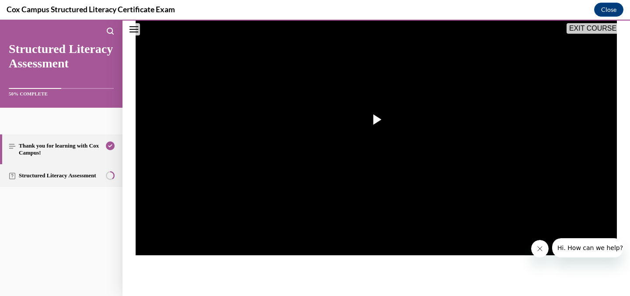
click at [89, 174] on link "Structured Literacy Assessment" at bounding box center [61, 175] width 122 height 23
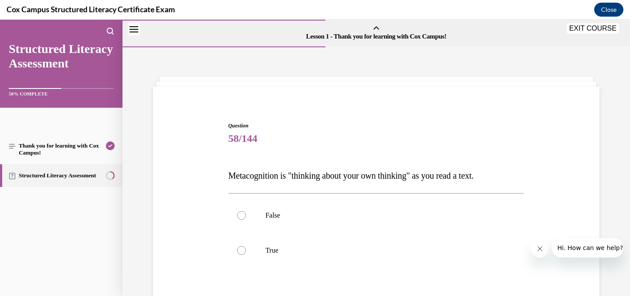
scroll to position [27, 0]
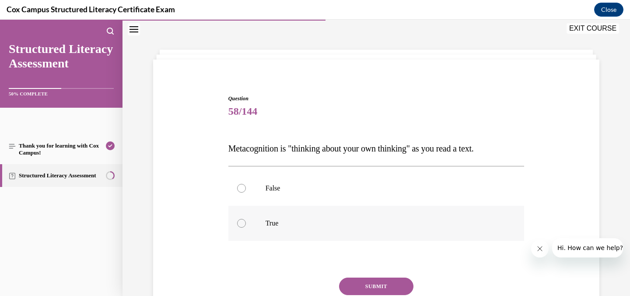
click at [240, 223] on div at bounding box center [241, 223] width 9 height 9
click at [240, 223] on input "True" at bounding box center [241, 223] width 9 height 9
radio input "true"
click at [352, 288] on button "SUBMIT" at bounding box center [376, 285] width 74 height 17
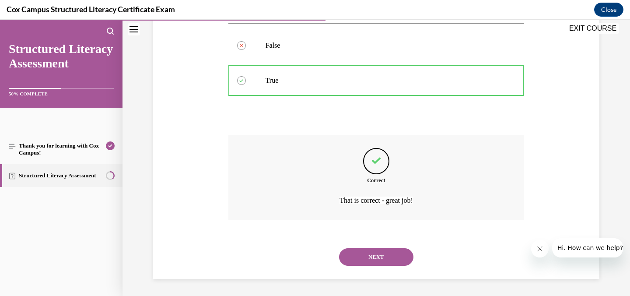
scroll to position [170, 0]
click at [368, 257] on button "NEXT" at bounding box center [376, 255] width 74 height 17
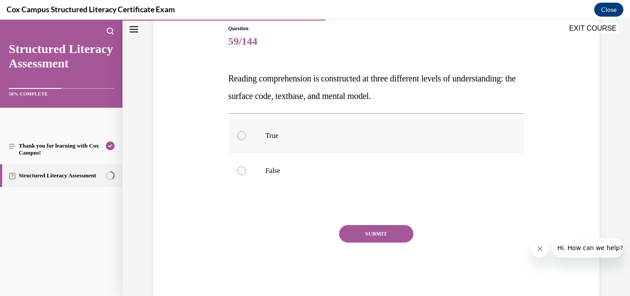
click at [237, 135] on div at bounding box center [241, 135] width 9 height 9
click at [237, 135] on input "True" at bounding box center [241, 135] width 9 height 9
radio input "true"
click at [368, 233] on button "SUBMIT" at bounding box center [376, 233] width 74 height 17
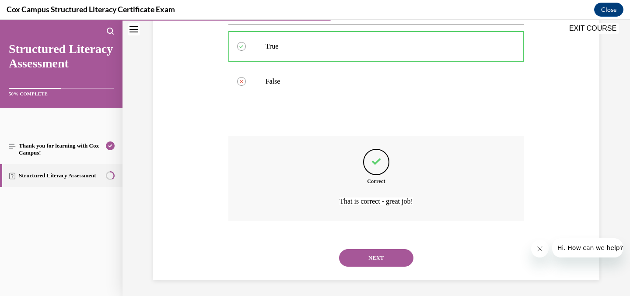
scroll to position [188, 0]
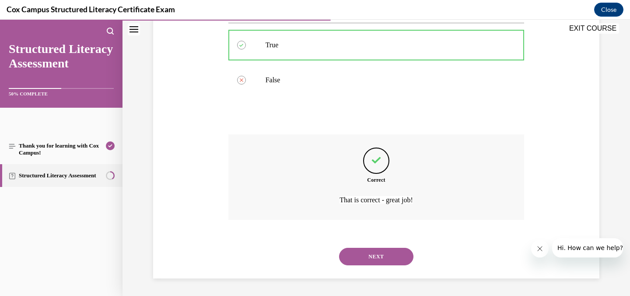
click at [381, 256] on button "NEXT" at bounding box center [376, 255] width 74 height 17
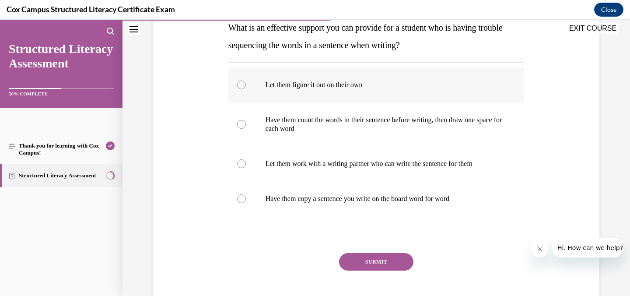
scroll to position [148, 0]
click at [237, 122] on div at bounding box center [241, 123] width 9 height 9
click at [237, 122] on input "Have them count the words in their sentence before writing, then draw one space…" at bounding box center [241, 123] width 9 height 9
radio input "true"
click at [386, 254] on button "SUBMIT" at bounding box center [376, 260] width 74 height 17
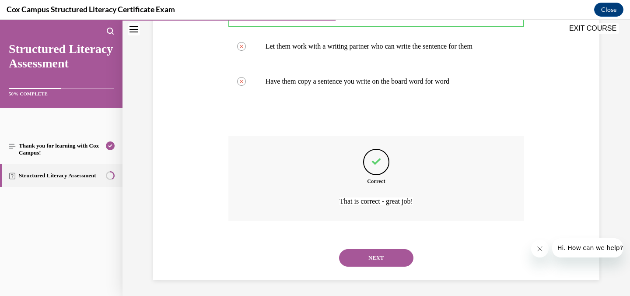
scroll to position [266, 0]
click at [382, 254] on button "NEXT" at bounding box center [376, 255] width 74 height 17
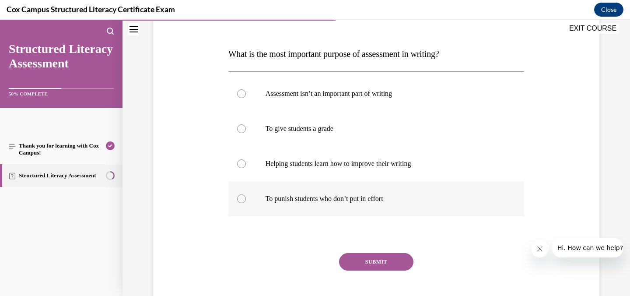
scroll to position [123, 0]
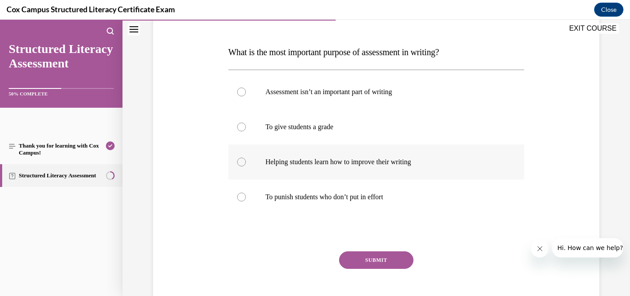
click at [239, 161] on div at bounding box center [241, 161] width 9 height 9
click at [239, 161] on input "Helping students learn how to improve their writing" at bounding box center [241, 161] width 9 height 9
radio input "true"
click at [377, 258] on button "SUBMIT" at bounding box center [376, 259] width 74 height 17
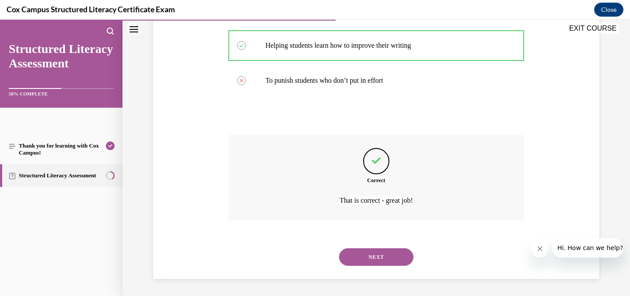
scroll to position [240, 0]
click at [376, 259] on button "NEXT" at bounding box center [376, 255] width 74 height 17
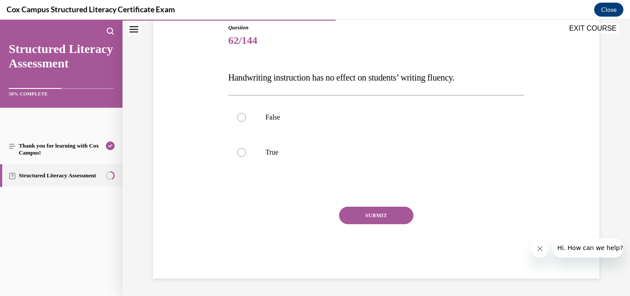
scroll to position [97, 0]
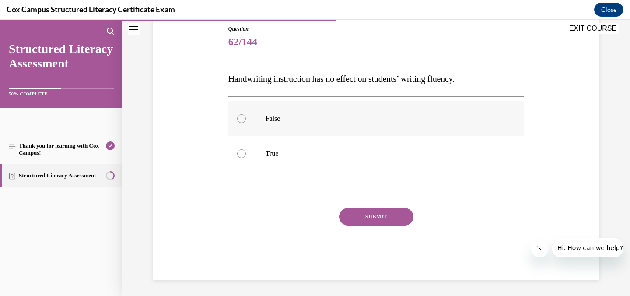
click at [238, 118] on div at bounding box center [241, 118] width 9 height 9
click at [238, 118] on input "False" at bounding box center [241, 118] width 9 height 9
radio input "true"
click at [383, 212] on button "SUBMIT" at bounding box center [376, 216] width 74 height 17
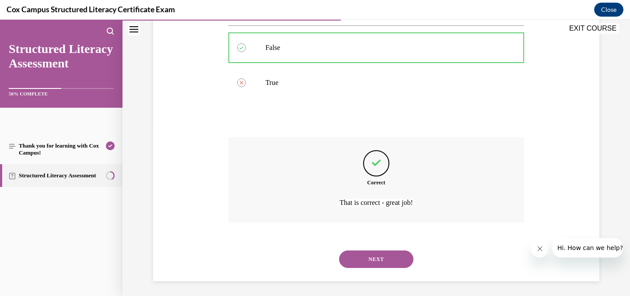
scroll to position [170, 0]
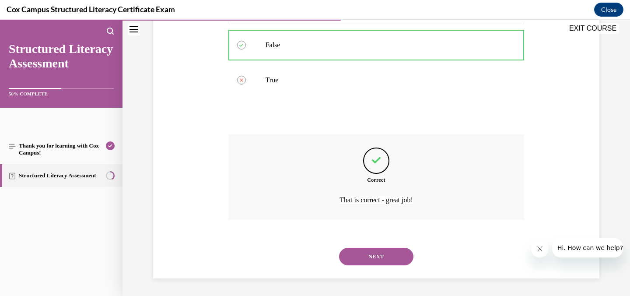
click at [372, 254] on button "NEXT" at bounding box center [376, 255] width 74 height 17
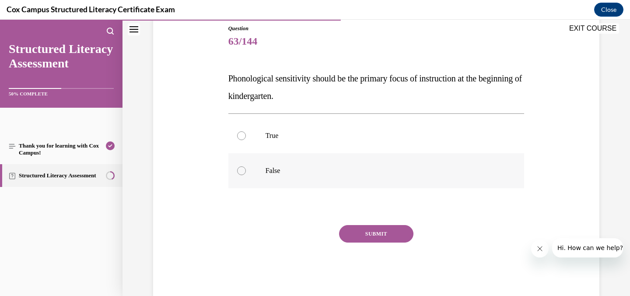
click at [240, 168] on div at bounding box center [241, 170] width 9 height 9
click at [240, 168] on input "False" at bounding box center [241, 170] width 9 height 9
radio input "true"
click at [373, 230] on button "SUBMIT" at bounding box center [376, 233] width 74 height 17
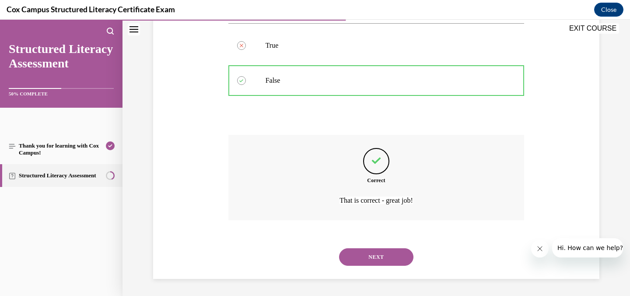
scroll to position [188, 0]
click at [369, 258] on button "NEXT" at bounding box center [376, 255] width 74 height 17
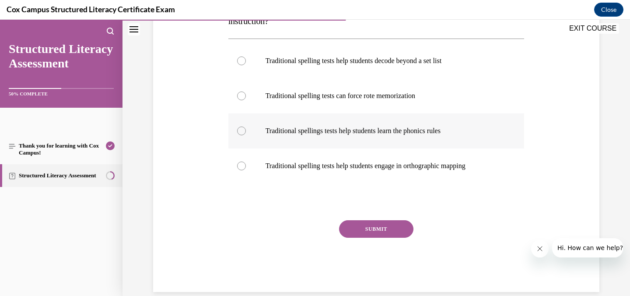
scroll to position [174, 0]
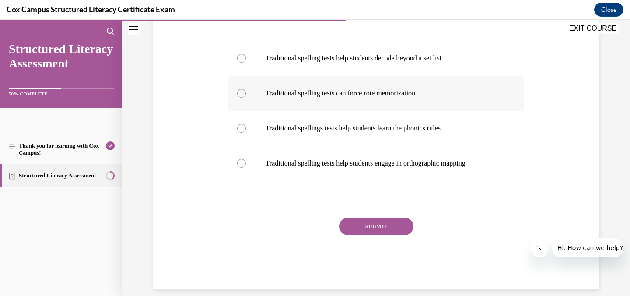
click at [239, 90] on div at bounding box center [241, 93] width 9 height 9
click at [239, 90] on input "Traditional spelling tests can force rote memorization" at bounding box center [241, 93] width 9 height 9
radio input "true"
click at [380, 225] on button "SUBMIT" at bounding box center [376, 225] width 74 height 17
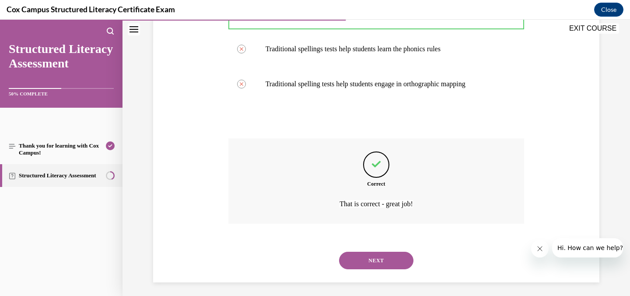
scroll to position [258, 0]
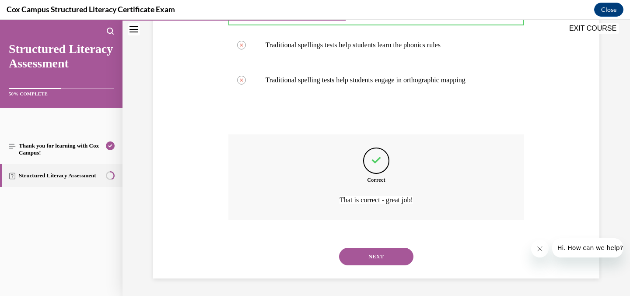
click at [372, 252] on button "NEXT" at bounding box center [376, 255] width 74 height 17
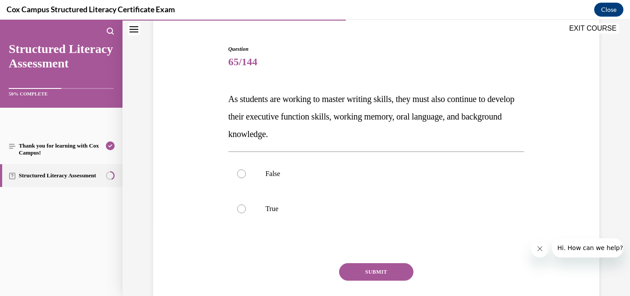
scroll to position [81, 0]
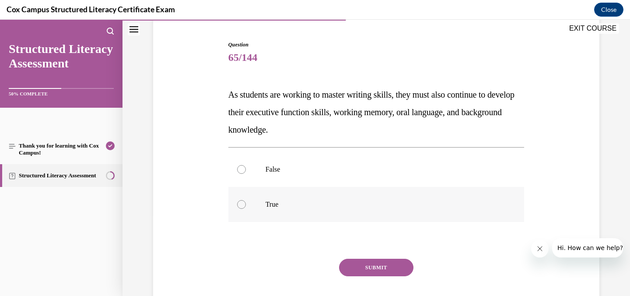
click at [237, 204] on div at bounding box center [241, 204] width 9 height 9
click at [237, 204] on input "True" at bounding box center [241, 204] width 9 height 9
radio input "true"
click at [346, 269] on button "SUBMIT" at bounding box center [376, 266] width 74 height 17
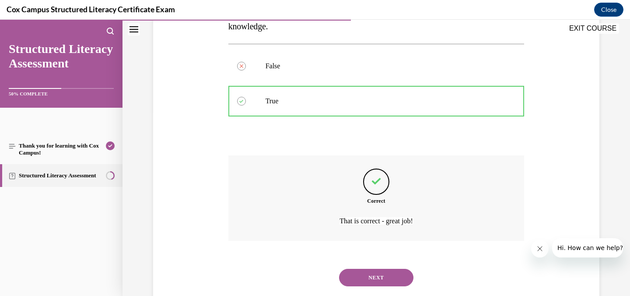
scroll to position [205, 0]
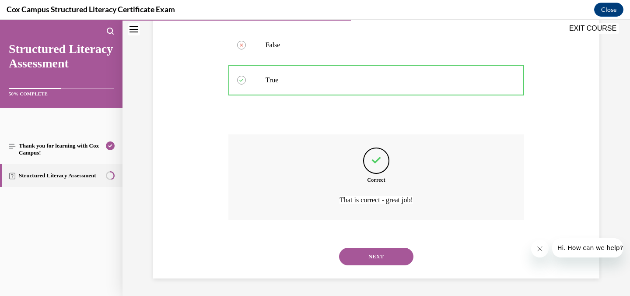
click at [355, 261] on button "NEXT" at bounding box center [376, 255] width 74 height 17
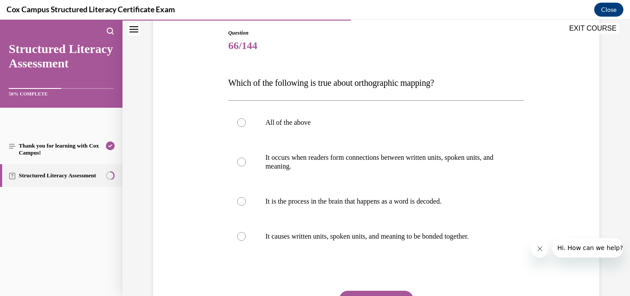
scroll to position [93, 0]
click at [239, 122] on div at bounding box center [241, 122] width 9 height 9
click at [239, 122] on input "All of the above" at bounding box center [241, 122] width 9 height 9
radio input "true"
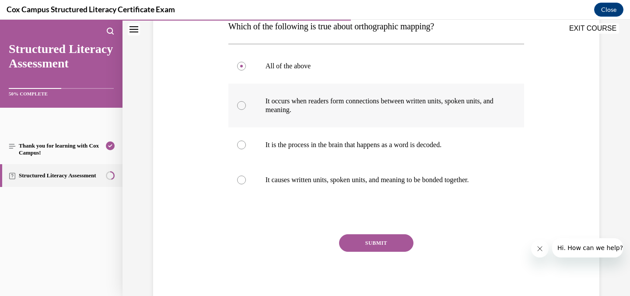
scroll to position [177, 0]
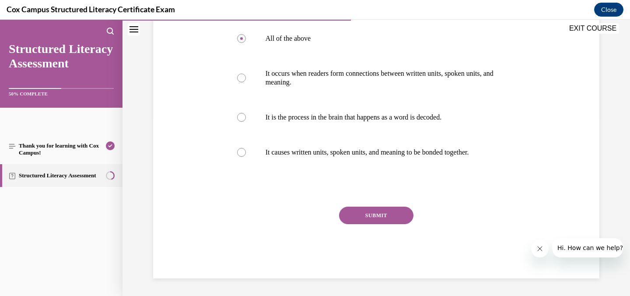
click at [368, 216] on button "SUBMIT" at bounding box center [376, 214] width 74 height 17
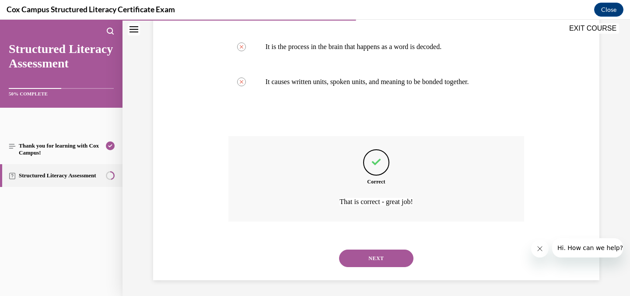
scroll to position [249, 0]
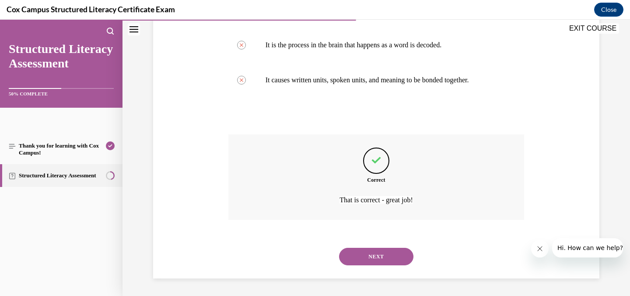
click at [374, 254] on button "NEXT" at bounding box center [376, 255] width 74 height 17
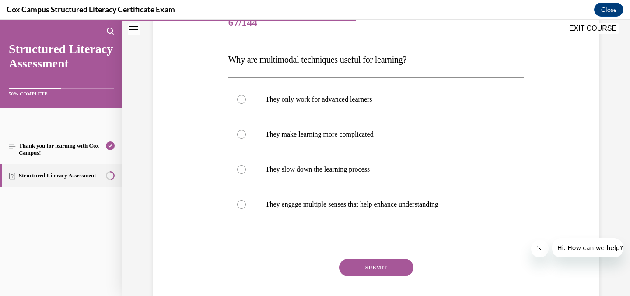
scroll to position [120, 0]
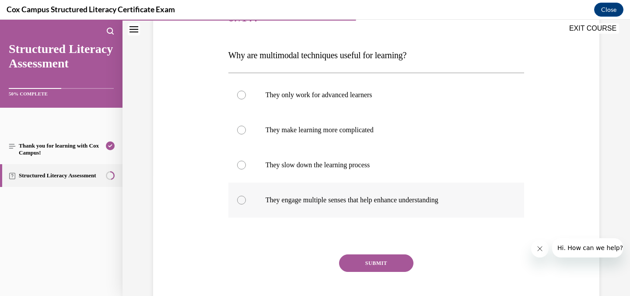
click at [240, 199] on div at bounding box center [241, 199] width 9 height 9
click at [240, 199] on input "They engage multiple senses that help enhance understanding" at bounding box center [241, 199] width 9 height 9
radio input "true"
click at [365, 260] on button "SUBMIT" at bounding box center [376, 262] width 74 height 17
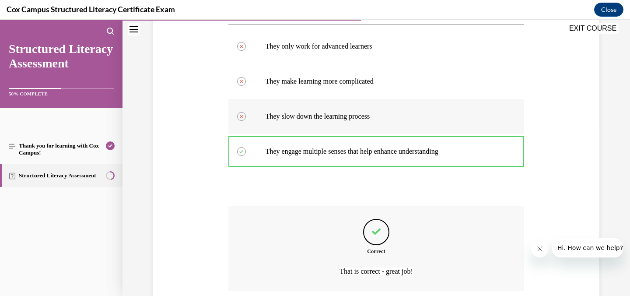
scroll to position [232, 0]
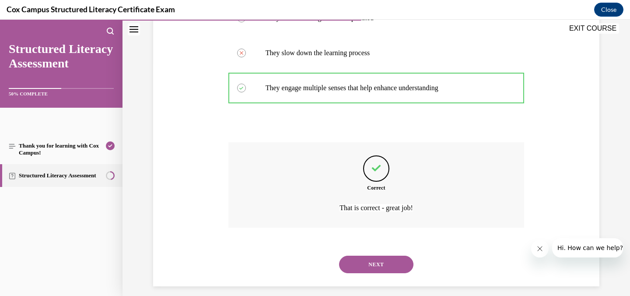
click at [381, 264] on button "NEXT" at bounding box center [376, 263] width 74 height 17
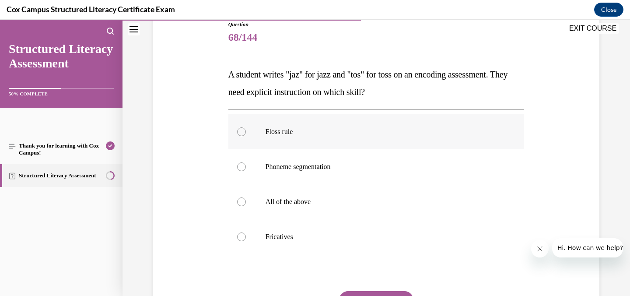
scroll to position [104, 0]
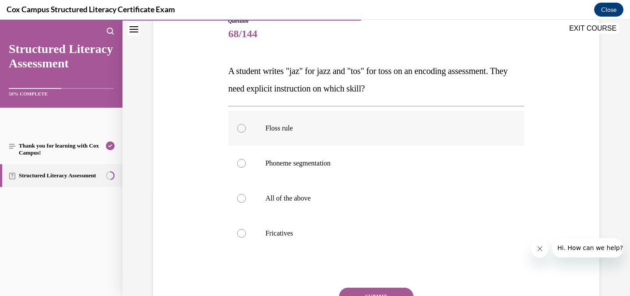
click at [238, 128] on div at bounding box center [241, 128] width 9 height 9
click at [238, 128] on input "Floss rule" at bounding box center [241, 128] width 9 height 9
radio input "true"
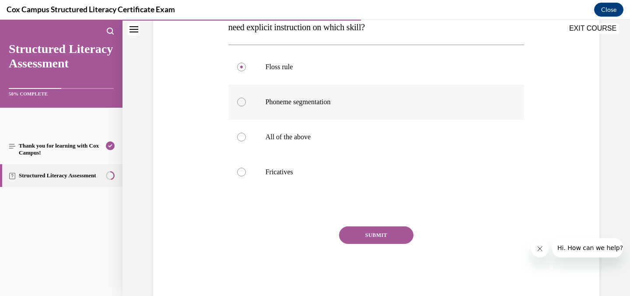
scroll to position [185, 0]
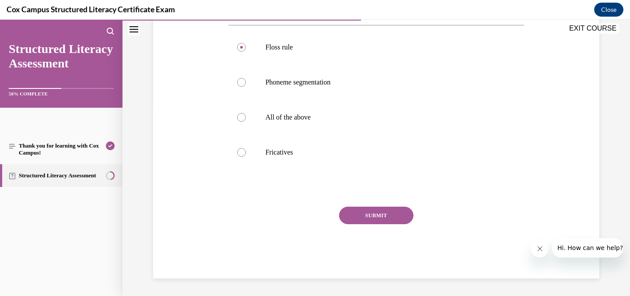
click at [366, 214] on button "SUBMIT" at bounding box center [376, 214] width 74 height 17
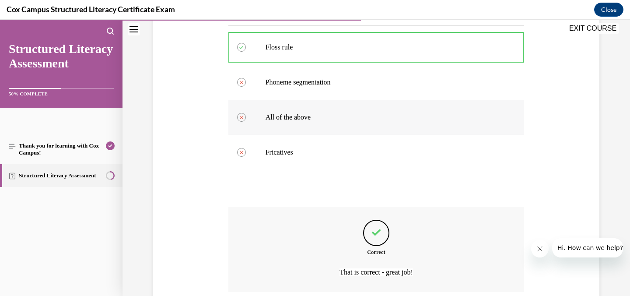
scroll to position [246, 0]
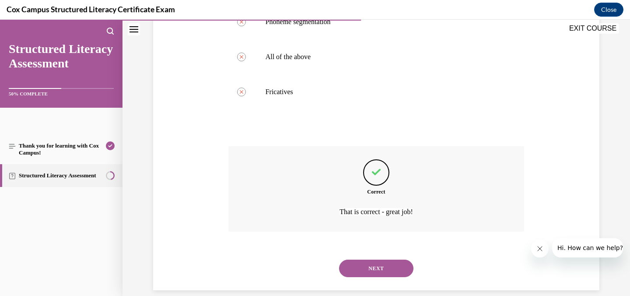
click at [373, 265] on button "NEXT" at bounding box center [376, 267] width 74 height 17
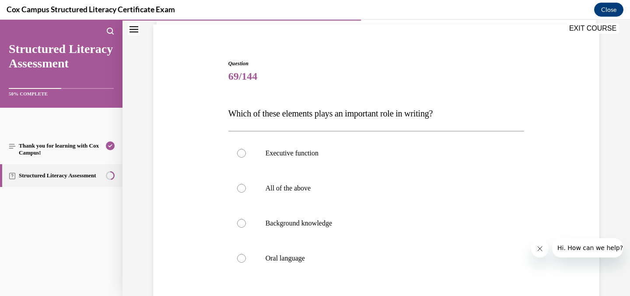
scroll to position [64, 0]
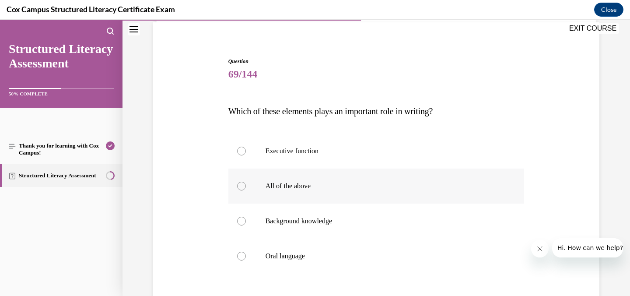
click at [238, 184] on div at bounding box center [241, 185] width 9 height 9
click at [238, 184] on input "All of the above" at bounding box center [241, 185] width 9 height 9
radio input "true"
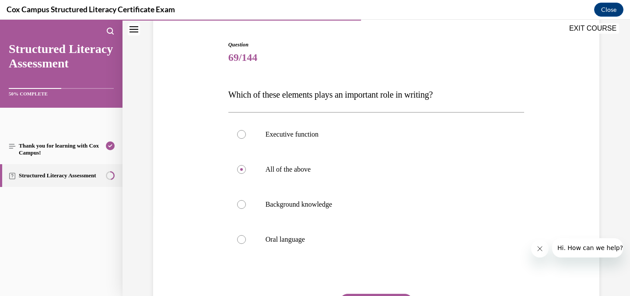
scroll to position [80, 0]
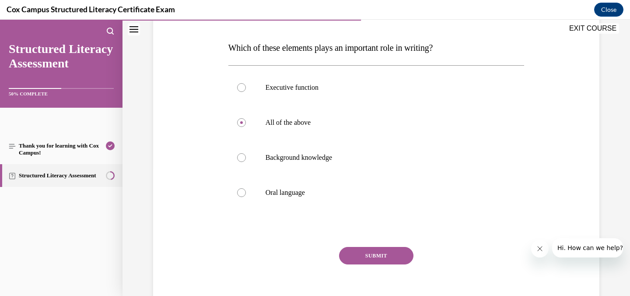
click at [370, 259] on button "SUBMIT" at bounding box center [376, 255] width 74 height 17
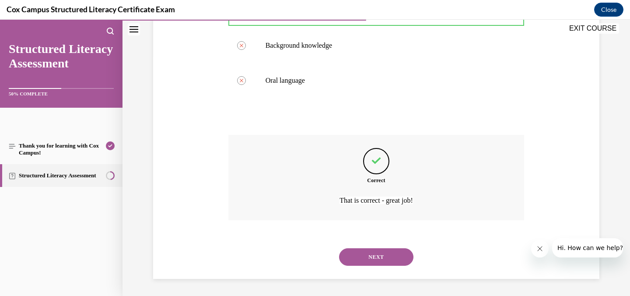
scroll to position [240, 0]
click at [374, 255] on button "NEXT" at bounding box center [376, 255] width 74 height 17
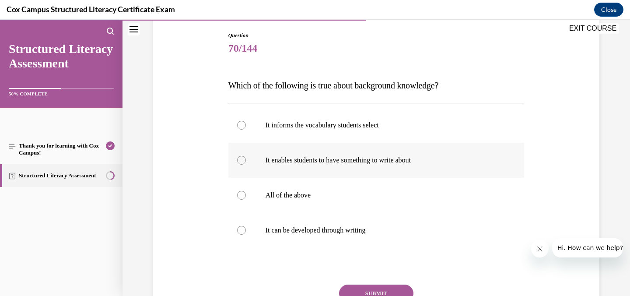
scroll to position [95, 0]
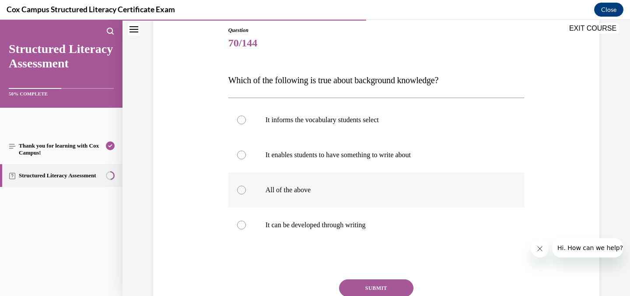
click at [239, 188] on div at bounding box center [241, 189] width 9 height 9
click at [239, 188] on input "All of the above" at bounding box center [241, 189] width 9 height 9
radio input "true"
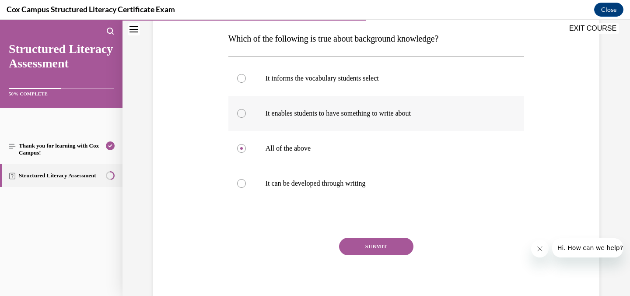
scroll to position [140, 0]
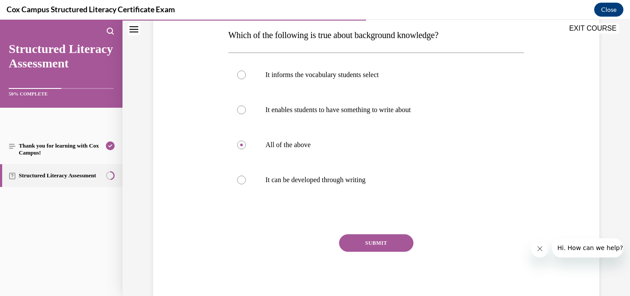
click at [358, 244] on button "SUBMIT" at bounding box center [376, 242] width 74 height 17
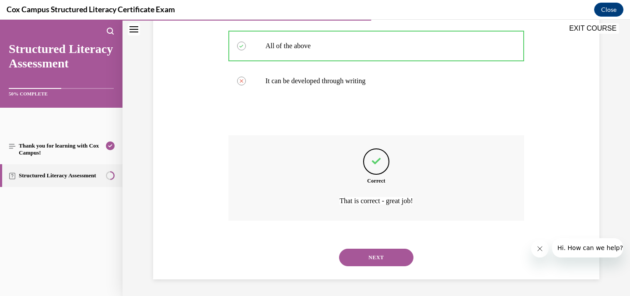
scroll to position [240, 0]
click at [365, 258] on button "NEXT" at bounding box center [376, 255] width 74 height 17
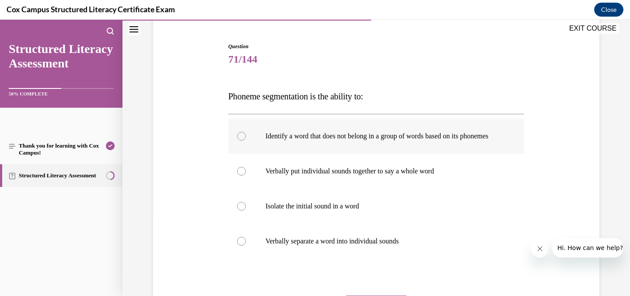
scroll to position [83, 0]
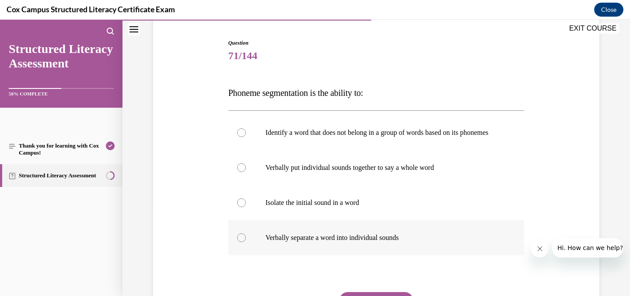
click at [238, 242] on div at bounding box center [241, 237] width 9 height 9
click at [238, 242] on input "Verbally separate a word into individual sounds" at bounding box center [241, 237] width 9 height 9
radio input "true"
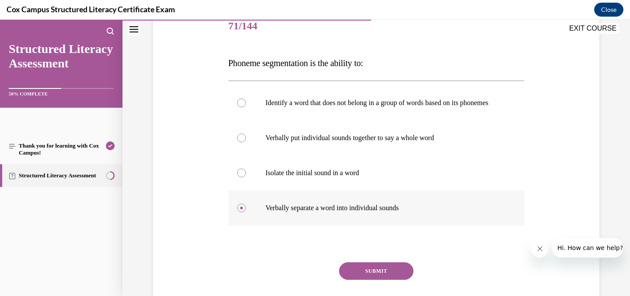
scroll to position [115, 0]
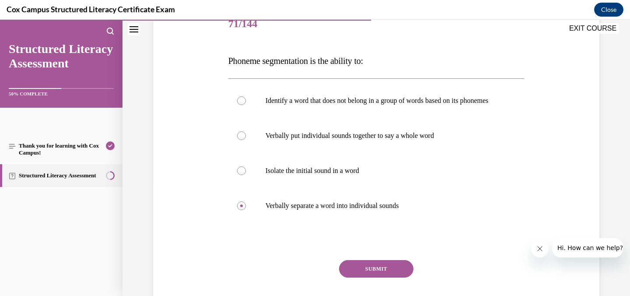
click at [362, 275] on button "SUBMIT" at bounding box center [376, 268] width 74 height 17
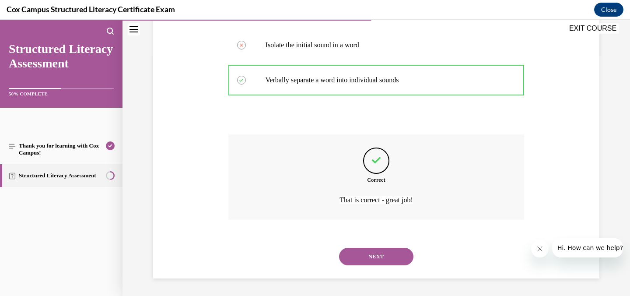
scroll to position [249, 0]
click at [394, 257] on button "NEXT" at bounding box center [376, 255] width 74 height 17
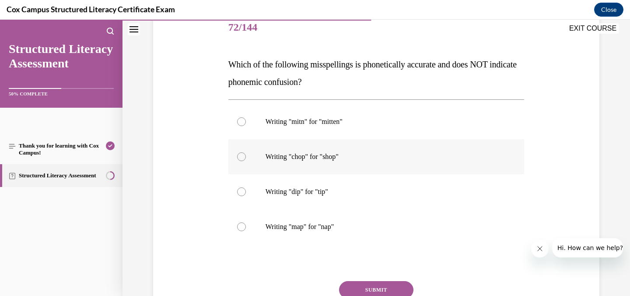
scroll to position [121, 0]
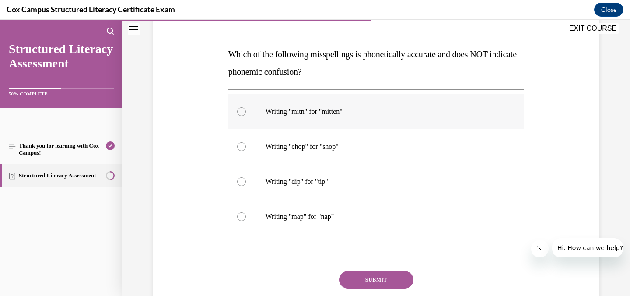
click at [239, 113] on div at bounding box center [241, 111] width 9 height 9
click at [239, 113] on input "Writing "mitn" for "mitten"" at bounding box center [241, 111] width 9 height 9
radio input "true"
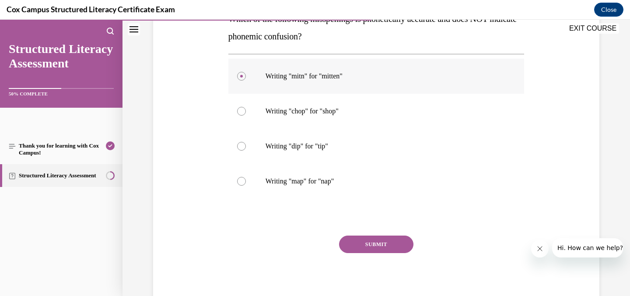
scroll to position [185, 0]
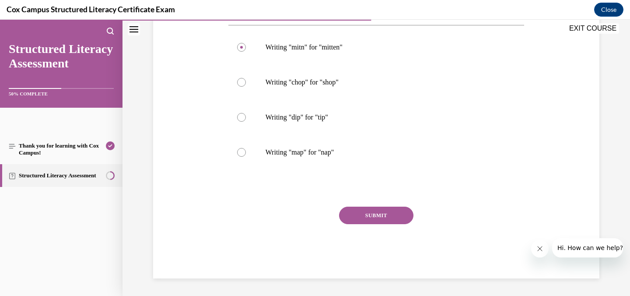
click at [369, 217] on button "SUBMIT" at bounding box center [376, 214] width 74 height 17
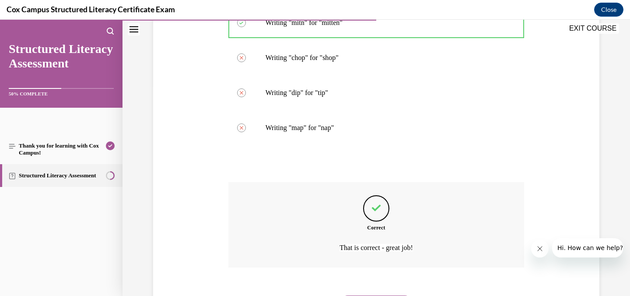
scroll to position [258, 0]
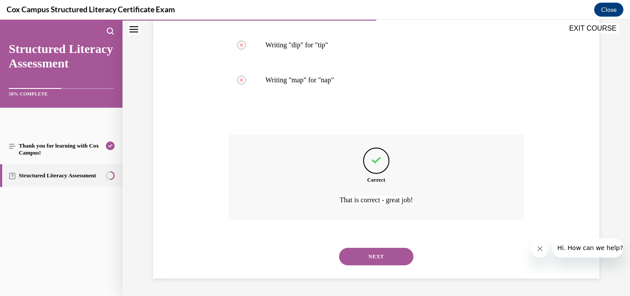
click at [379, 255] on button "NEXT" at bounding box center [376, 255] width 74 height 17
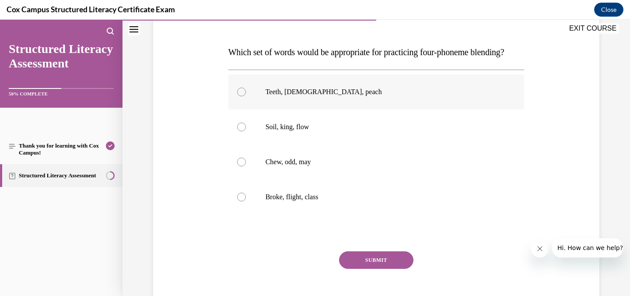
scroll to position [124, 0]
click at [237, 200] on div at bounding box center [241, 195] width 9 height 9
click at [237, 200] on input "Broke, flight, class" at bounding box center [241, 195] width 9 height 9
radio input "true"
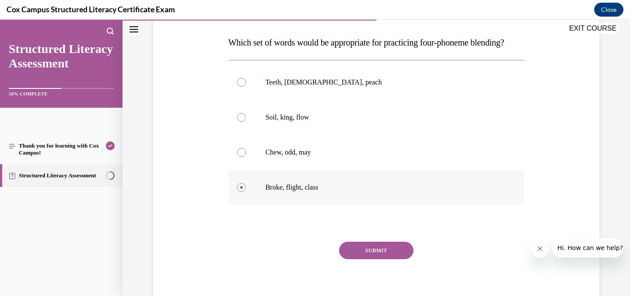
scroll to position [136, 0]
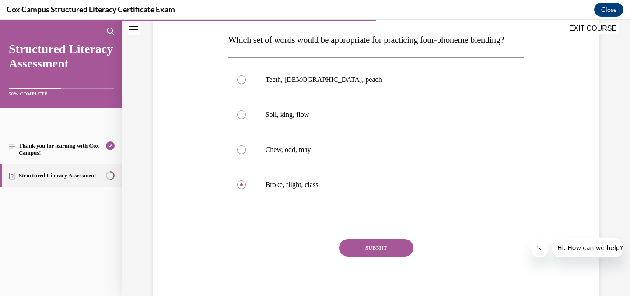
click at [372, 256] on button "SUBMIT" at bounding box center [376, 247] width 74 height 17
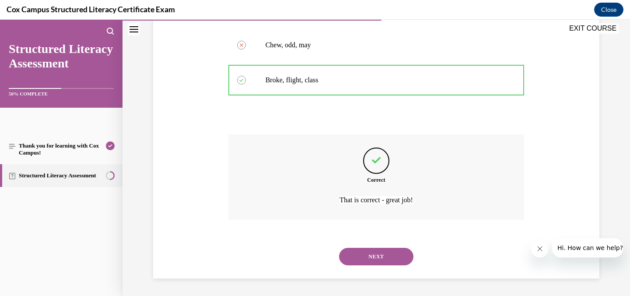
scroll to position [258, 0]
click at [371, 254] on button "NEXT" at bounding box center [376, 255] width 74 height 17
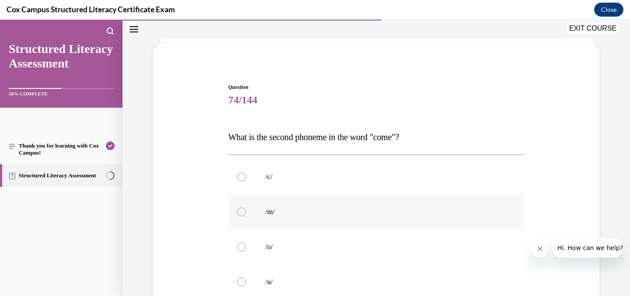
scroll to position [40, 0]
click at [238, 244] on div at bounding box center [241, 245] width 9 height 9
click at [238, 244] on input "/o/" at bounding box center [241, 245] width 9 height 9
radio input "true"
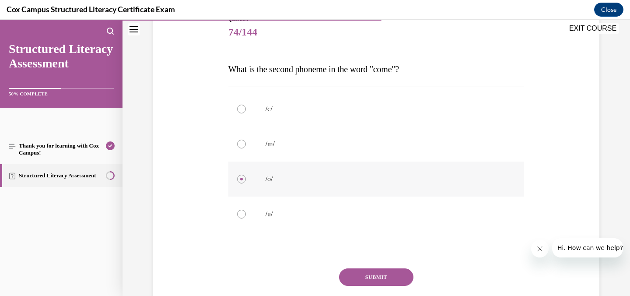
scroll to position [110, 0]
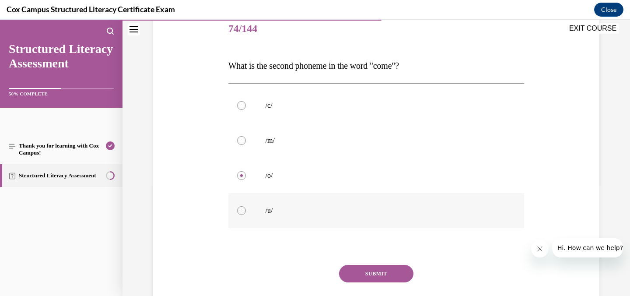
click at [237, 209] on div at bounding box center [241, 210] width 9 height 9
click at [237, 209] on input "/u/" at bounding box center [241, 210] width 9 height 9
radio input "true"
click at [370, 270] on button "SUBMIT" at bounding box center [376, 273] width 74 height 17
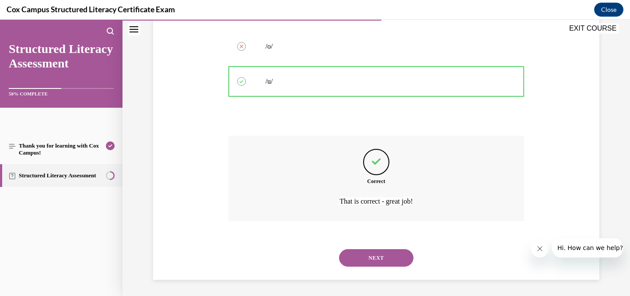
scroll to position [240, 0]
click at [370, 256] on button "NEXT" at bounding box center [376, 255] width 74 height 17
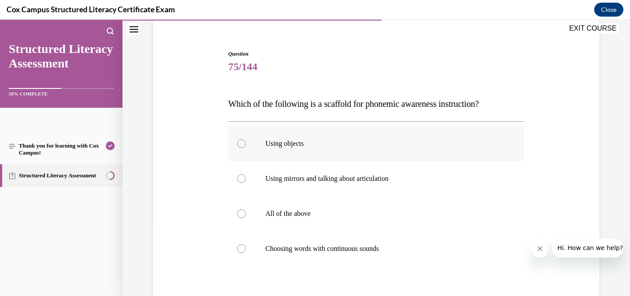
scroll to position [73, 0]
click at [239, 210] on div at bounding box center [241, 212] width 9 height 9
click at [239, 210] on input "All of the above" at bounding box center [241, 212] width 9 height 9
radio input "true"
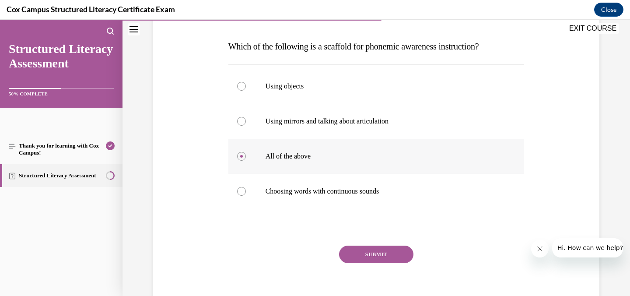
scroll to position [132, 0]
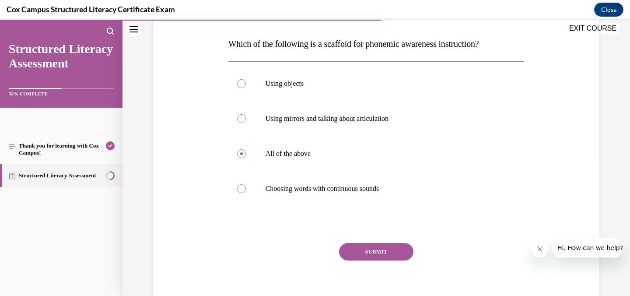
click at [376, 253] on button "SUBMIT" at bounding box center [376, 251] width 74 height 17
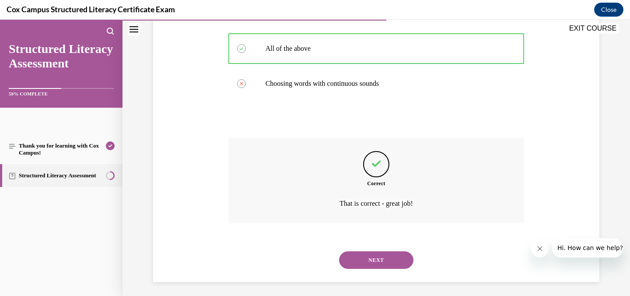
scroll to position [240, 0]
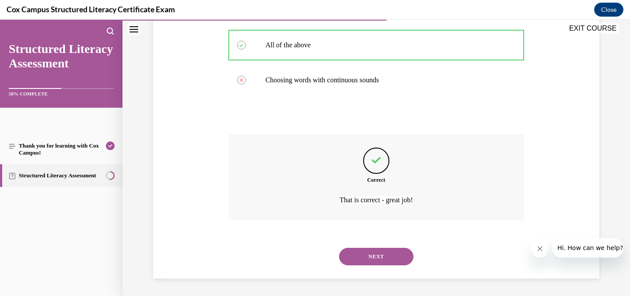
click at [376, 253] on button "NEXT" at bounding box center [376, 255] width 74 height 17
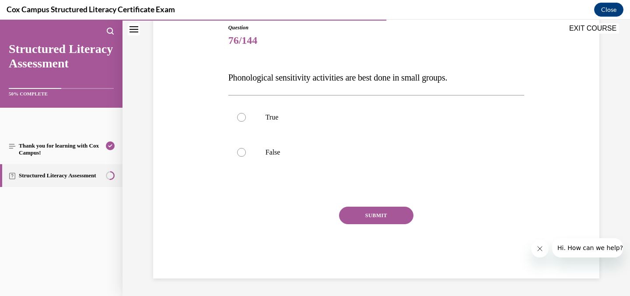
scroll to position [97, 0]
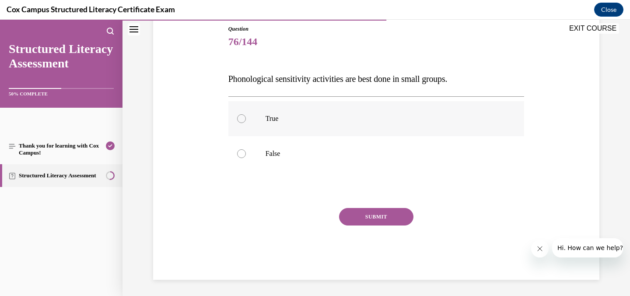
click at [239, 115] on div at bounding box center [241, 118] width 9 height 9
click at [239, 115] on input "True" at bounding box center [241, 118] width 9 height 9
radio input "true"
click at [360, 216] on button "SUBMIT" at bounding box center [376, 216] width 74 height 17
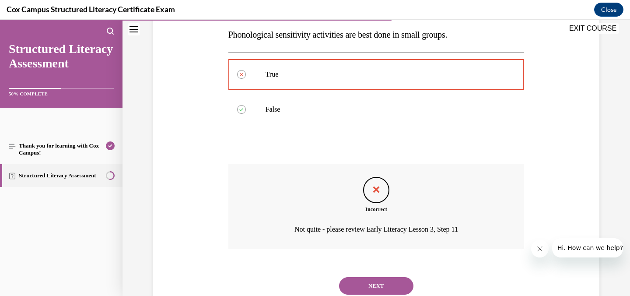
scroll to position [142, 0]
click at [382, 282] on button "NEXT" at bounding box center [376, 284] width 74 height 17
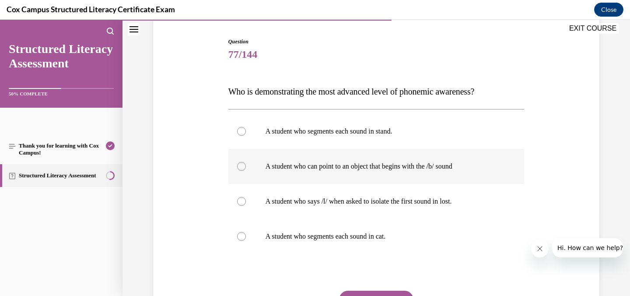
scroll to position [92, 0]
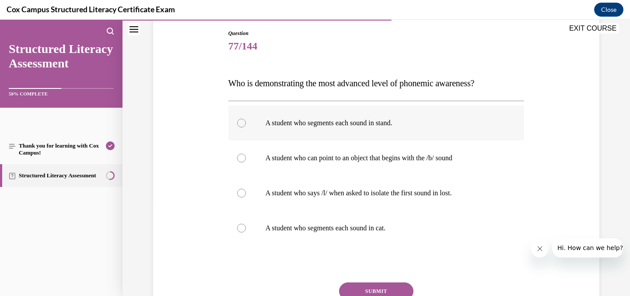
click at [237, 122] on div at bounding box center [241, 122] width 9 height 9
click at [237, 122] on input "A student who segments each sound in stand." at bounding box center [241, 122] width 9 height 9
radio input "true"
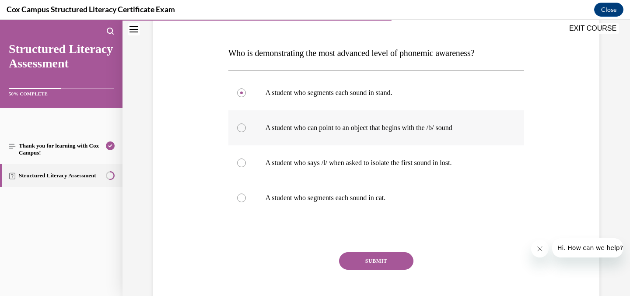
scroll to position [125, 0]
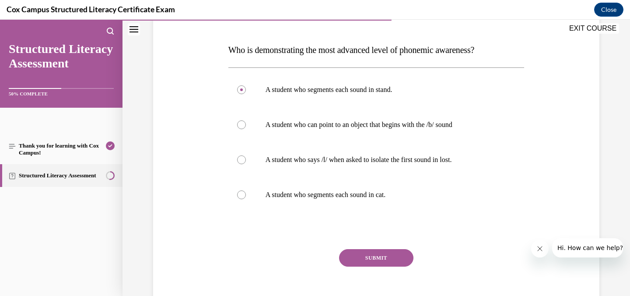
click at [375, 255] on button "SUBMIT" at bounding box center [376, 257] width 74 height 17
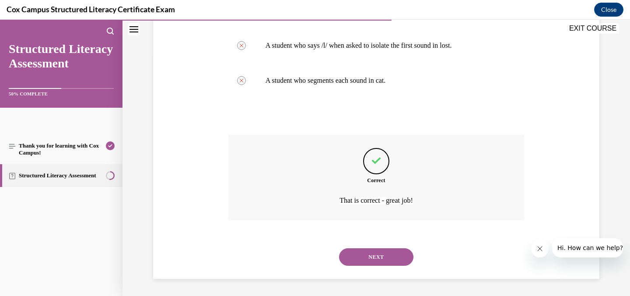
scroll to position [240, 0]
click at [374, 256] on button "NEXT" at bounding box center [376, 255] width 74 height 17
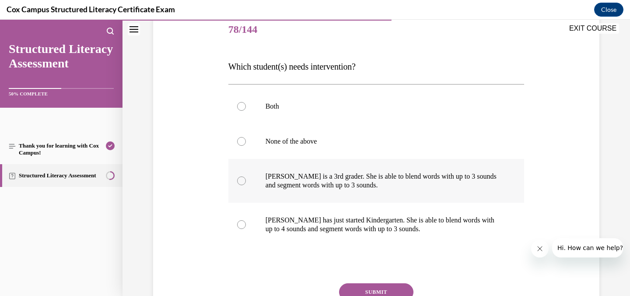
scroll to position [108, 0]
click at [237, 180] on div at bounding box center [241, 181] width 9 height 9
click at [237, 180] on input "[PERSON_NAME] is a 3rd grader. She is able to blend words with up to 3 sounds a…" at bounding box center [241, 181] width 9 height 9
radio input "true"
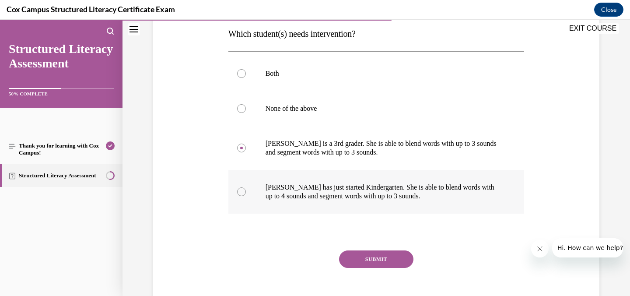
scroll to position [145, 0]
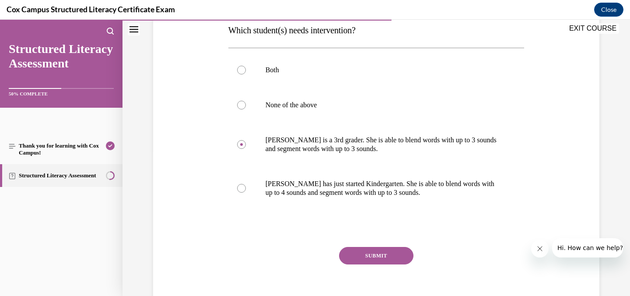
click at [375, 256] on button "SUBMIT" at bounding box center [376, 255] width 74 height 17
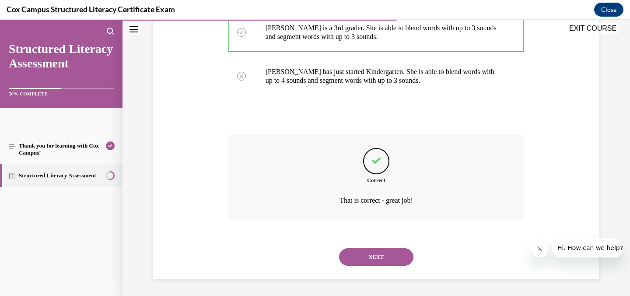
scroll to position [258, 0]
click at [377, 257] on button "NEXT" at bounding box center [376, 255] width 74 height 17
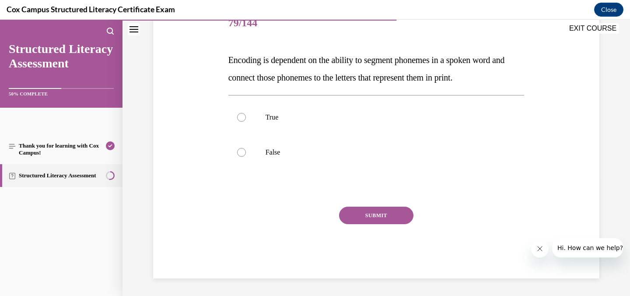
scroll to position [97, 0]
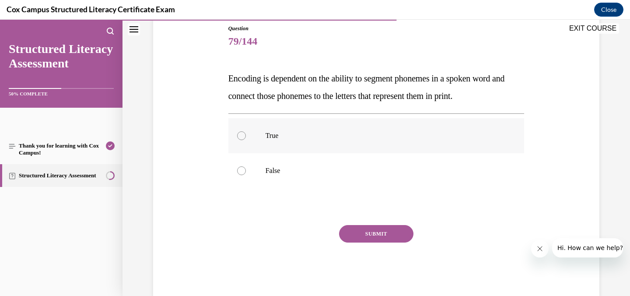
click at [242, 134] on label "True" at bounding box center [376, 135] width 296 height 35
click at [242, 134] on input "True" at bounding box center [241, 135] width 9 height 9
radio input "true"
click at [369, 234] on button "SUBMIT" at bounding box center [376, 233] width 74 height 17
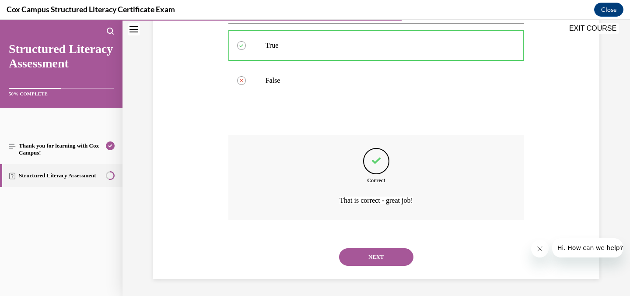
scroll to position [188, 0]
click at [375, 257] on button "NEXT" at bounding box center [376, 255] width 74 height 17
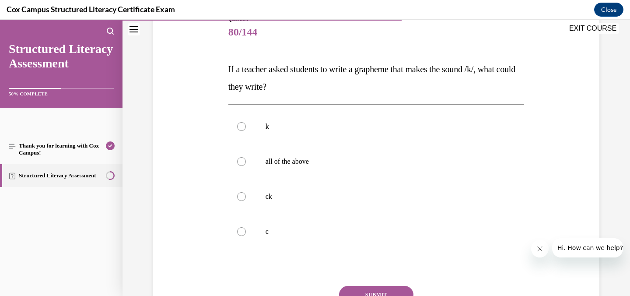
scroll to position [107, 0]
click at [242, 157] on label "all of the above" at bounding box center [376, 160] width 296 height 35
click at [242, 157] on input "all of the above" at bounding box center [241, 161] width 9 height 9
radio input "true"
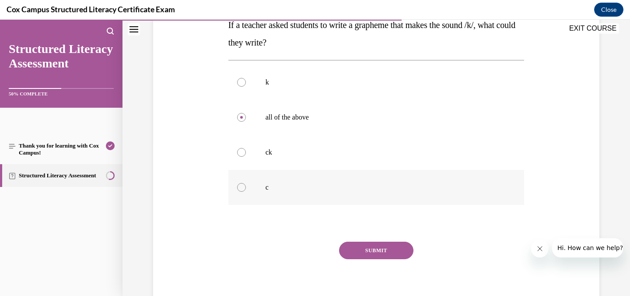
scroll to position [158, 0]
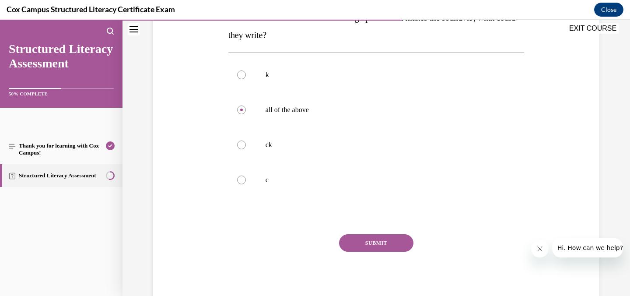
click at [370, 244] on button "SUBMIT" at bounding box center [376, 242] width 74 height 17
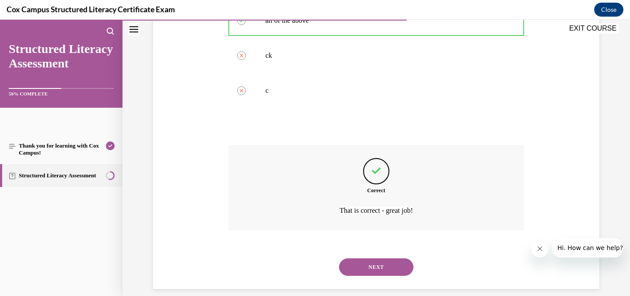
scroll to position [258, 0]
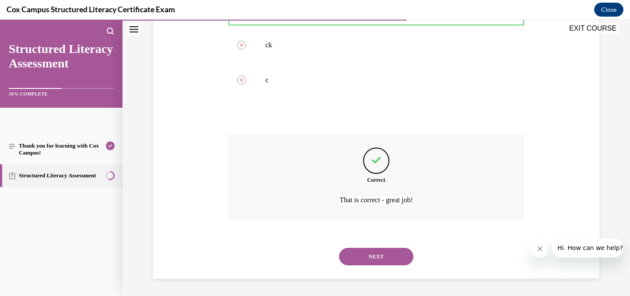
click at [372, 257] on button "NEXT" at bounding box center [376, 255] width 74 height 17
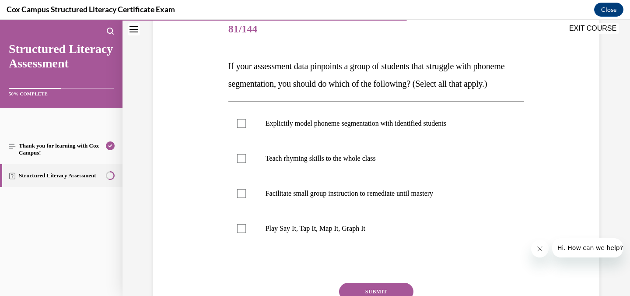
scroll to position [115, 0]
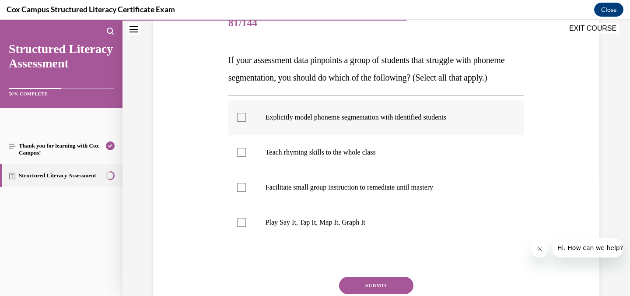
click at [237, 122] on div at bounding box center [241, 117] width 9 height 9
click at [237, 122] on input "Explicitly model phoneme segmentation with identified students" at bounding box center [241, 117] width 9 height 9
checkbox input "true"
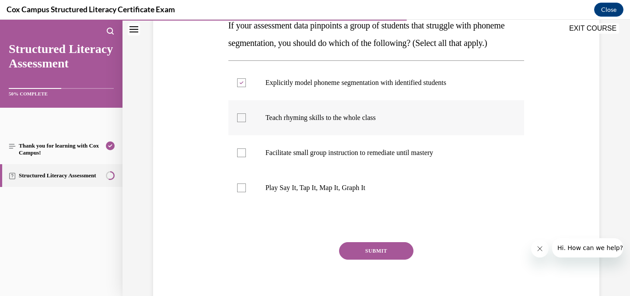
scroll to position [151, 0]
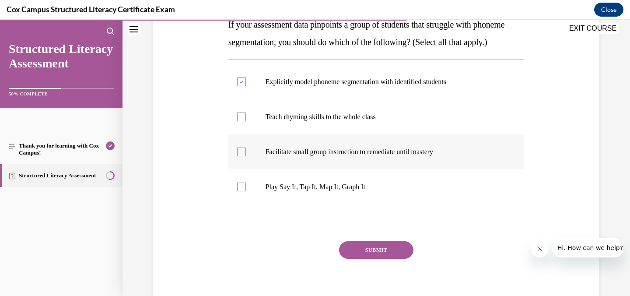
click at [237, 156] on div at bounding box center [241, 151] width 9 height 9
click at [237, 156] on input "Facilitate small group instruction to remediate until mastery" at bounding box center [241, 151] width 9 height 9
checkbox input "true"
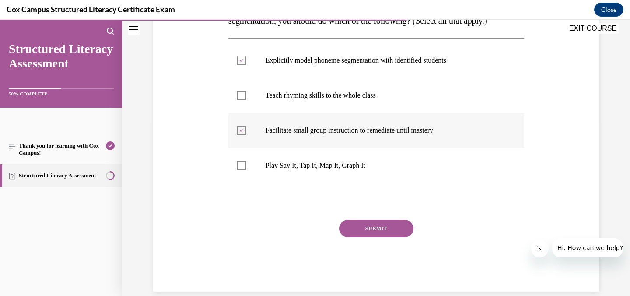
scroll to position [174, 0]
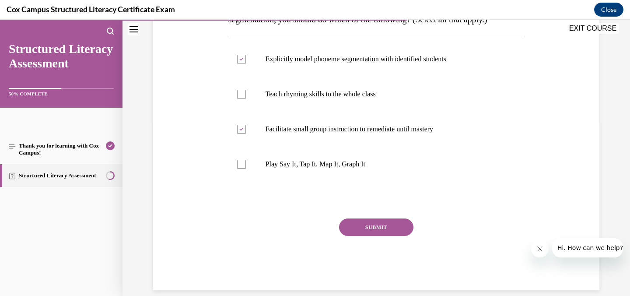
click at [356, 236] on button "SUBMIT" at bounding box center [376, 226] width 74 height 17
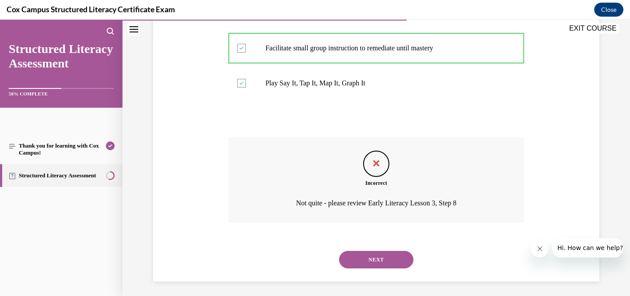
scroll to position [275, 0]
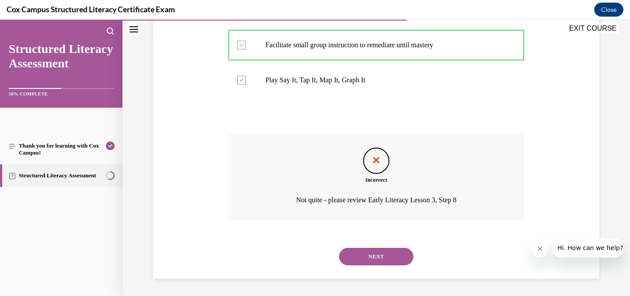
click at [369, 256] on button "NEXT" at bounding box center [376, 255] width 74 height 17
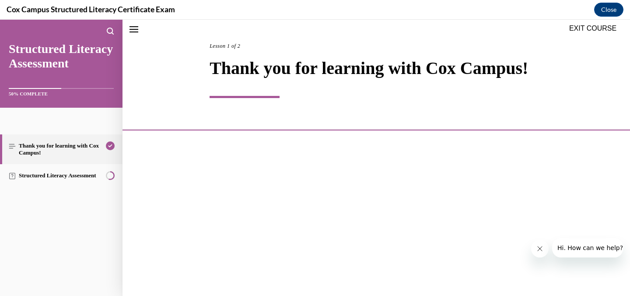
scroll to position [27, 0]
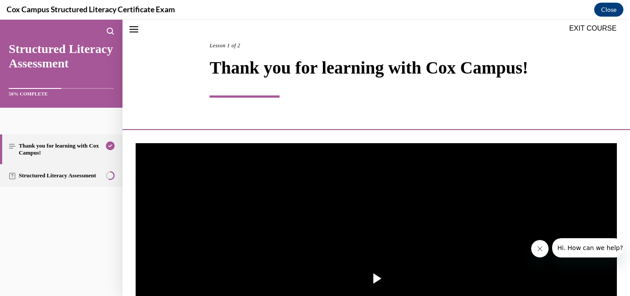
click at [80, 173] on link "Structured Literacy Assessment" at bounding box center [61, 175] width 122 height 23
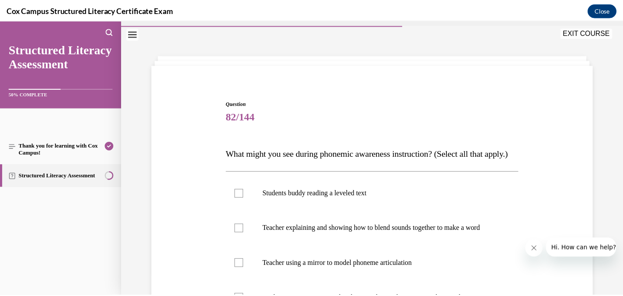
scroll to position [23, 0]
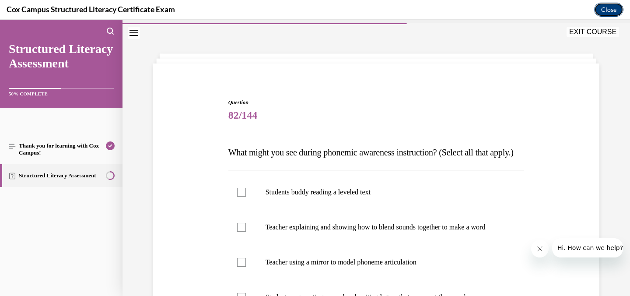
click at [612, 9] on button "Close" at bounding box center [608, 10] width 29 height 14
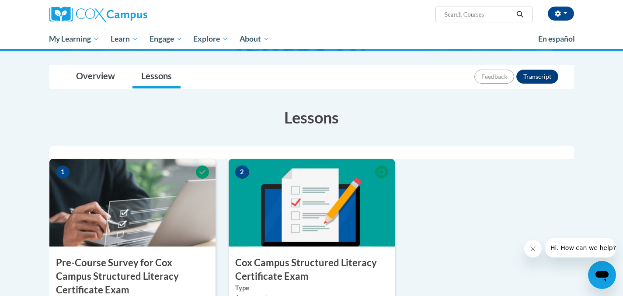
scroll to position [0, 0]
